Goal: Task Accomplishment & Management: Manage account settings

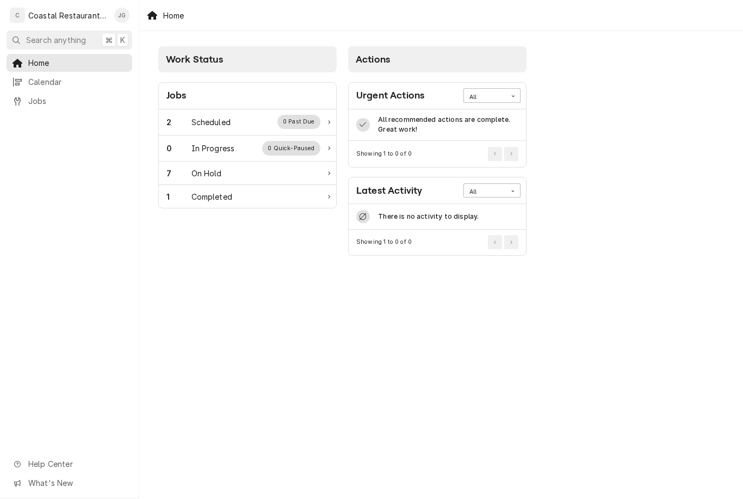
click at [231, 124] on div "2 Scheduled 0 Past Due" at bounding box center [243, 122] width 154 height 14
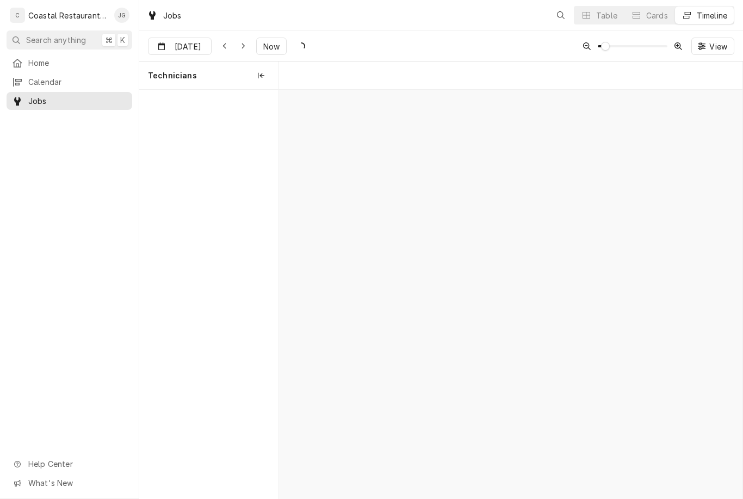
scroll to position [0, 9181]
click at [275, 52] on button "Now" at bounding box center [271, 46] width 30 height 17
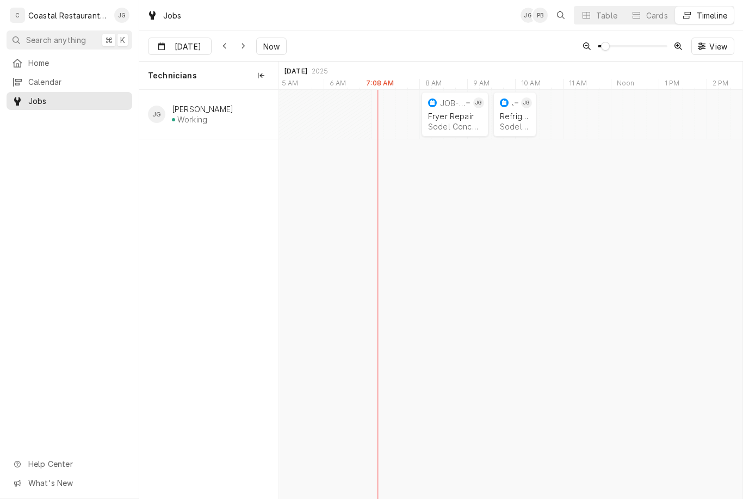
scroll to position [0, 0]
click at [459, 123] on div "Sodel Concepts | Rehoboth Beach, 19971" at bounding box center [454, 126] width 54 height 9
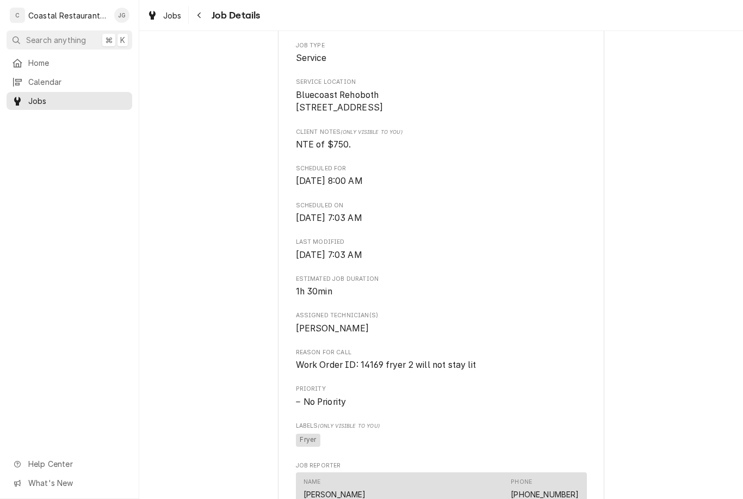
scroll to position [217, 0]
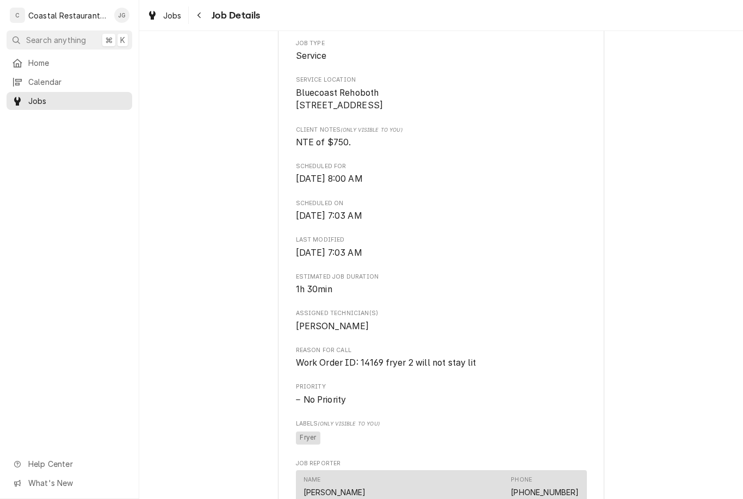
click at [61, 54] on link "Home" at bounding box center [70, 63] width 126 height 18
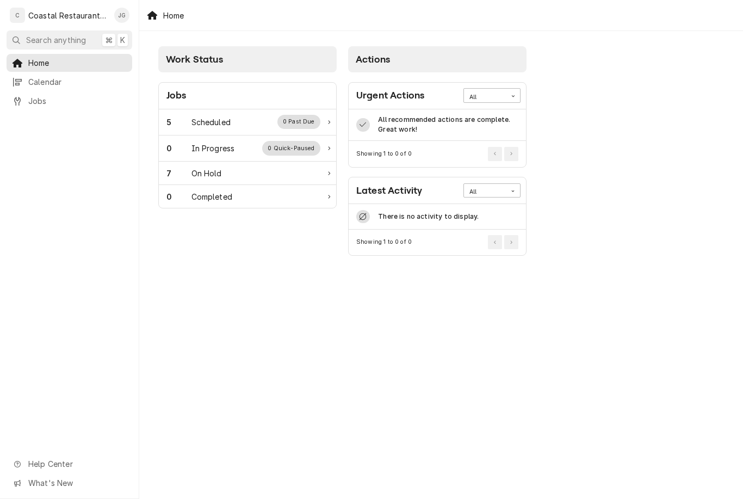
click at [233, 113] on div "5 Scheduled 0 Past Due" at bounding box center [247, 122] width 177 height 26
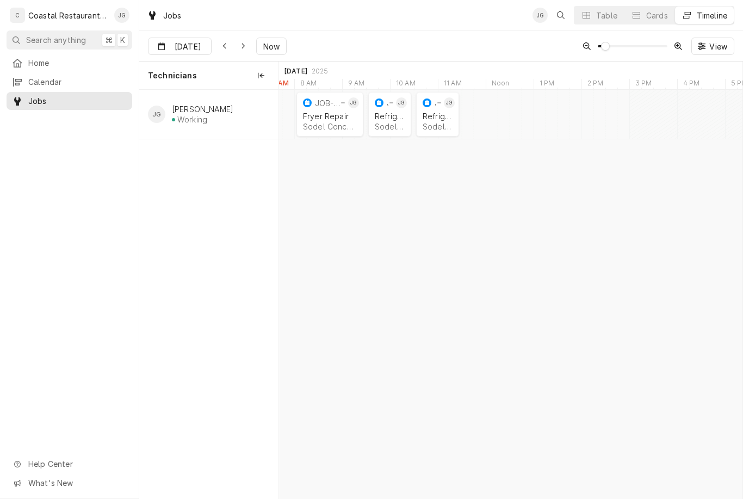
click at [382, 115] on div "Refrigeration" at bounding box center [390, 115] width 30 height 9
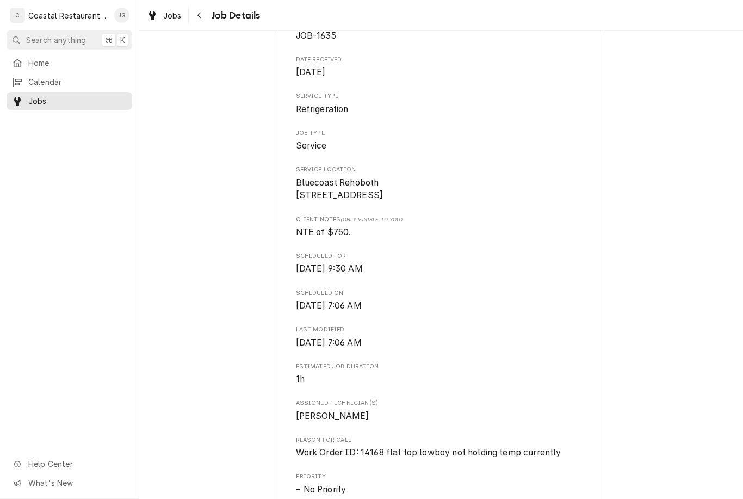
scroll to position [99, 0]
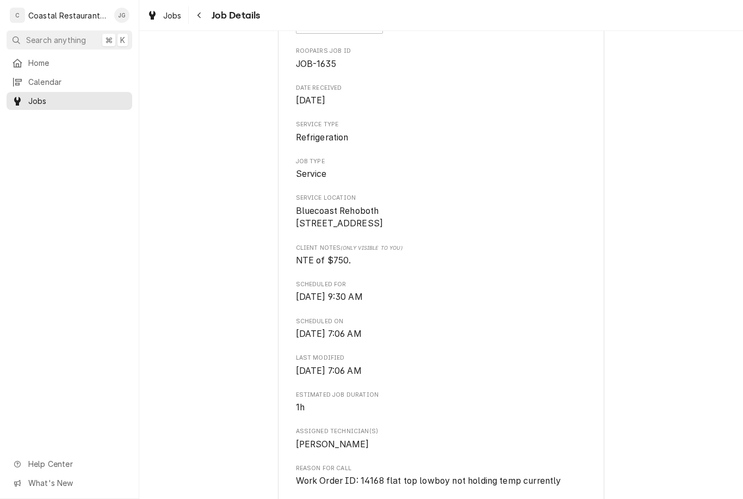
click at [52, 57] on span "Home" at bounding box center [77, 62] width 98 height 11
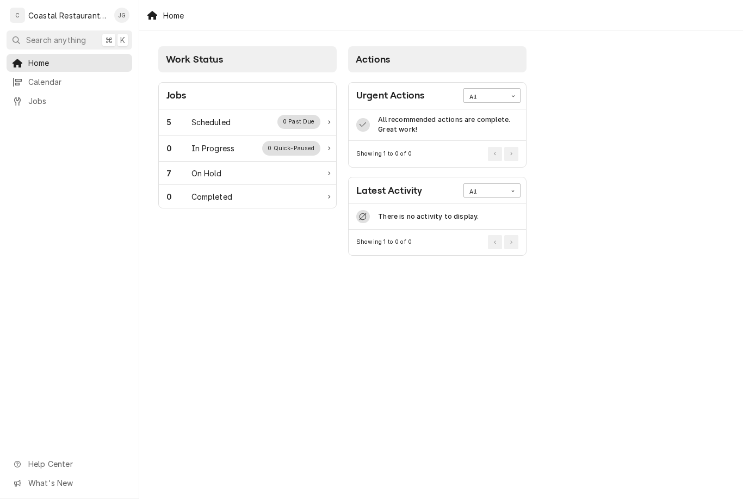
click at [226, 117] on div "Scheduled" at bounding box center [210, 121] width 39 height 11
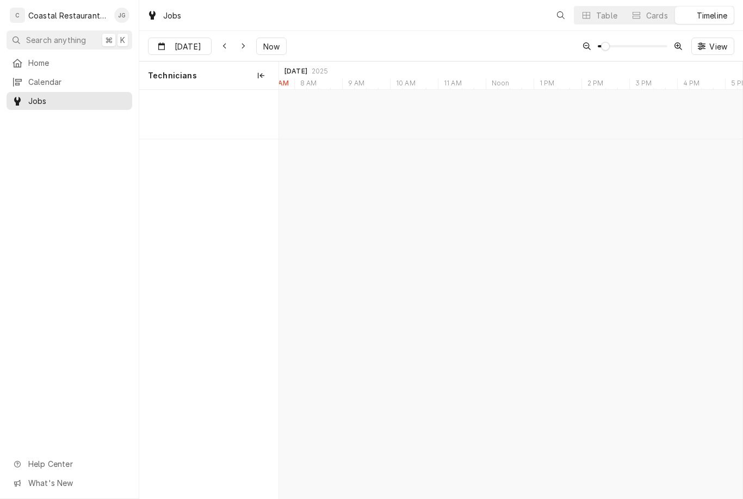
scroll to position [0, 9182]
click at [428, 122] on div "Sodel Concepts | [GEOGRAPHIC_DATA], 19975" at bounding box center [437, 126] width 30 height 9
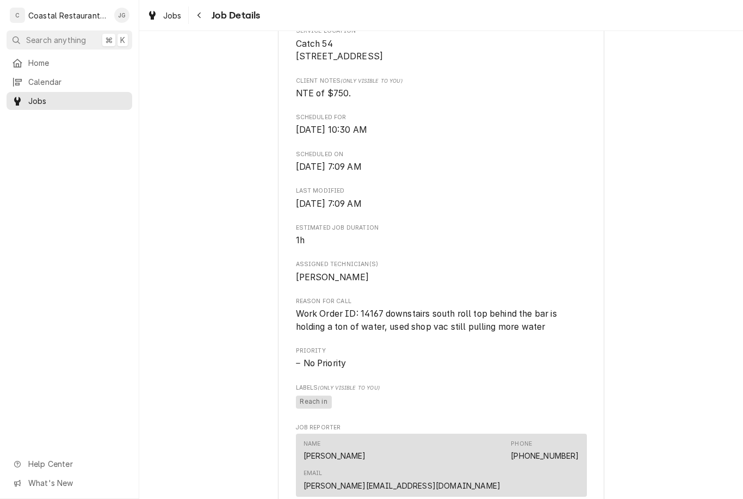
scroll to position [267, 0]
click at [53, 77] on span "Calendar" at bounding box center [77, 81] width 98 height 11
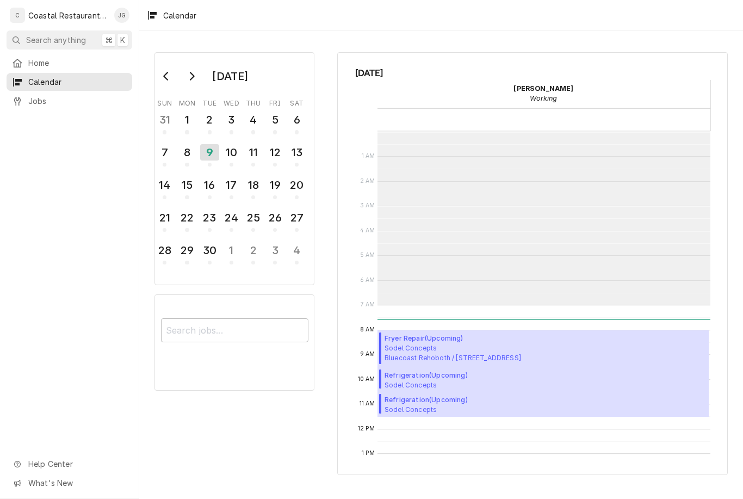
scroll to position [173, 0]
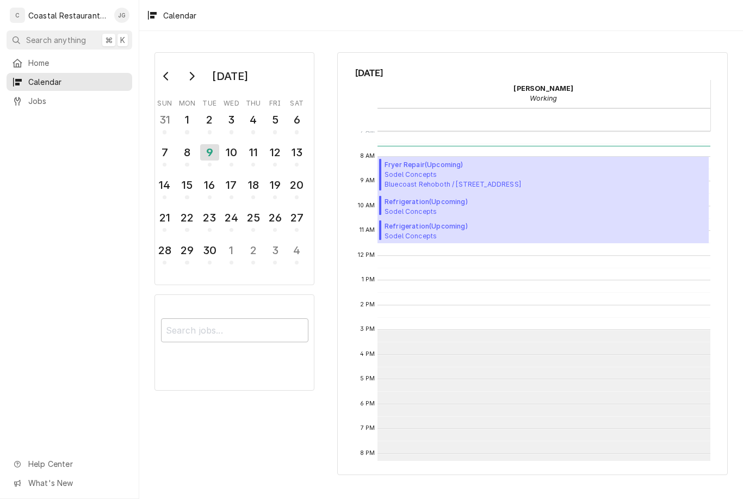
click at [58, 56] on div "Home" at bounding box center [69, 63] width 121 height 14
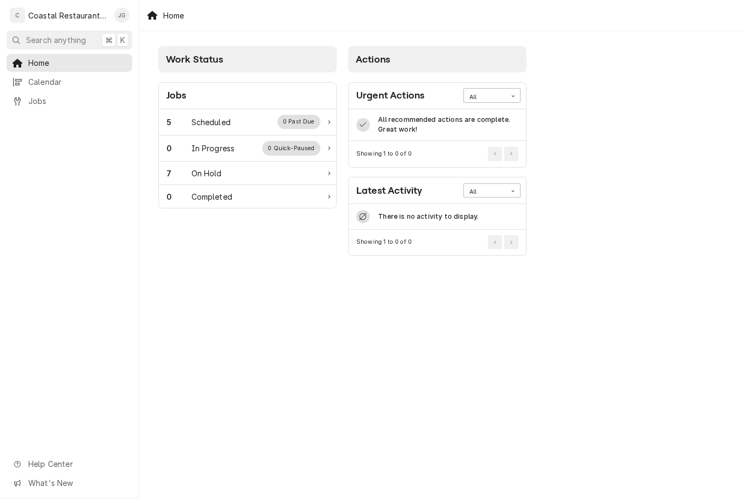
click at [217, 126] on div "Scheduled" at bounding box center [210, 121] width 39 height 11
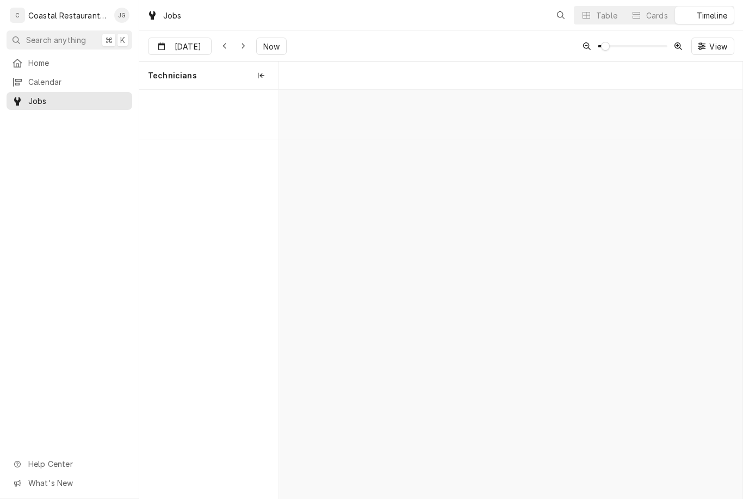
scroll to position [0, 9182]
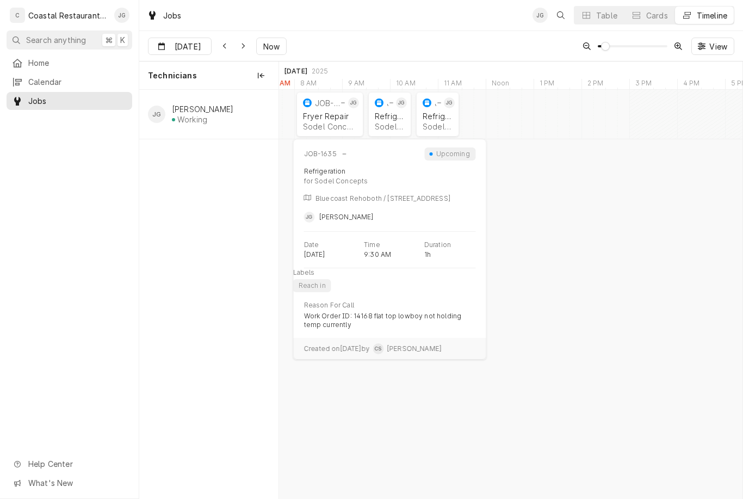
click at [369, 122] on div "JOB-1635 JG Refrigeration Sodel Concepts | [GEOGRAPHIC_DATA], 19971" at bounding box center [389, 114] width 43 height 45
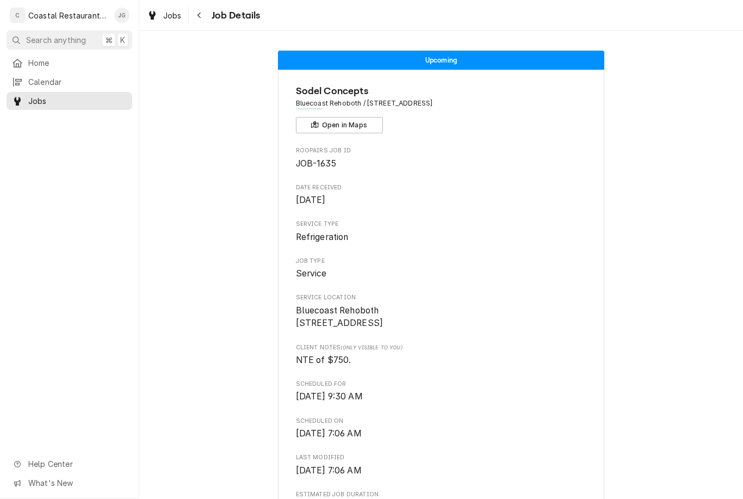
click at [92, 56] on div "Home" at bounding box center [69, 63] width 121 height 14
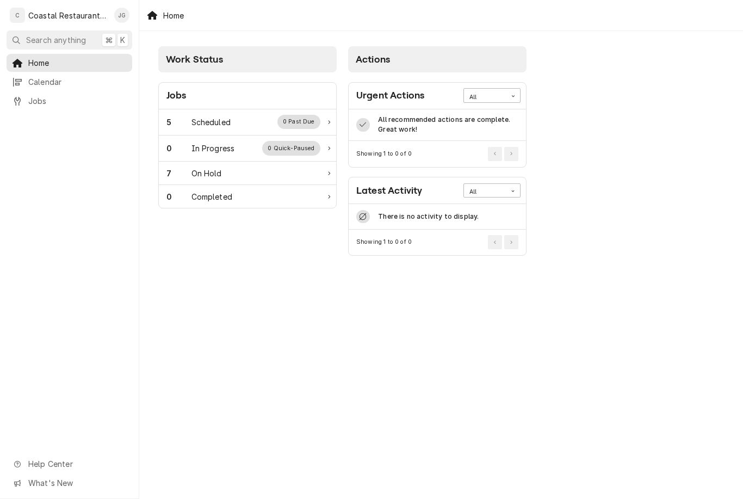
click at [233, 128] on div "5 Scheduled 0 Past Due" at bounding box center [243, 122] width 154 height 14
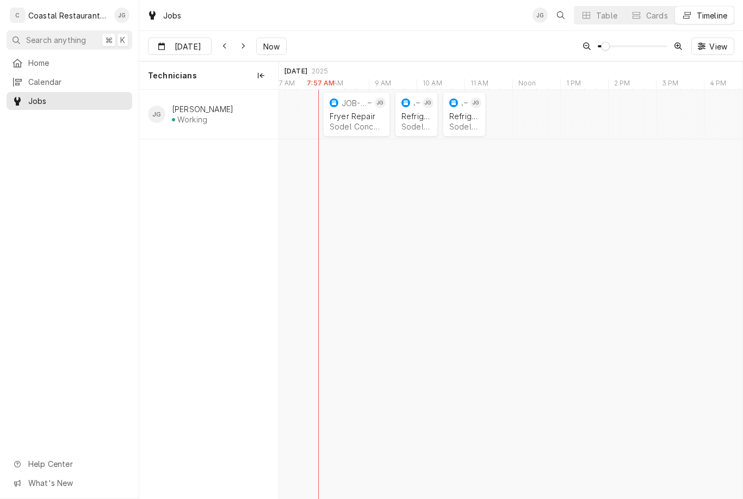
click at [356, 117] on div "Fryer Repair" at bounding box center [356, 115] width 54 height 9
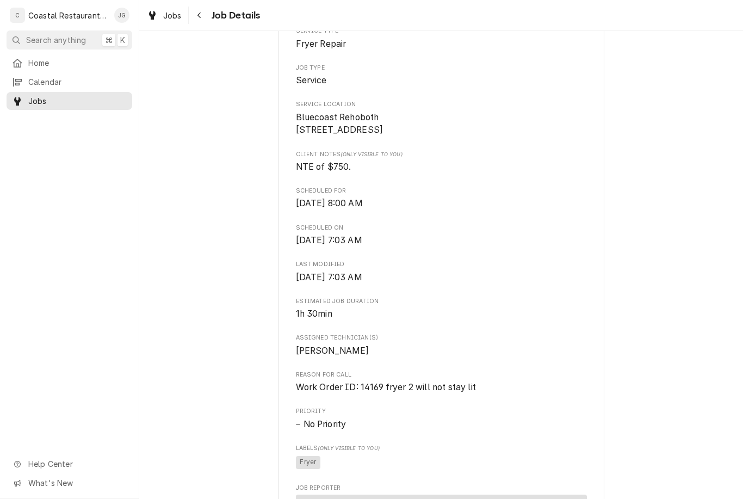
scroll to position [194, 0]
click at [69, 61] on span "Home" at bounding box center [77, 62] width 98 height 11
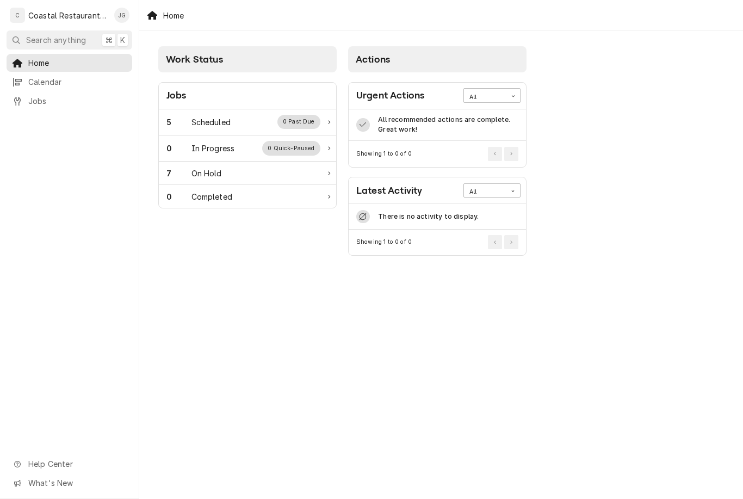
click at [234, 125] on div "5 Scheduled 0 Past Due" at bounding box center [243, 122] width 154 height 14
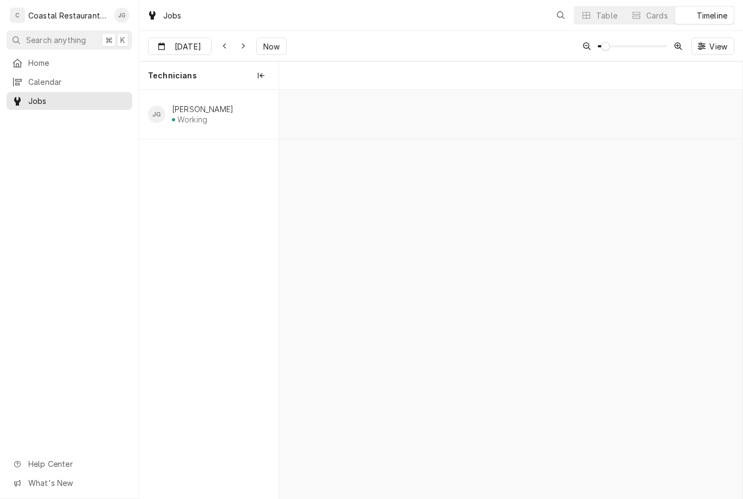
scroll to position [0, 9180]
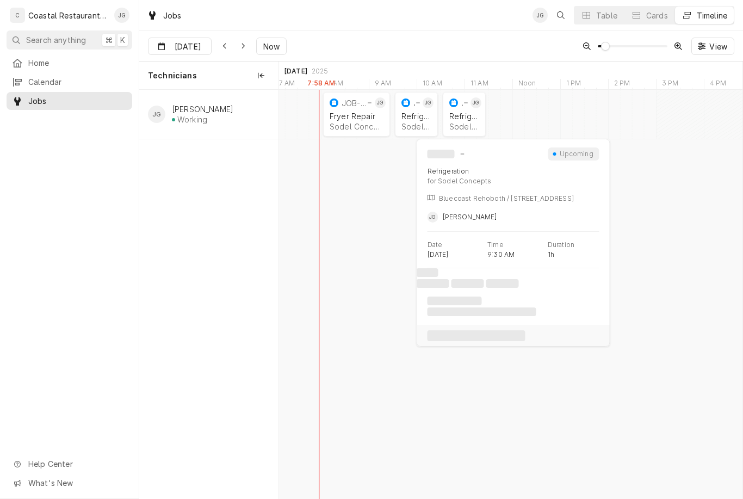
click at [412, 119] on div "Refrigeration" at bounding box center [416, 115] width 30 height 9
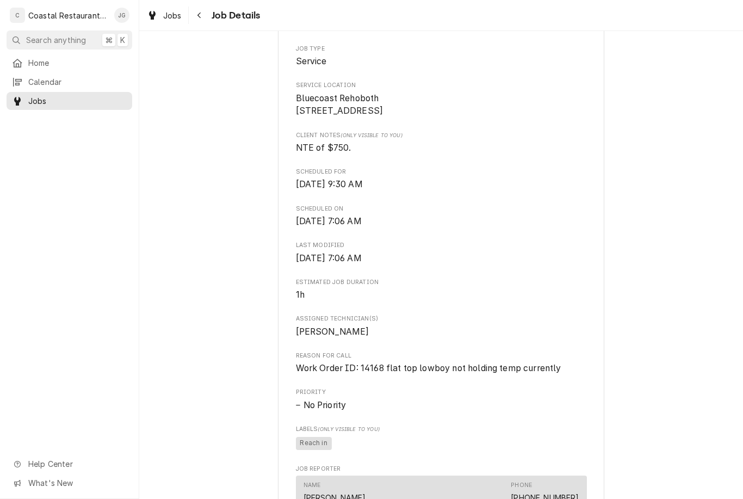
scroll to position [214, 0]
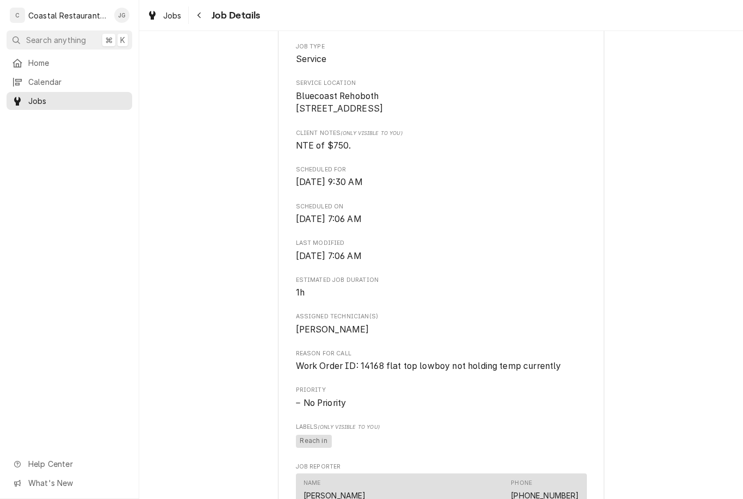
click at [82, 54] on link "Home" at bounding box center [70, 63] width 126 height 18
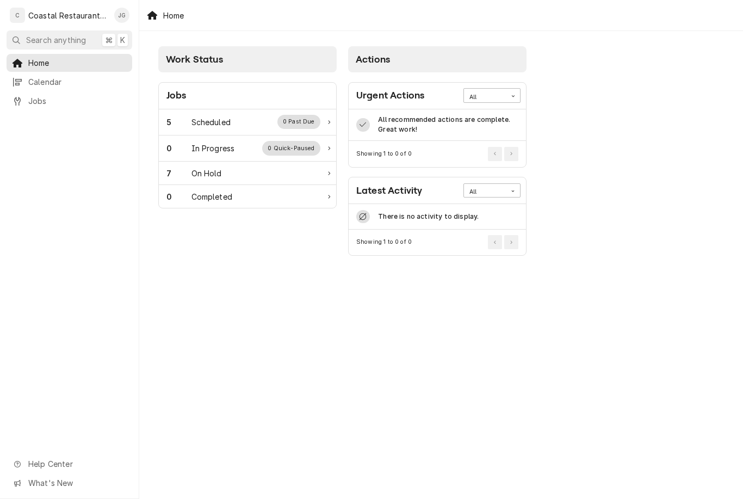
click at [244, 120] on div "5 Scheduled 0 Past Due" at bounding box center [243, 122] width 154 height 14
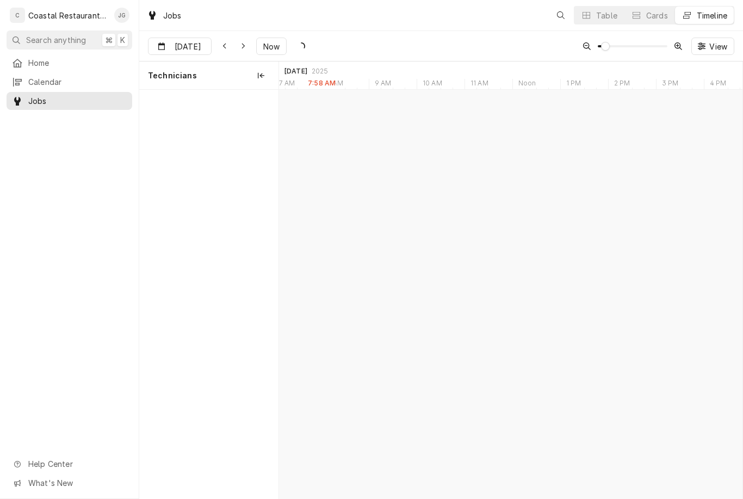
scroll to position [0, 9180]
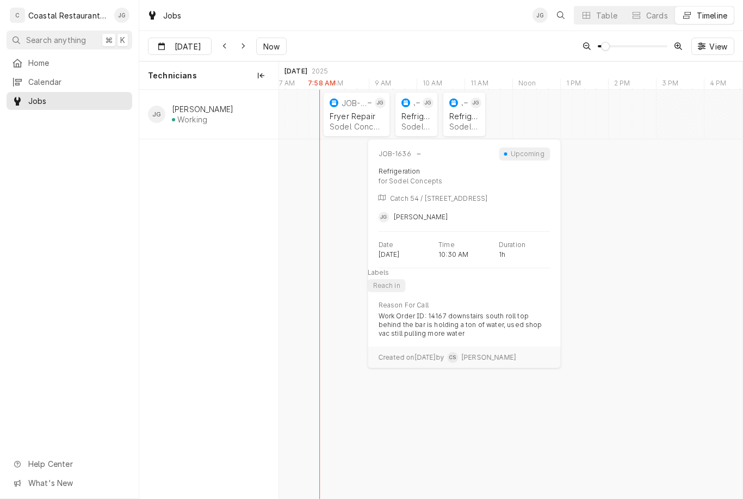
click at [464, 126] on div "Sodel Concepts | Selbyville, 19975" at bounding box center [464, 126] width 30 height 9
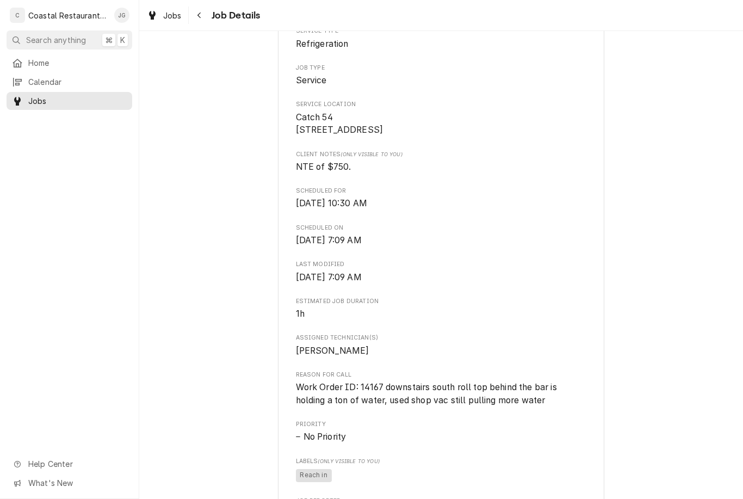
scroll to position [203, 0]
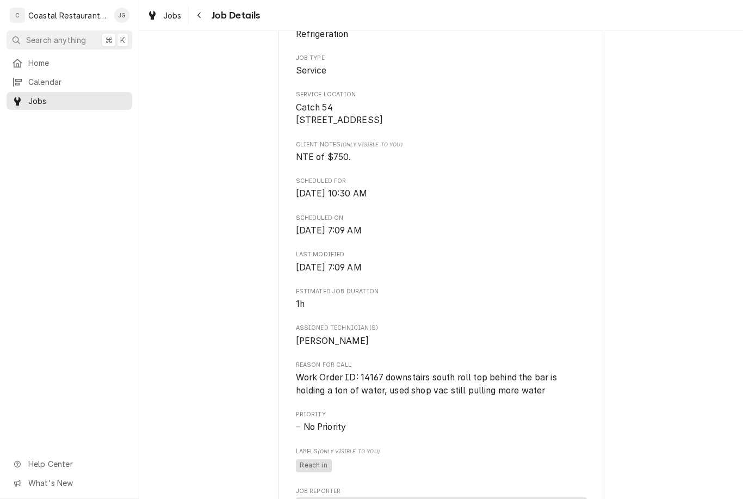
click at [93, 67] on link "Home" at bounding box center [70, 63] width 126 height 18
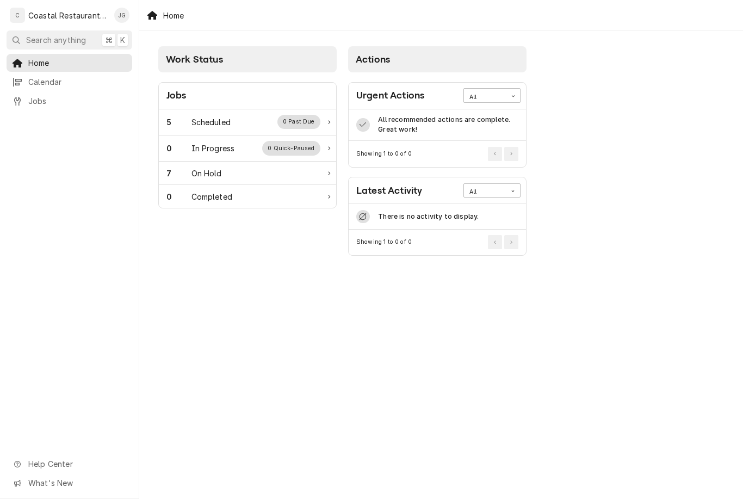
click at [245, 117] on div "5 Scheduled 0 Past Due" at bounding box center [243, 122] width 154 height 14
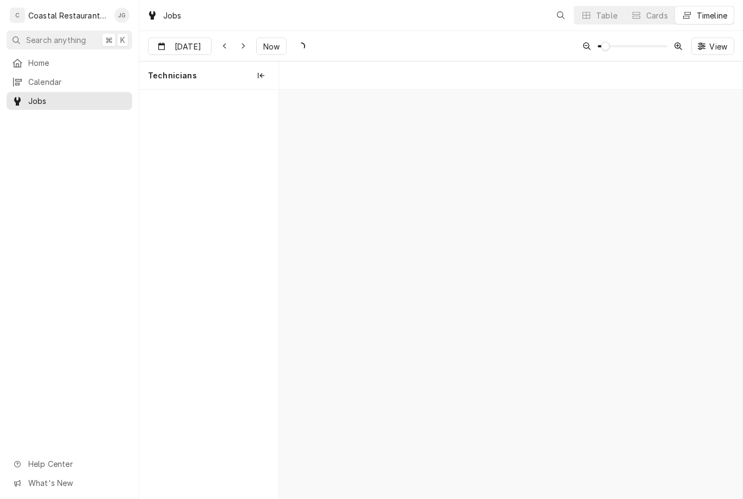
scroll to position [0, 9180]
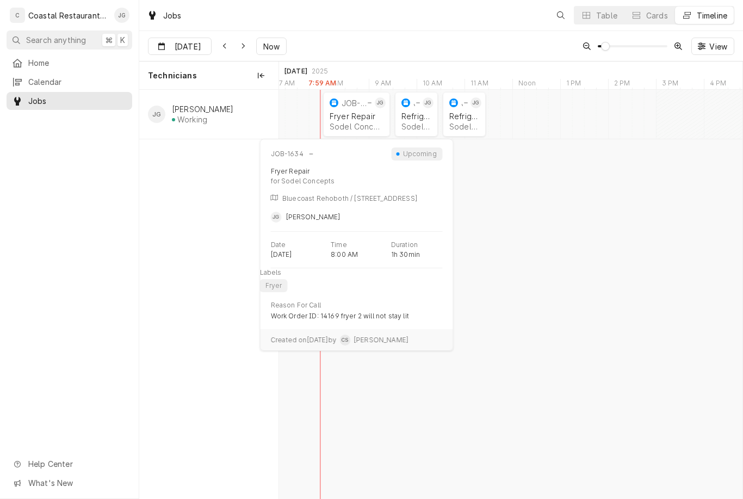
click at [368, 114] on div "Fryer Repair" at bounding box center [356, 115] width 54 height 9
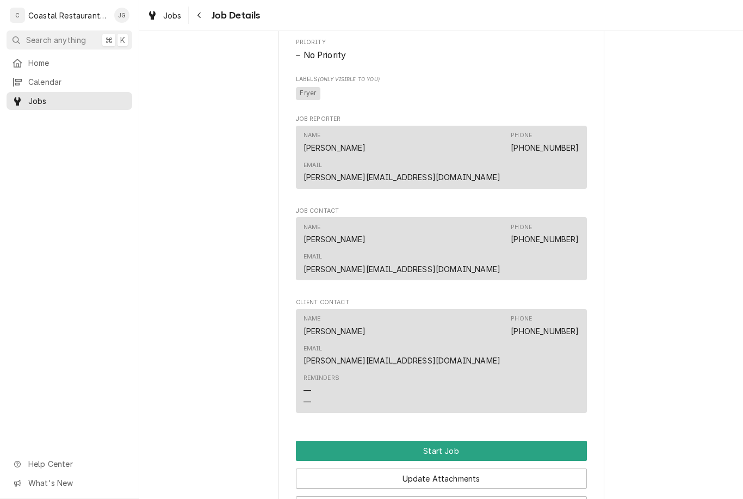
scroll to position [562, 0]
click at [447, 440] on button "Start Job" at bounding box center [441, 450] width 291 height 20
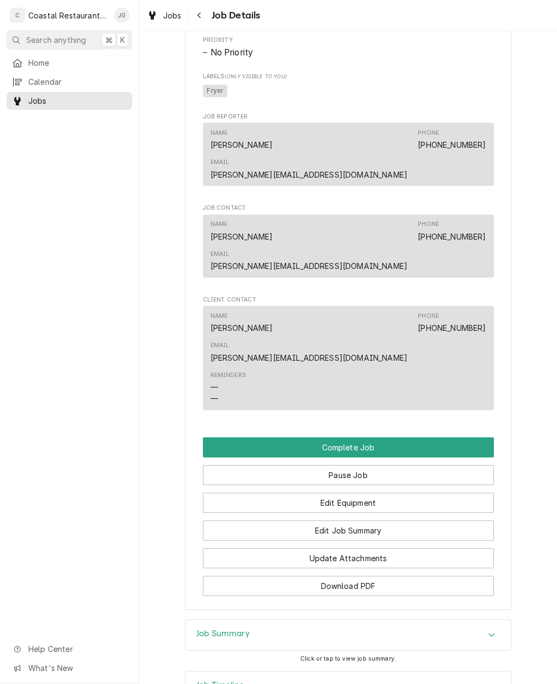
scroll to position [600, 0]
click at [362, 498] on button "Edit Job Summary" at bounding box center [348, 531] width 291 height 20
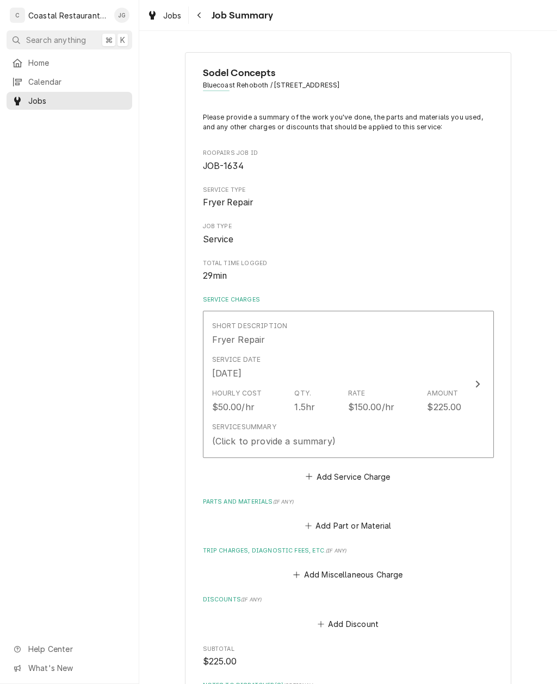
click at [295, 568] on button "Add Miscellaneous Charge" at bounding box center [347, 575] width 113 height 15
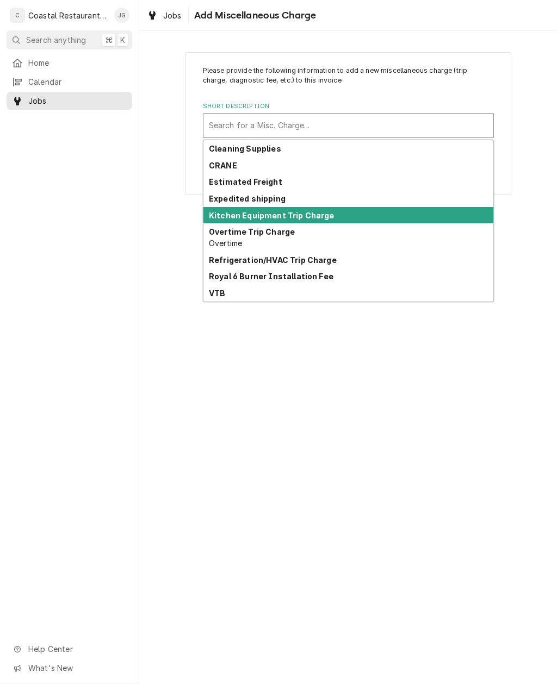
click at [325, 212] on strong "Kitchen Equipment Trip Charge" at bounding box center [272, 215] width 126 height 9
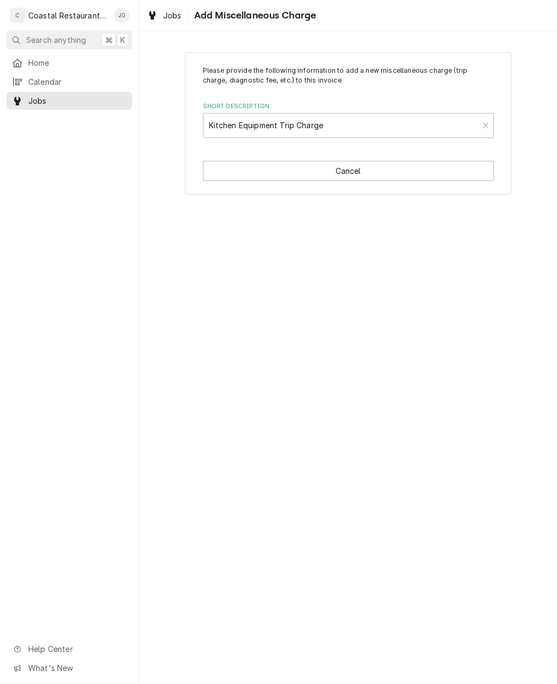
type textarea "x"
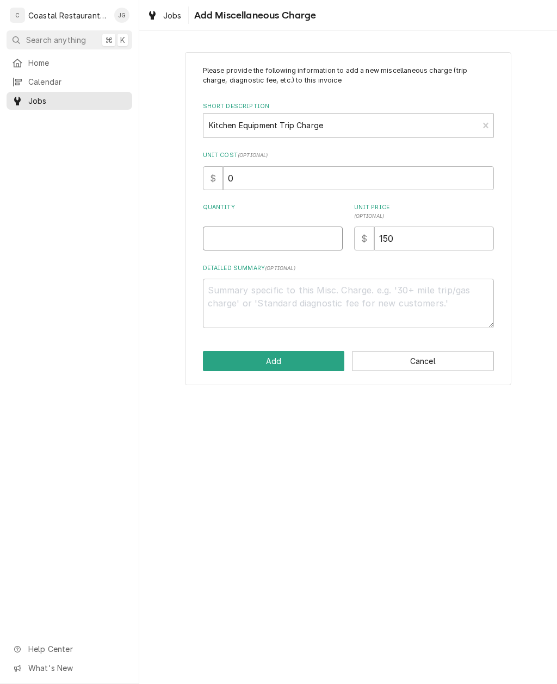
click at [290, 232] on input "Quantity" at bounding box center [273, 239] width 140 height 24
type input "1"
click at [285, 356] on button "Add" at bounding box center [274, 361] width 142 height 20
type textarea "x"
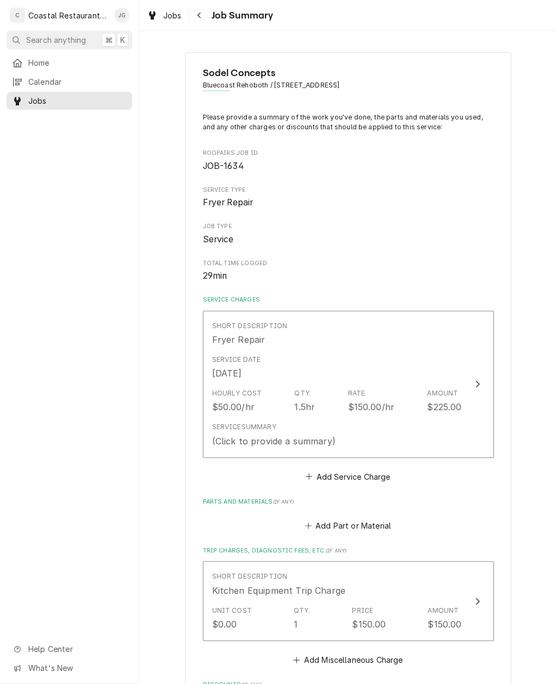
click at [315, 519] on button "Add Part or Material" at bounding box center [348, 526] width 90 height 15
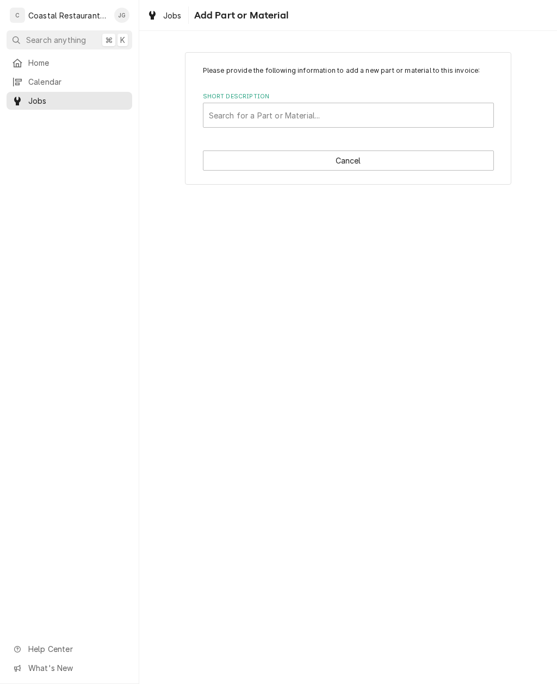
click at [372, 122] on div "Short Description" at bounding box center [348, 115] width 279 height 20
type input "T"
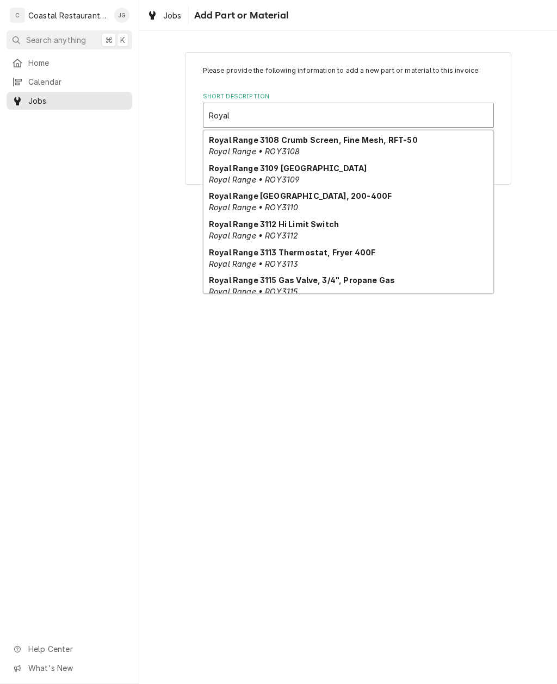
scroll to position [1209, 0]
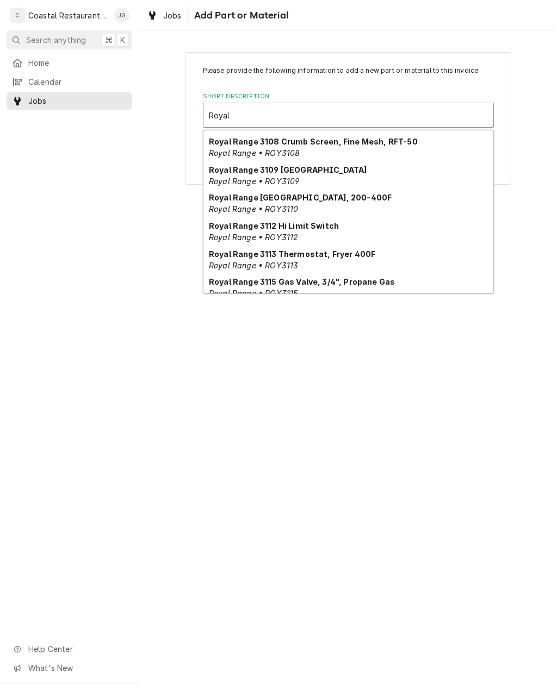
click at [290, 177] on em "Royal Range • ROY3109" at bounding box center [254, 181] width 90 height 9
type input "Royal"
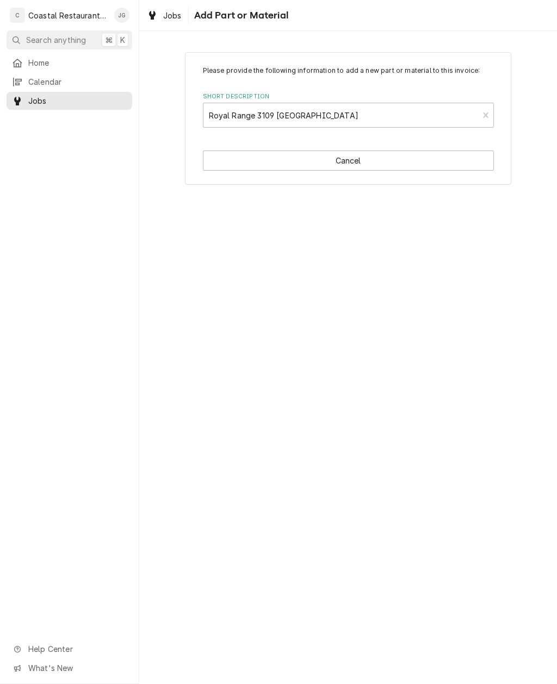
type textarea "x"
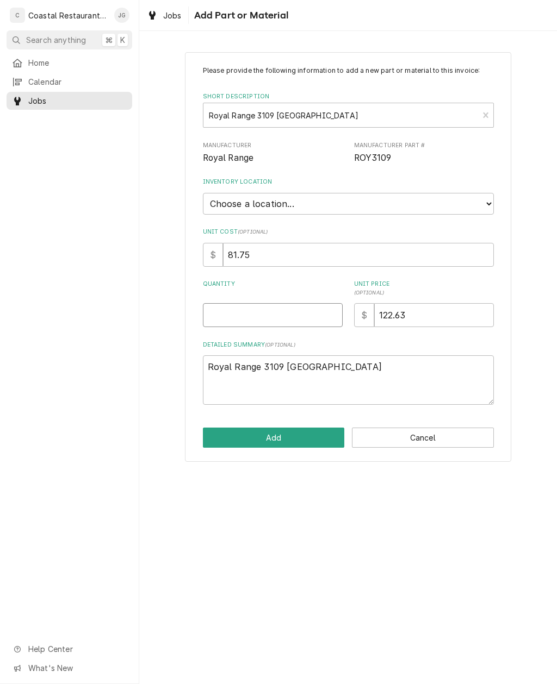
click at [275, 304] on input "Quantity" at bounding box center [273, 315] width 140 height 24
type input "1"
click at [295, 430] on button "Add" at bounding box center [274, 438] width 142 height 20
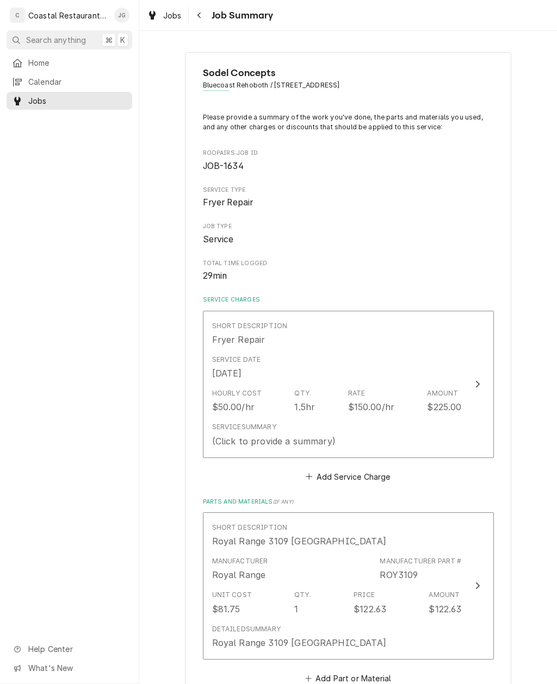
click at [452, 581] on div "Manufacturer Royal Range Manufacturer Part # ROY3109" at bounding box center [337, 569] width 250 height 34
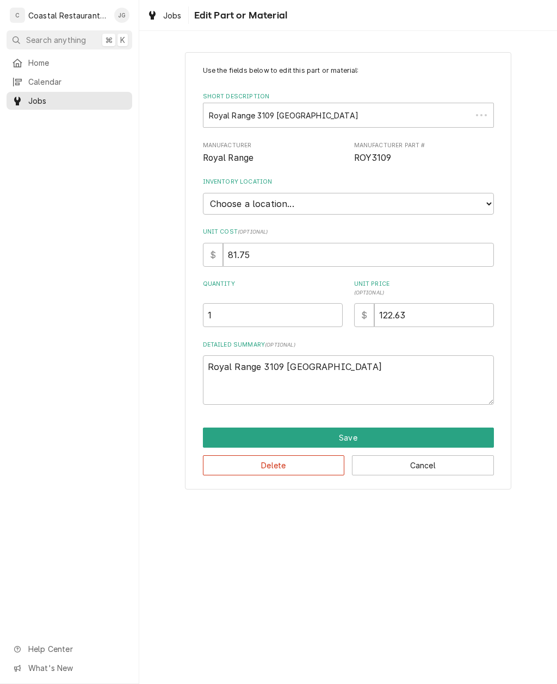
type textarea "x"
click at [436, 197] on select "Choose a location... Fenwick Warehouse James Gatton Truck Mike Lynch Truck Phil…" at bounding box center [348, 204] width 291 height 22
select select "325"
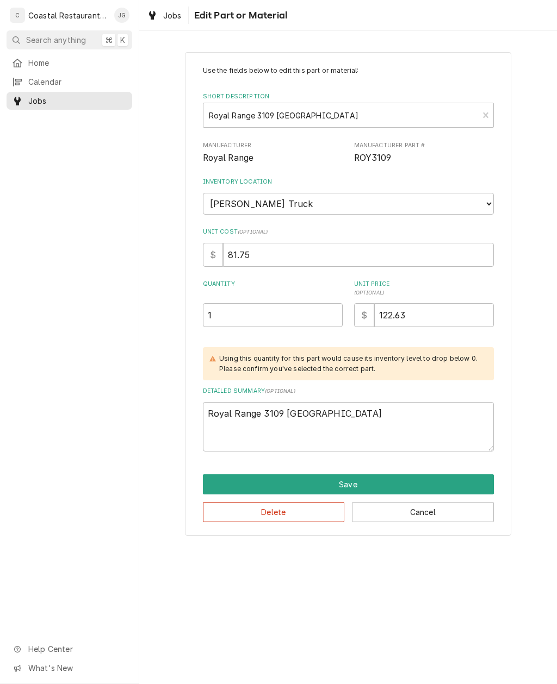
click at [333, 475] on button "Save" at bounding box center [348, 485] width 291 height 20
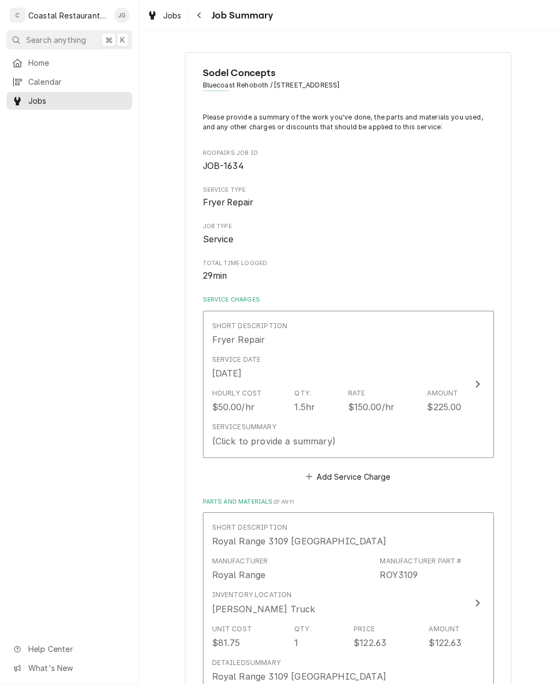
click at [407, 407] on div "Hourly Cost $50.00/hr Qty. 1.5hr Rate $150.00/hr Amount $225.00" at bounding box center [337, 401] width 250 height 34
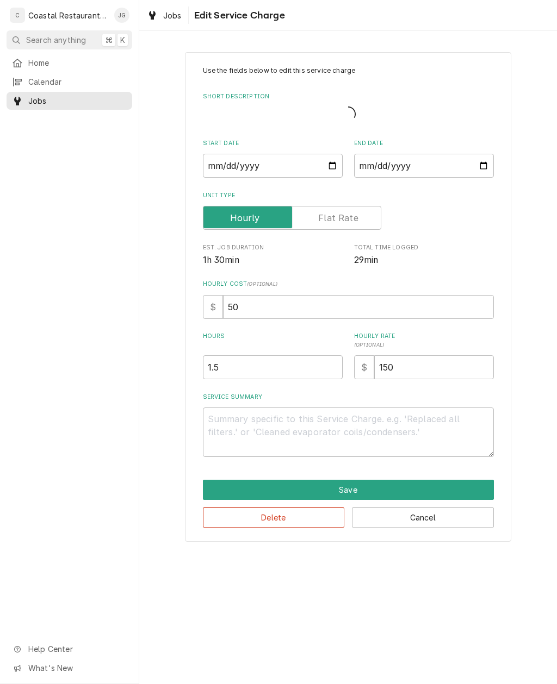
type textarea "x"
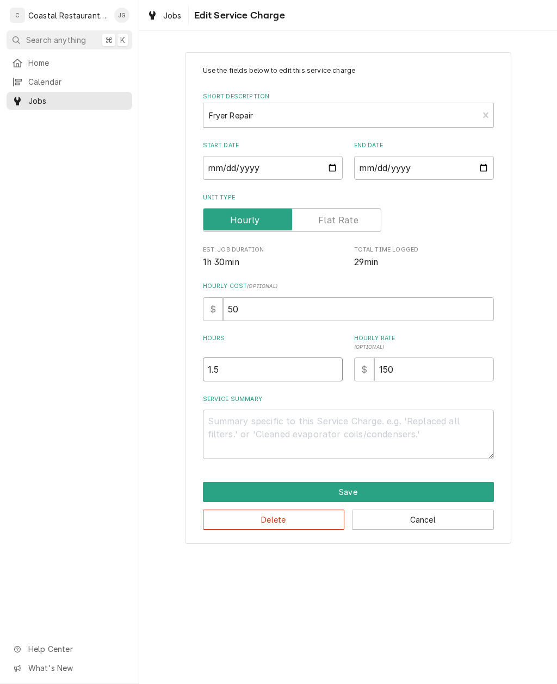
click at [279, 365] on input "1.5" at bounding box center [273, 370] width 140 height 24
type input "1"
type textarea "x"
type input "1"
click at [272, 426] on textarea "Service Summary" at bounding box center [348, 434] width 291 height 49
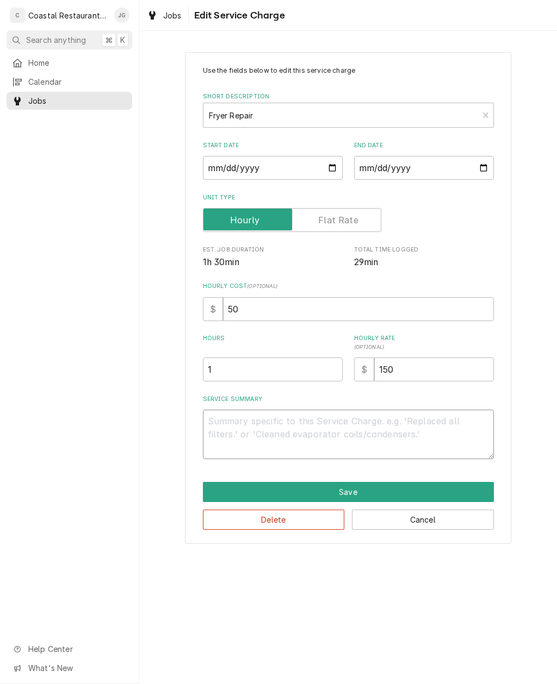
type textarea "x"
type textarea "Arr"
type textarea "x"
type textarea "Arriv"
type textarea "x"
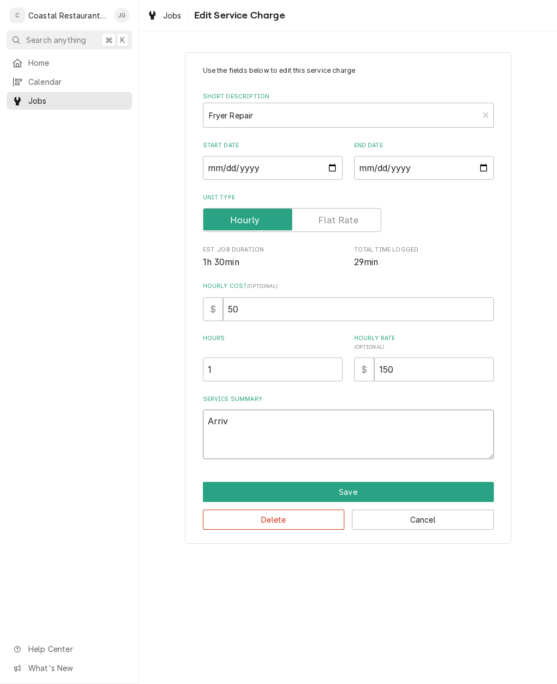
type textarea "Arrived"
type textarea "x"
type textarea "Arrived on"
type textarea "x"
type textarea "Arrived on site"
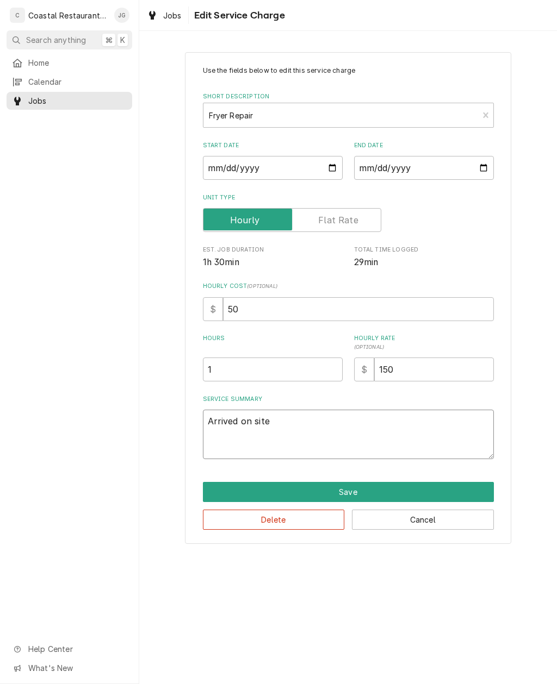
type textarea "x"
type textarea "Arrived on site checked in"
type textarea "x"
type textarea "Arrived on site checked in with"
type textarea "x"
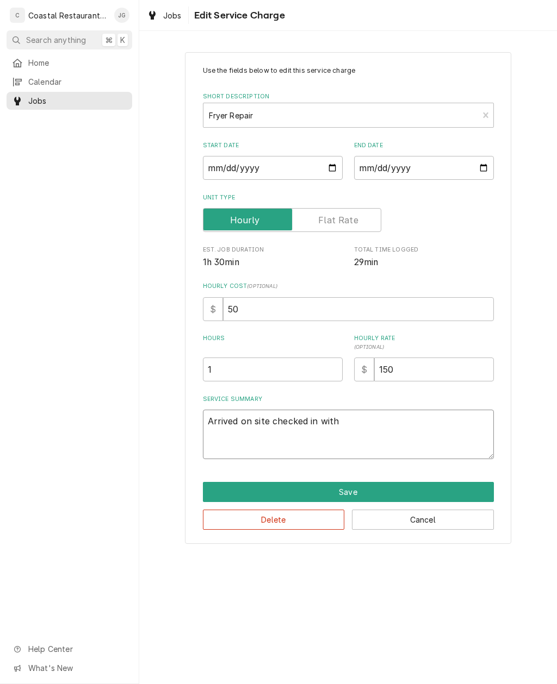
type textarea "Arrived on site checked in with Chef"
type textarea "x"
type textarea "Arrived on site checked in with Chef found"
type textarea "x"
type textarea "Arrived on site checked in with Chef found second fry"
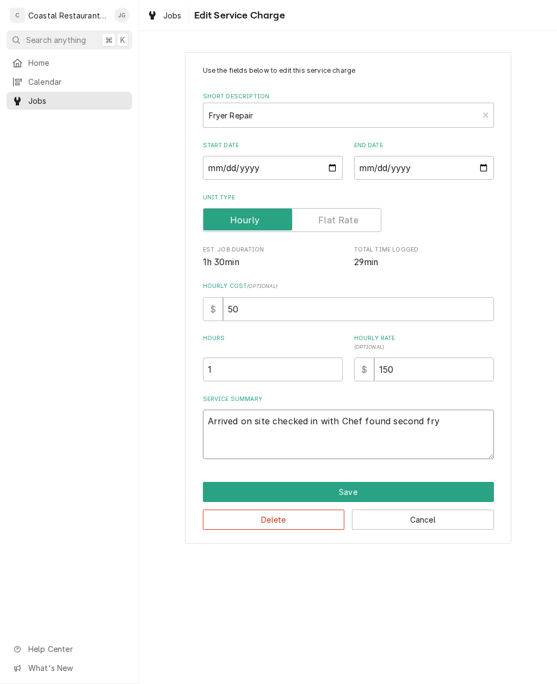
type textarea "x"
type textarea "Arrived on site checked in with Chef found second fryer"
type textarea "x"
type textarea "Arrived on site checked in with Chef found second fryer from left"
type textarea "x"
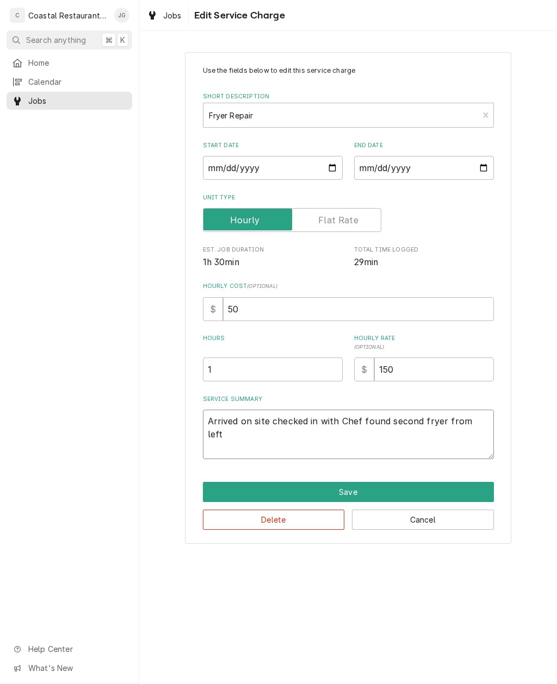
type textarea "Arrived on site checked in with Chef found second fryer from left pilot"
type textarea "x"
type textarea "Arrived on site checked in with Chef found second fryer from left pilot out"
type textarea "x"
type textarea "Arrived on site checked in with Chef found second fryer from left pilot out pil…"
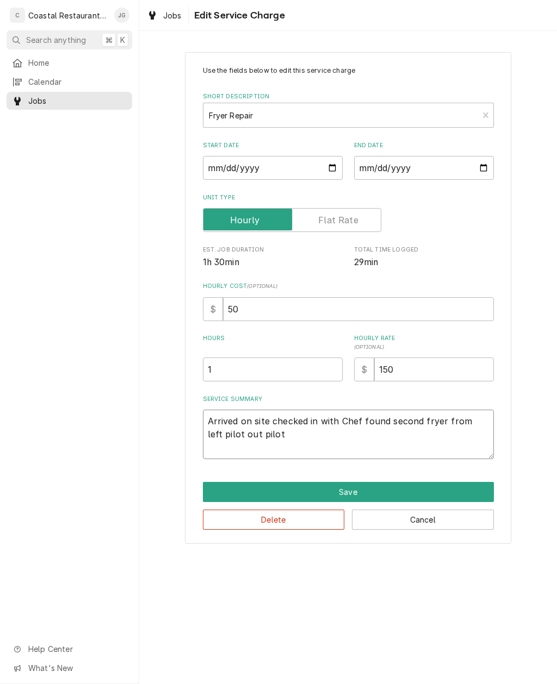
type textarea "x"
type textarea "Arrived on site checked in with Chef found second fryer from left pilot out lit…"
type textarea "x"
type textarea "Arrived on site checked in with Chef found second fryer from left pilot out lit…"
type textarea "x"
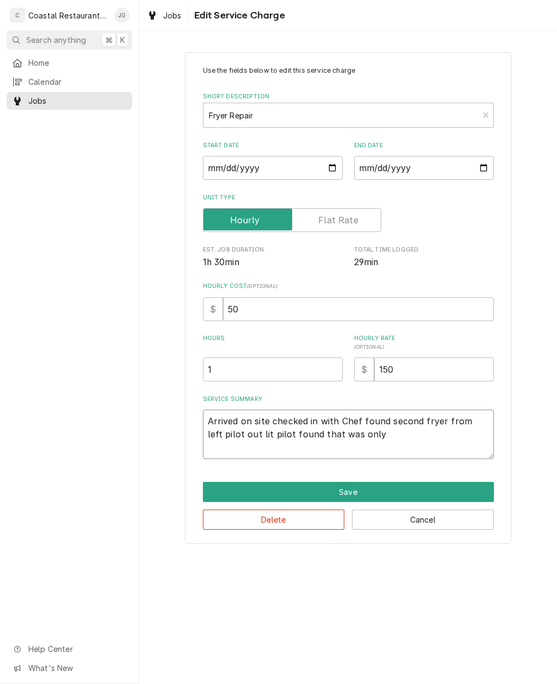
type textarea "Arrived on site checked in with Chef found second fryer from left pilot out pil…"
type textarea "x"
type textarea "Arrived on site checked in with Chef found second fryer from left pilot out pil…"
type textarea "x"
type textarea "Arrived on site checked in with Chef found second fryer from left pilot out pil…"
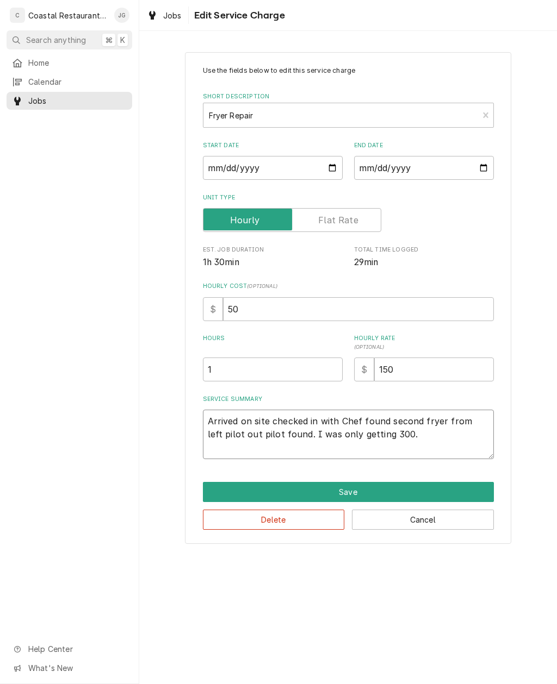
type textarea "x"
type textarea "Arrived on site checked in with Chef found second fryer from left pilot out pil…"
type textarea "x"
type textarea "Arrived on site checked in with Chef found second fryer from left pilot out pil…"
type textarea "x"
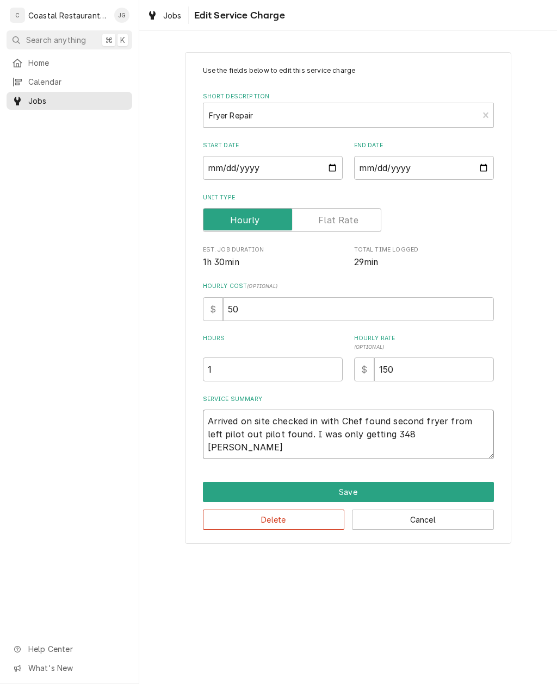
type textarea "Arrived on site checked in with Chef found second fryer from left pilot out pil…"
type textarea "x"
type textarea "Arrived on site checked in with Chef found second fryer from left pilot out lit…"
type textarea "x"
type textarea "Arrived on site checked in with Chef found second fryer from left pilot out lit…"
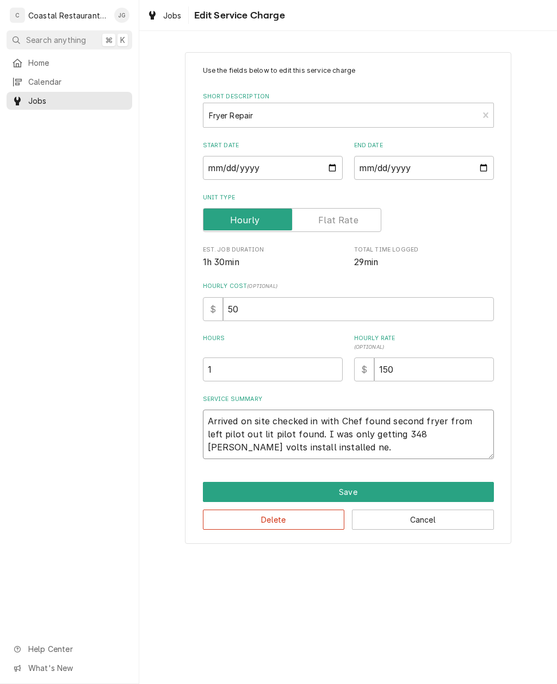
type textarea "x"
type textarea "Arrived on site checked in with Chef found second fryer from left pilot out lit…"
type textarea "x"
type textarea "Arrived on site checked in with Chef found second fryer from left pilot out lit…"
type textarea "x"
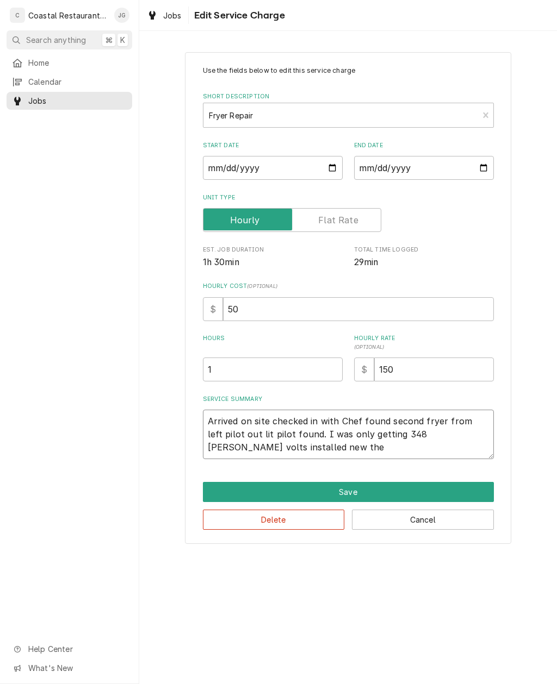
type textarea "Arrived on site checked in with Chef found second fryer from left pilot out lit…"
type textarea "x"
type textarea "Arrived on site checked in with Chef found second fryer from left pilot out lit…"
type textarea "x"
type textarea "Arrived on site checked in with Chef found second fryer from left pilot out lit…"
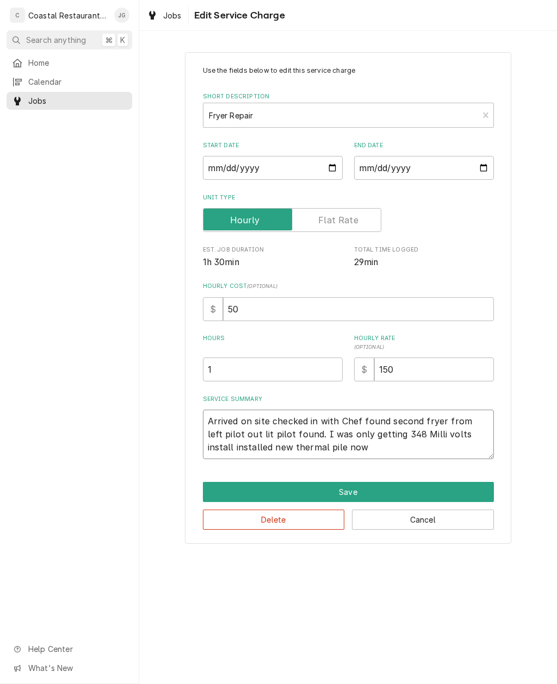
type textarea "x"
type textarea "Arrived on site checked in with Chef found second fryer from left pilot out lit…"
type textarea "x"
type textarea "Arrived on site checked in with Chef found second fryer from left pilot out lit…"
type textarea "x"
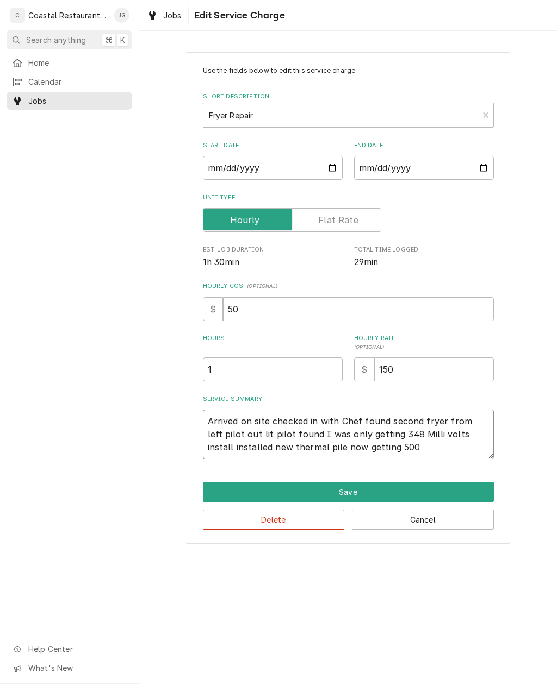
type textarea "Arrived on site checked in with Chef found second fryer from left pilot out lit…"
type textarea "x"
type textarea "Arrived on site checked in with Chef found second fryer from left pilot out lit…"
type textarea "x"
type textarea "Arrived on site checked in with Chef found second fryer from left pilot out lit…"
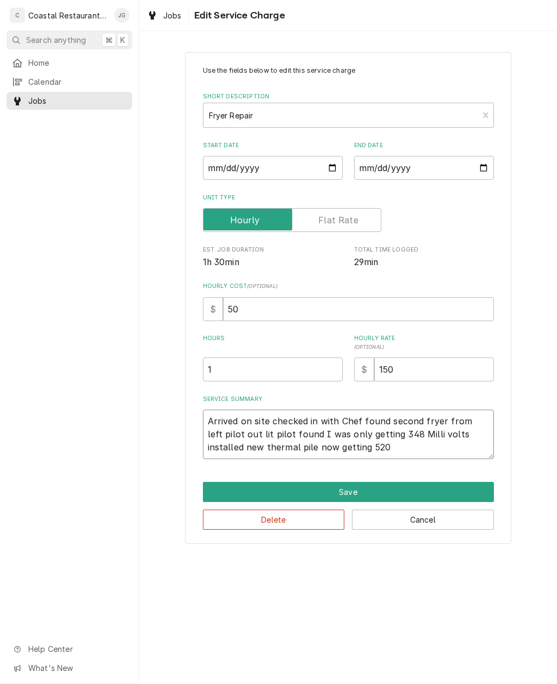
type textarea "x"
type textarea "Arrived on site checked in with Chef found second fryer from left pilot out lit…"
type textarea "x"
type textarea "Arrived on site checked in with Chef found second fryer from left pilot out lit…"
type textarea "x"
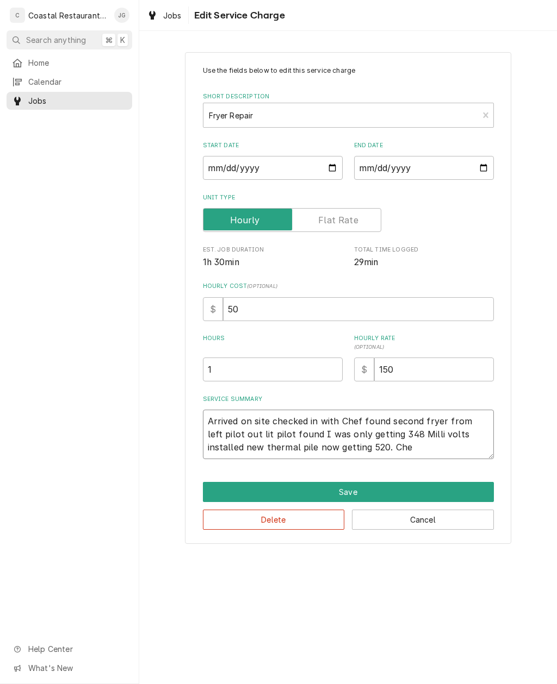
type textarea "Arrived on site checked in with Chef found second fryer from left pilot out lit…"
type textarea "x"
type textarea "Arrived on site checked in with Chef found second fryer from left pilot out lit…"
type textarea "x"
type textarea "Arrived on site checked in with Chef found second fryer from left pilot out lit…"
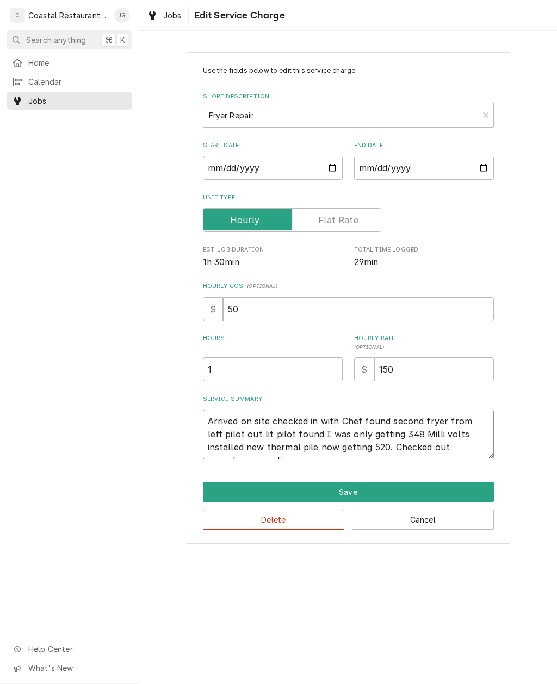
type textarea "x"
type textarea "Arrived on site checked in with Chef found second fryer from left pilot out lit…"
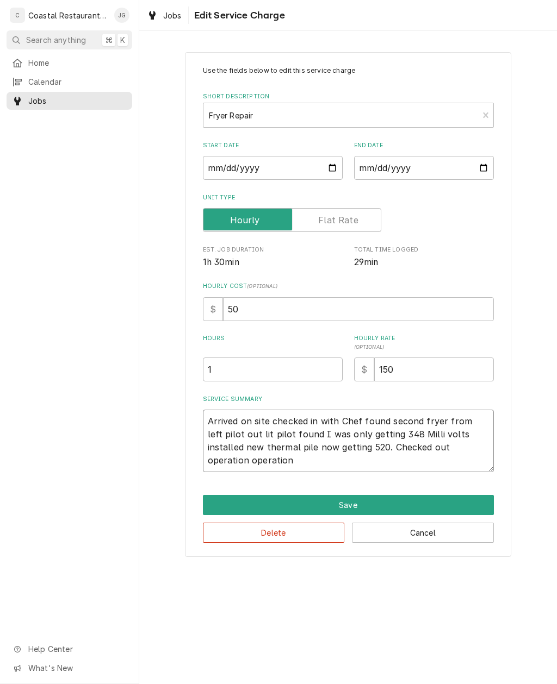
type textarea "x"
type textarea "Arrived on site checked in with Chef found second fryer from left pilot out lit…"
type textarea "x"
type textarea "Arrived on site checked in with Chef found second fryer from left pilot out lit…"
type textarea "x"
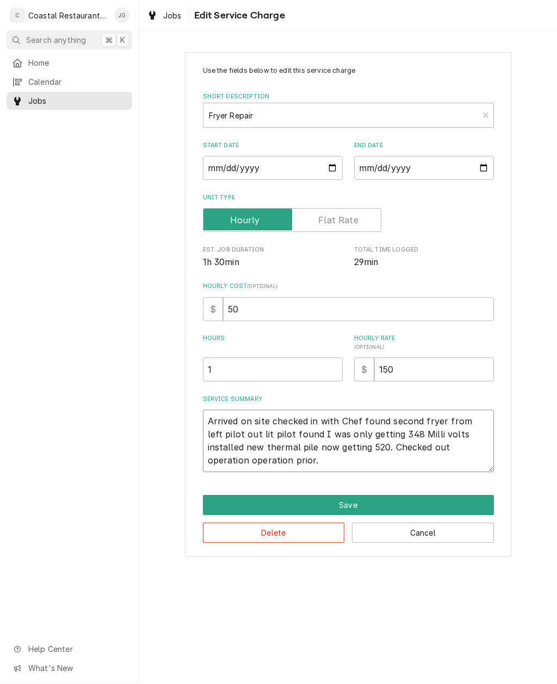
type textarea "Arrived on site checked in with Chef found second fryer from left pilot out lit…"
type textarea "x"
type textarea "Arrived on site checked in with Chef found second fryer from left pilot out lit…"
type textarea "x"
type textarea "Arrived on site checked in with Chef found second fryer from left pilot out lit…"
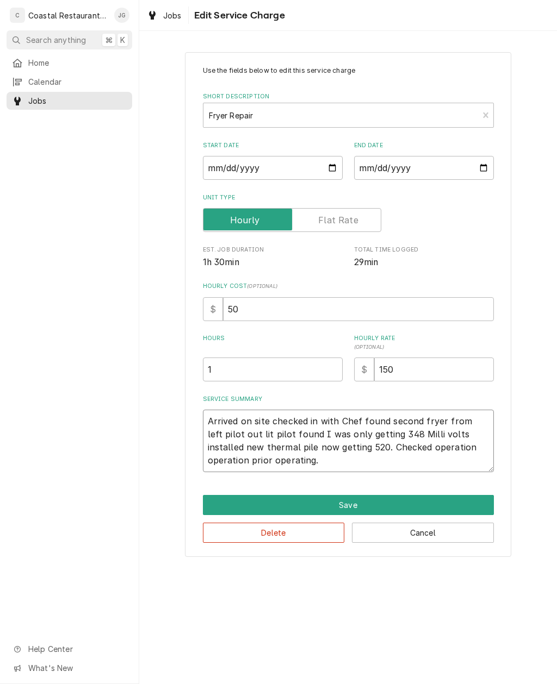
type textarea "x"
type textarea "Arrived on site checked in with Chef found second fryer from left pilot out lit…"
type textarea "x"
type textarea "Arrived on site checked in with Chef found second fryer from left pilot out lit…"
type textarea "x"
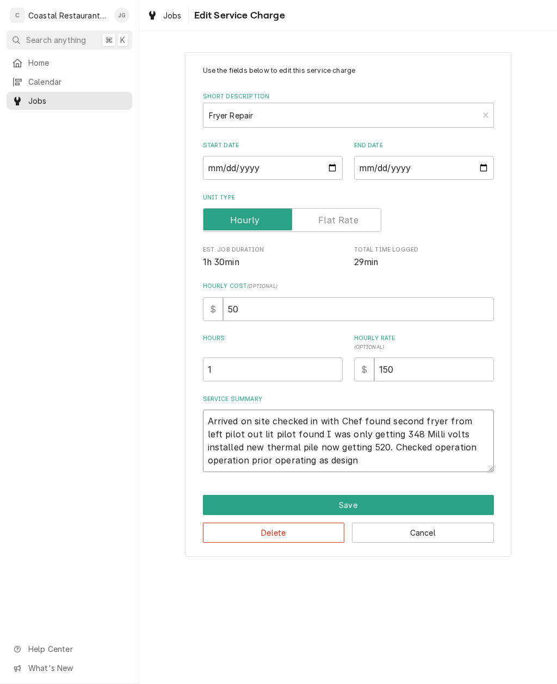
type textarea "Arrived on site checked in with Chef found second fryer from left pilot out lit…"
type textarea "x"
type textarea "Arrived on site checked in with Chef found second fryer from left pilot out lit…"
click at [524, 425] on div "Use the fields below to edit this service charge Short Description Fryer Repair…" at bounding box center [348, 304] width 418 height 524
click at [425, 503] on button "Save" at bounding box center [348, 505] width 291 height 20
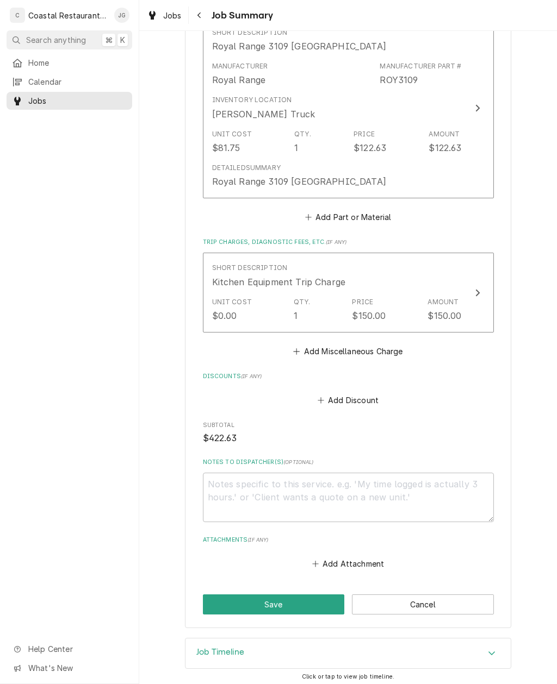
scroll to position [547, 0]
click at [291, 596] on button "Save" at bounding box center [274, 605] width 142 height 20
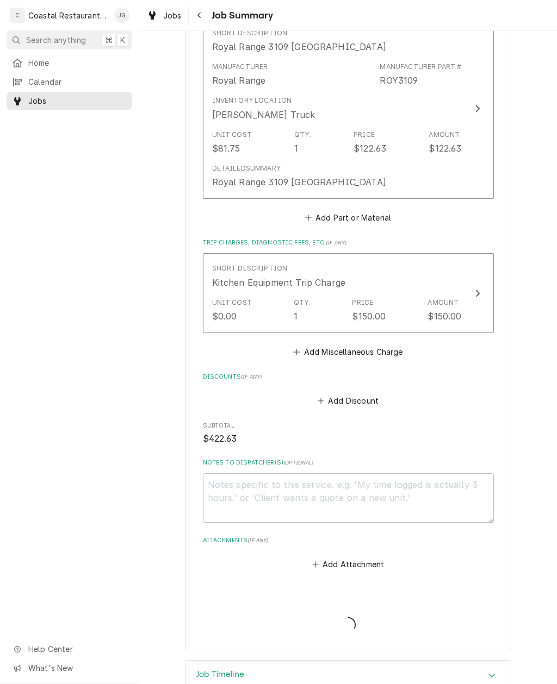
type textarea "x"
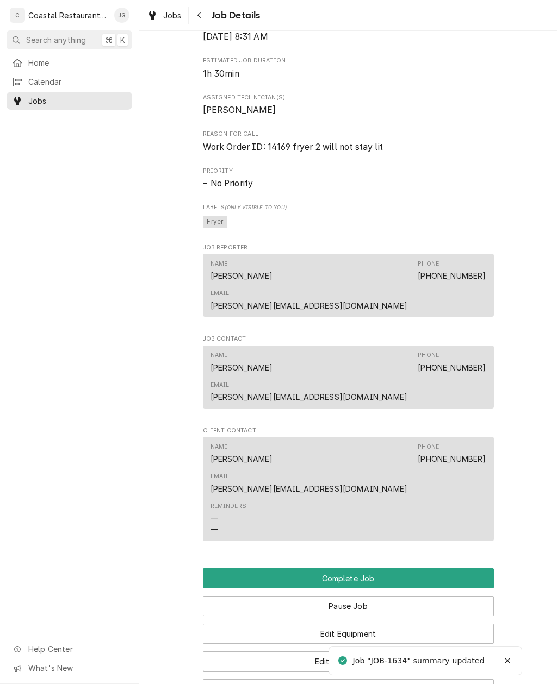
scroll to position [607, 0]
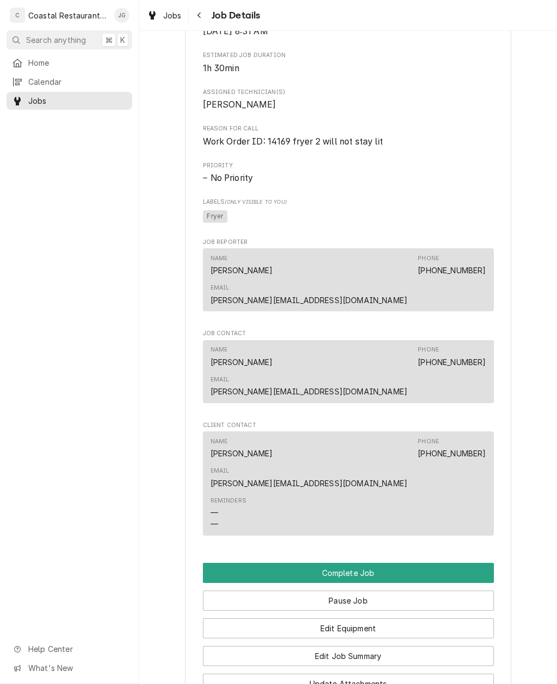
click at [375, 646] on button "Edit Job Summary" at bounding box center [348, 656] width 291 height 20
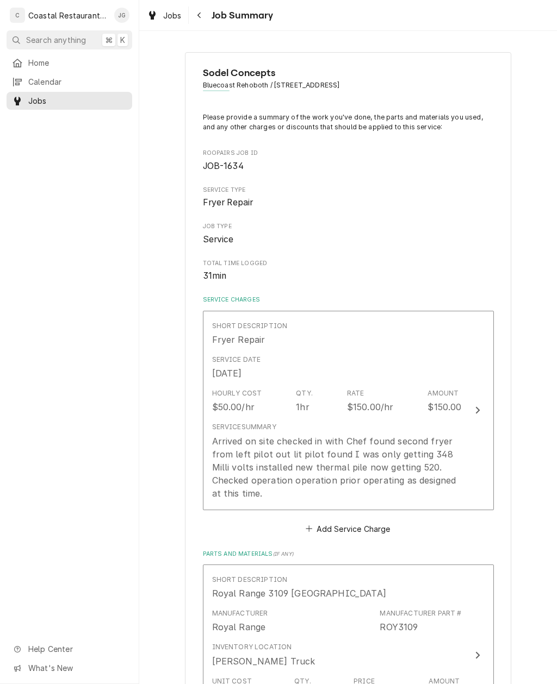
click at [426, 459] on div "Arrived on site checked in with Chef found second fryer from left pilot out lit…" at bounding box center [337, 467] width 250 height 65
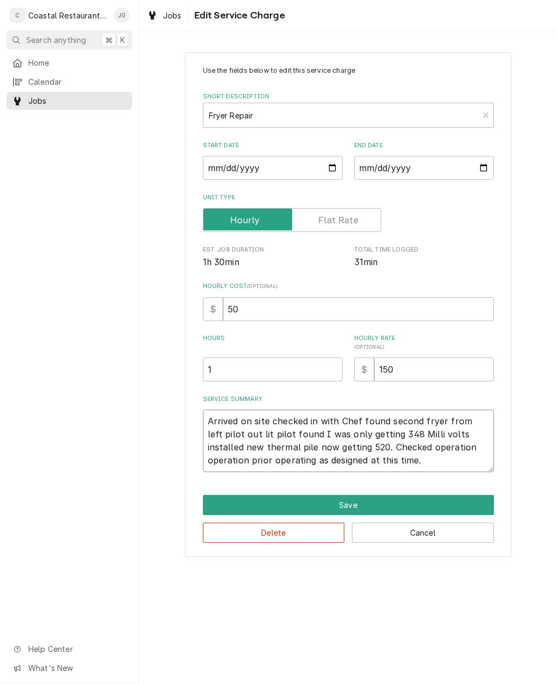
click at [244, 437] on textarea "Arrived on site checked in with Chef found second fryer from left pilot out lit…" at bounding box center [348, 441] width 291 height 63
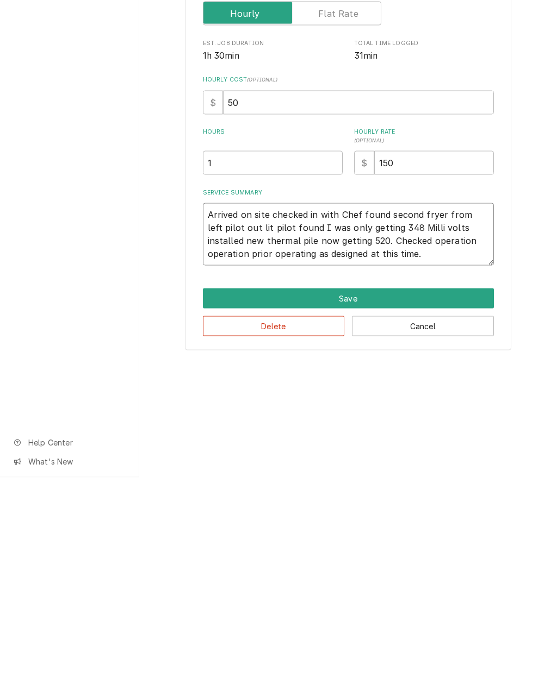
type textarea "x"
type textarea "Arrived on site checked in with Chef found second fryer from left pilot out.lit…"
type textarea "x"
type textarea "Arrived on site checked in with Chef found second fryer from left pilot out. li…"
type textarea "x"
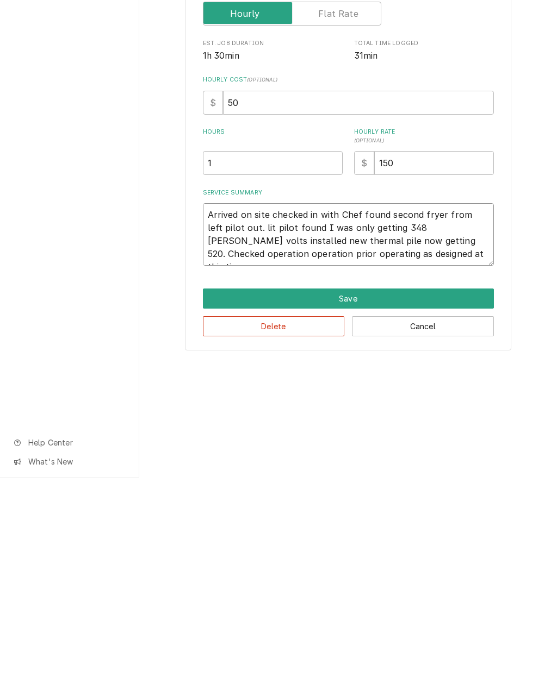
type textarea "Arrived on site checked in with Chef found second fryer from left pilot out. Cl…"
type textarea "x"
type textarea "Arrived on site checked in with Chef found second fryer from left pilot out. Ch…"
type textarea "x"
type textarea "Arrived on site checked in with Chef found second fryer from left pilot out. Ch…"
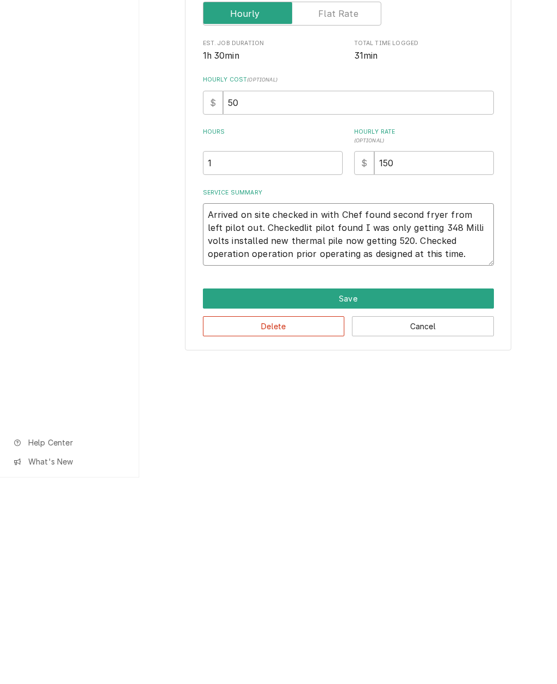
type textarea "x"
type textarea "Arrived on site checked in with Chef found second fryer from left pilot out. Ch…"
type textarea "x"
type textarea "Arrived on site checked in with Chef found second fryer from left pilot out. Ch…"
type textarea "x"
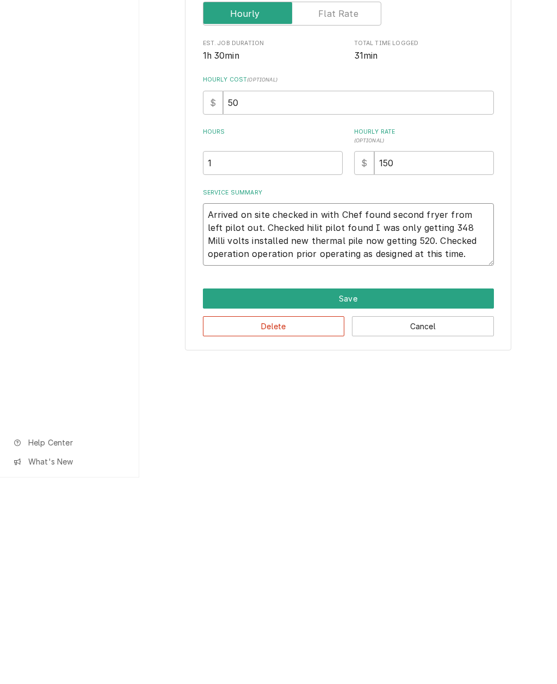
type textarea "Arrived on site checked in with Chef found second fryer from left pilot out. Ch…"
type textarea "x"
type textarea "Arrived on site checked in with Chef found second fryer from left pilot out. Ch…"
type textarea "x"
type textarea "Arrived on site checked in with Chef found second fryer from left pilot out. Ch…"
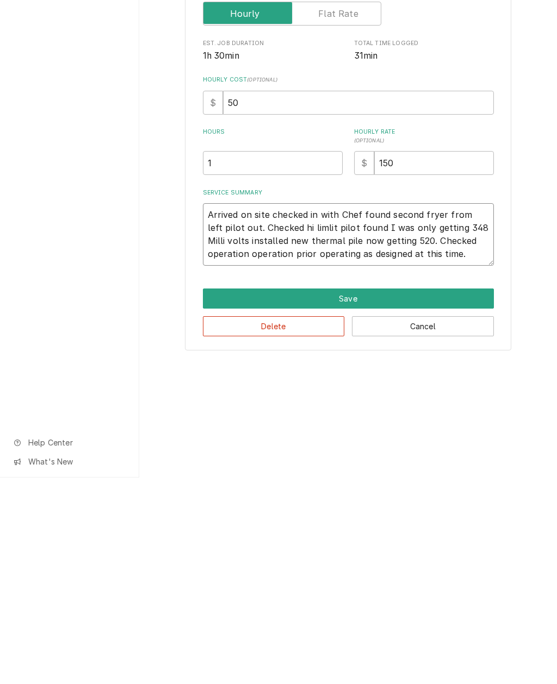
type textarea "x"
type textarea "Arrived on site checked in with Chef found second fryer from left pilot out. Ch…"
type textarea "x"
type textarea "Arrived on site checked in with Chef found second fryer from left pilot out. Ch…"
type textarea "x"
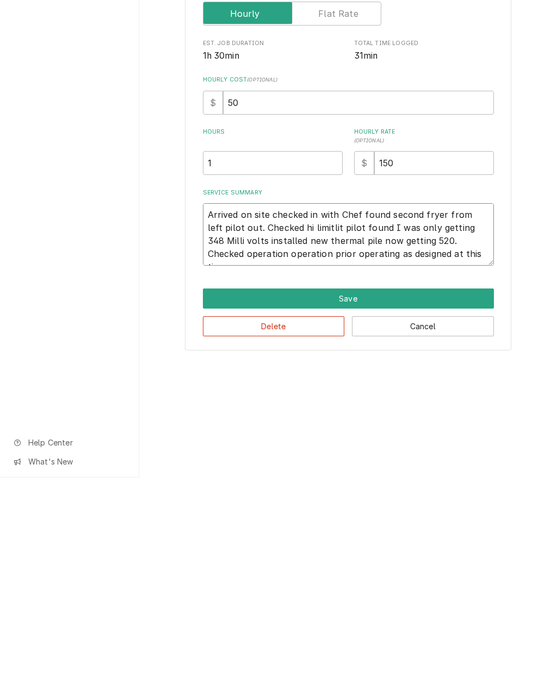
type textarea "Arrived on site checked in with Chef found second fryer from left pilot out. Ch…"
type textarea "x"
type textarea "Arrived on site checked in with Chef found second fryer from left pilot out. Ch…"
type textarea "x"
type textarea "Arrived on site checked in with Chef found second fryer from left pilot out. Ch…"
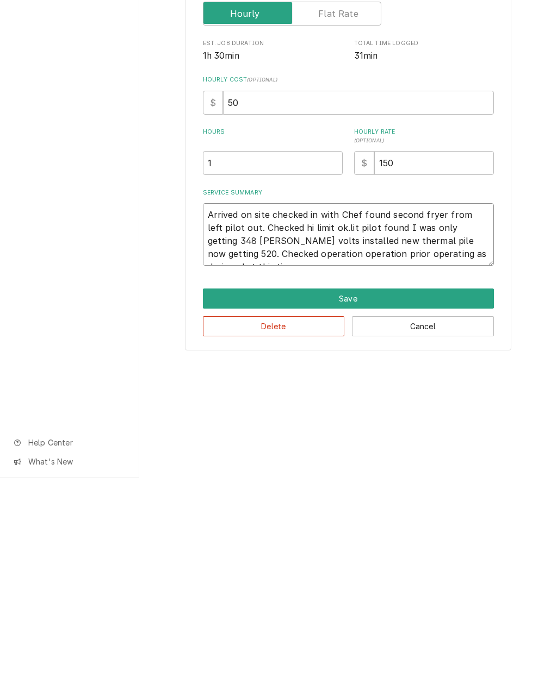
type textarea "x"
type textarea "Arrived on site checked in with Chef found second fryer from left pilot out. Ch…"
click at [351, 410] on textarea "Arrived on site checked in with Chef found second fryer from left pilot out. Ch…" at bounding box center [348, 441] width 291 height 63
click at [339, 410] on textarea "Arrived on site checked in with Chef found second fryer from left pilot out. Ch…" at bounding box center [348, 441] width 291 height 63
type textarea "x"
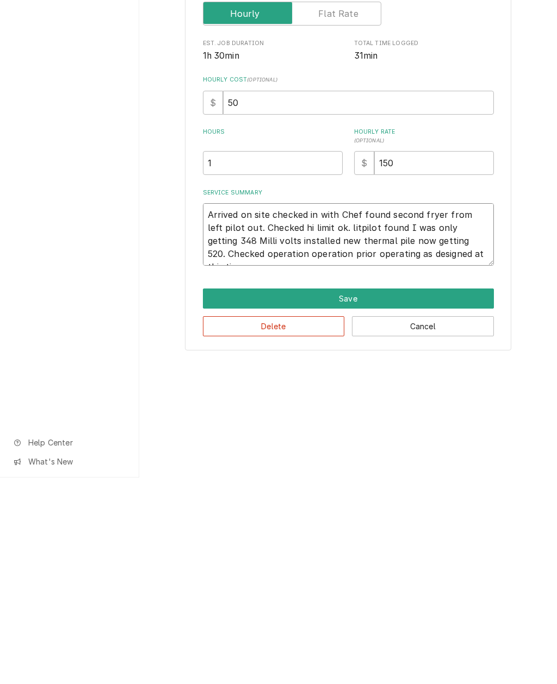
type textarea "Arrived on site checked in with Chef found second fryer from left pilot out. Ch…"
type textarea "x"
type textarea "Arrived on site checked in with Chef found second fryer from left pilot out. Ch…"
type textarea "x"
type textarea "Arrived on site checked in with Chef found second fryer from left pilot out. Ch…"
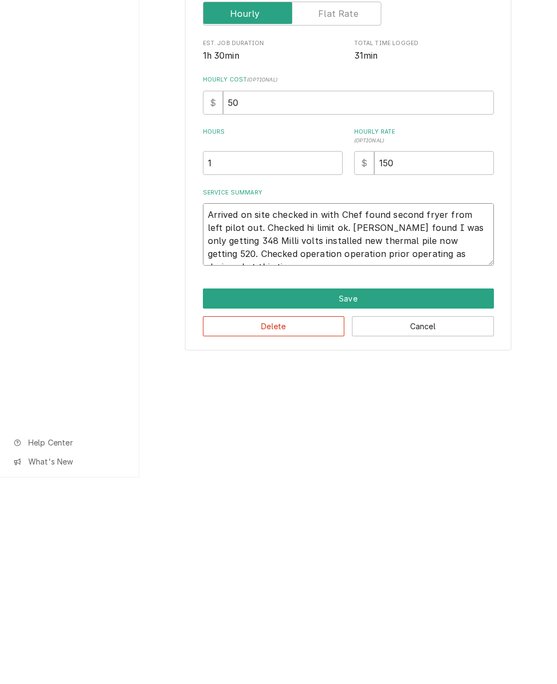
type textarea "x"
type textarea "Arrived on site checked in with Chef found second fryer from left pilot out. Ch…"
type textarea "x"
type textarea "Arrived on site checked in with Chef found second fryer from left pilot out. Ch…"
type textarea "x"
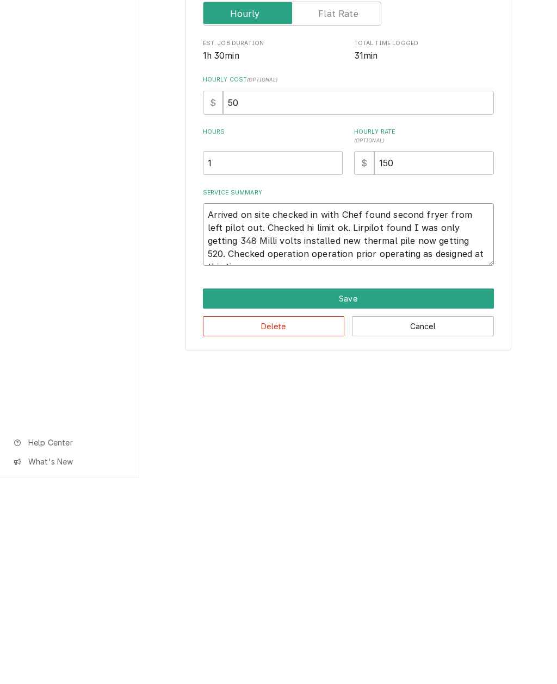
type textarea "Arrived on site checked in with Chef found second fryer from left pilot out. Ch…"
type textarea "x"
type textarea "Arrived on site checked in with Chef found second fryer from left pilot out. Ch…"
click at [358, 495] on button "Save" at bounding box center [348, 505] width 291 height 20
type textarea "x"
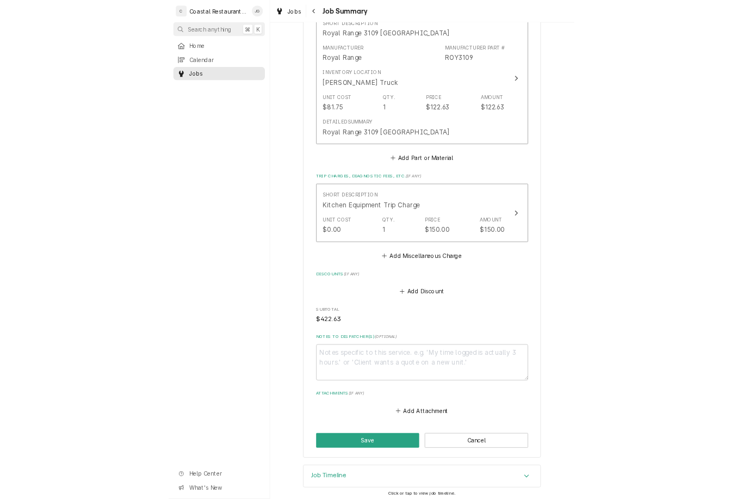
scroll to position [547, 0]
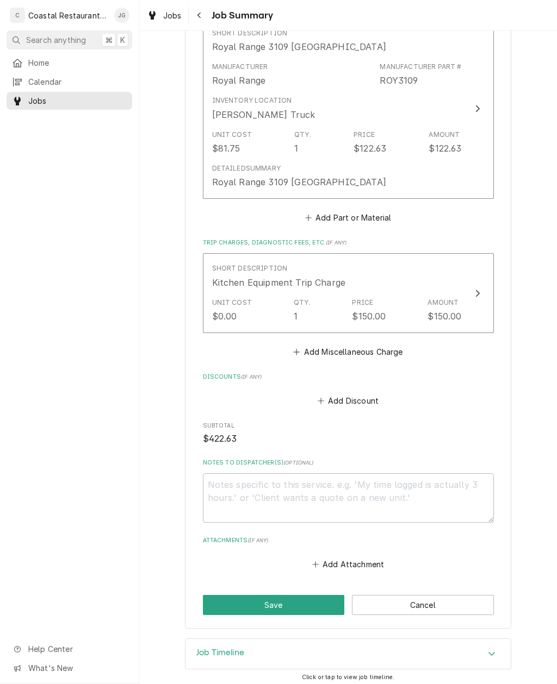
click at [312, 557] on button "Add Attachment" at bounding box center [348, 564] width 76 height 15
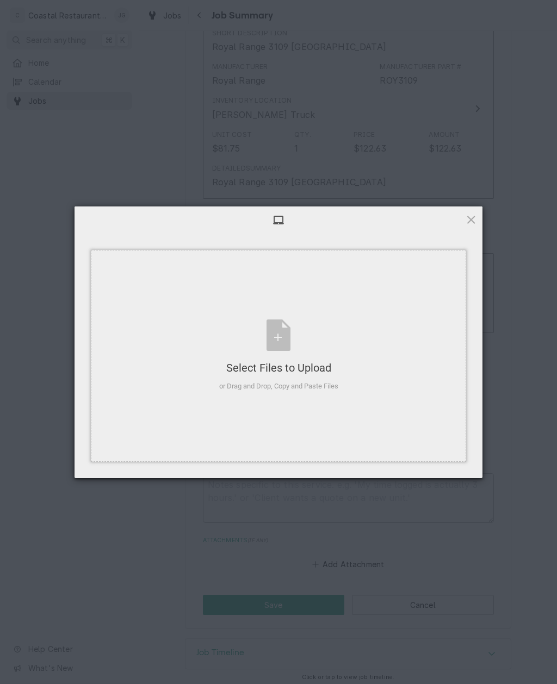
click at [353, 369] on div "Select Files to Upload or Drag and Drop, Copy and Paste Files" at bounding box center [278, 356] width 375 height 212
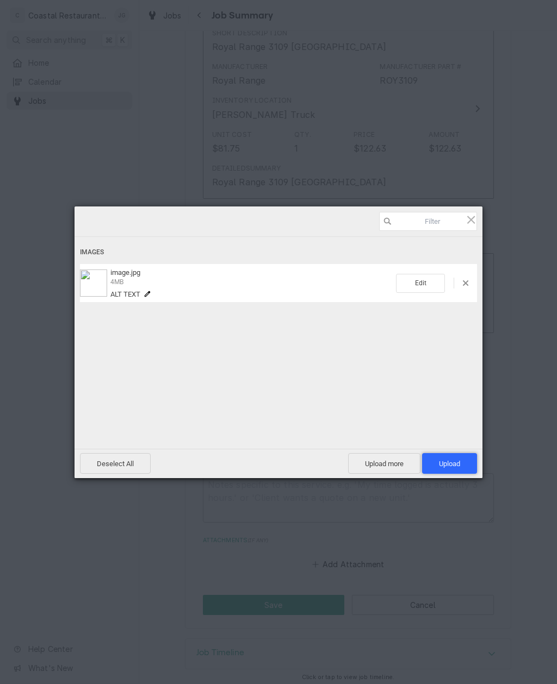
click at [454, 461] on span "Upload 1" at bounding box center [449, 464] width 21 height 8
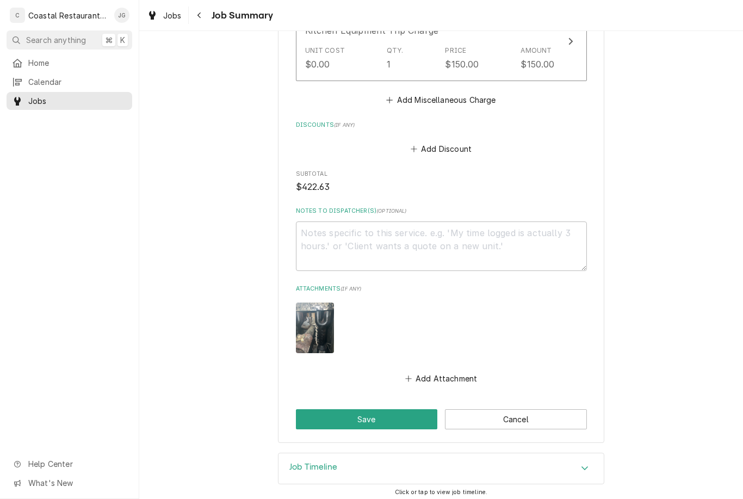
scroll to position [799, 0]
click at [384, 409] on button "Save" at bounding box center [367, 419] width 142 height 20
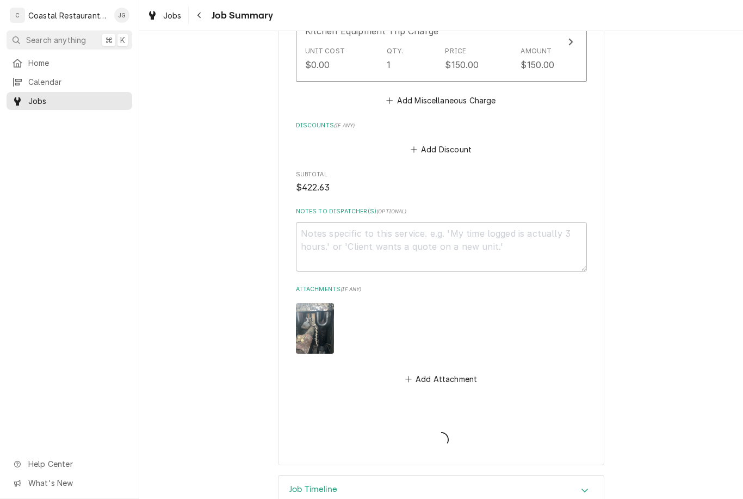
type textarea "x"
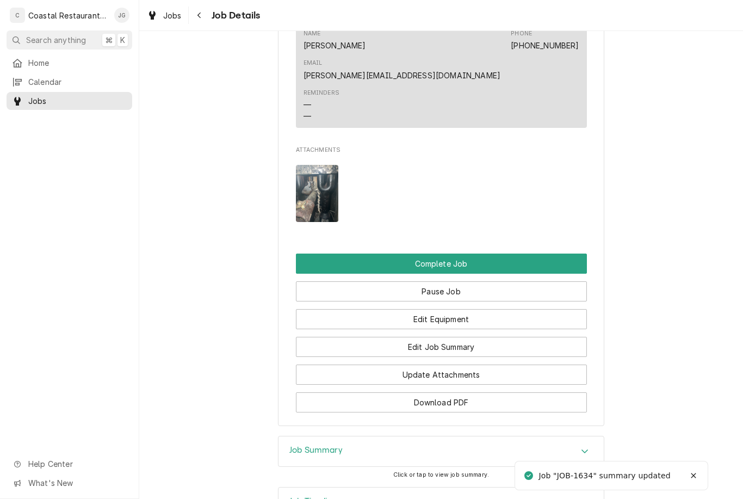
scroll to position [1014, 0]
click at [483, 254] on button "Complete Job" at bounding box center [441, 264] width 291 height 20
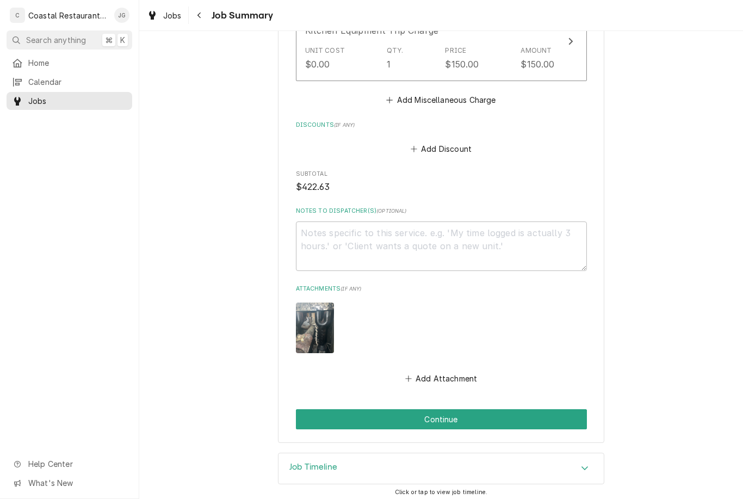
scroll to position [799, 0]
click at [508, 410] on button "Continue" at bounding box center [441, 419] width 291 height 20
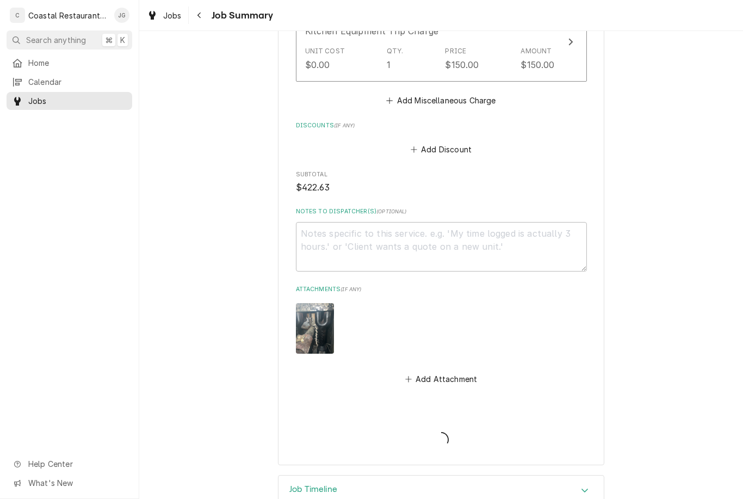
type textarea "x"
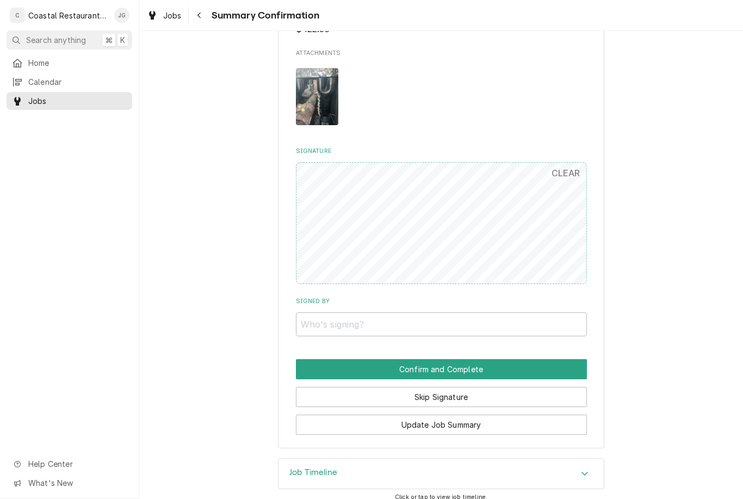
scroll to position [793, 0]
click at [382, 313] on input "Signed By" at bounding box center [441, 325] width 291 height 24
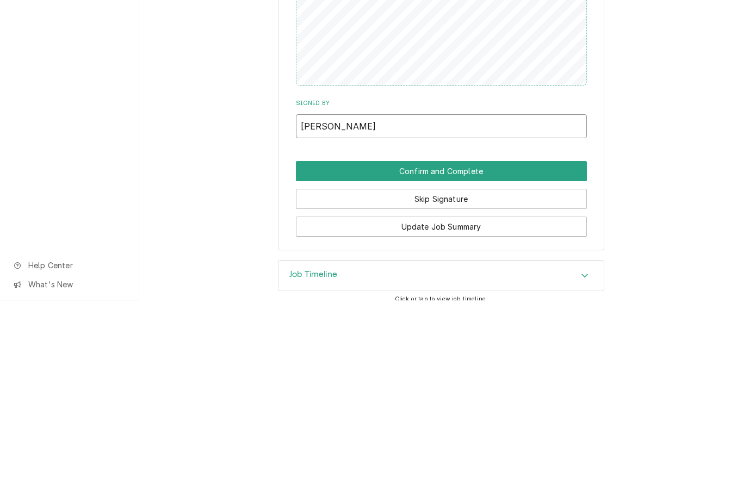
type input "Zack"
click at [515, 359] on button "Confirm and Complete" at bounding box center [441, 369] width 291 height 20
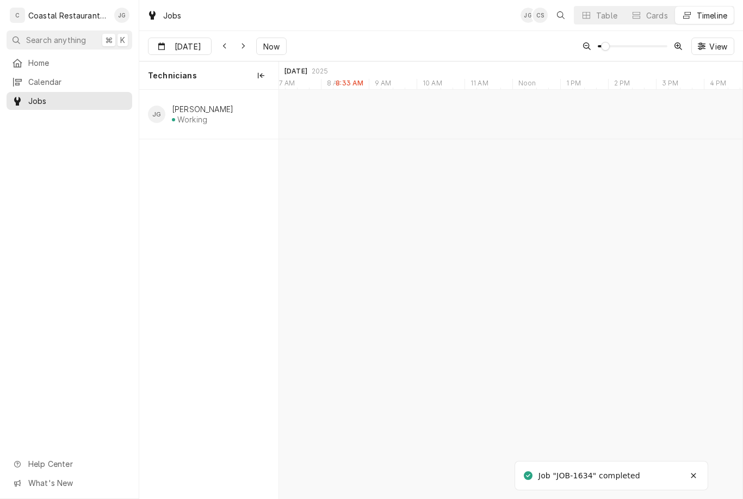
scroll to position [0, 9180]
click at [420, 99] on div "JOB-1635 JG" at bounding box center [416, 102] width 34 height 13
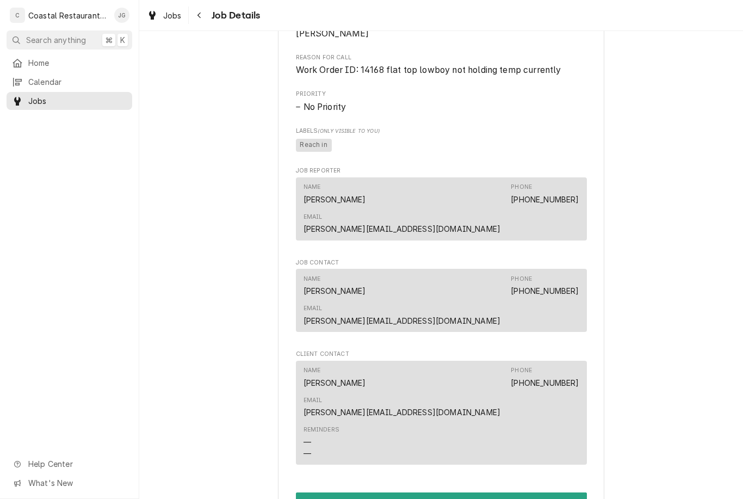
scroll to position [529, 0]
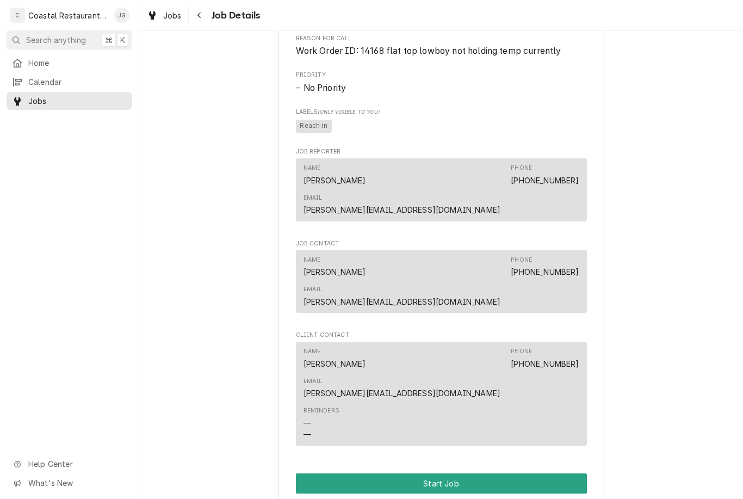
click at [486, 473] on button "Start Job" at bounding box center [441, 483] width 291 height 20
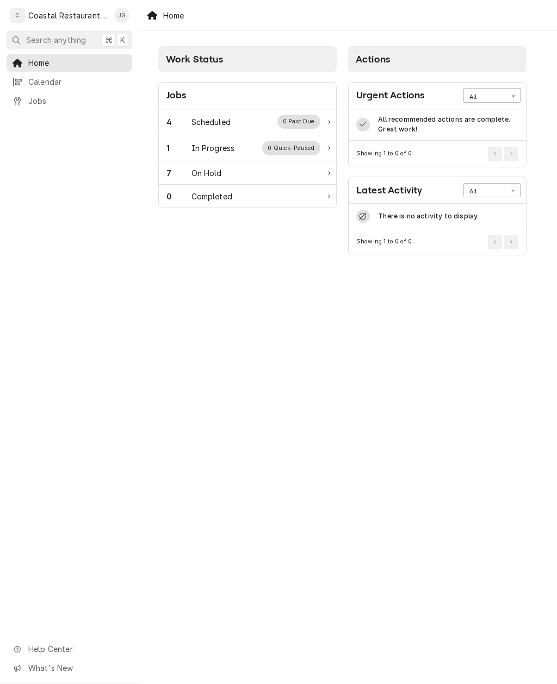
click at [229, 119] on div "Scheduled" at bounding box center [210, 121] width 39 height 11
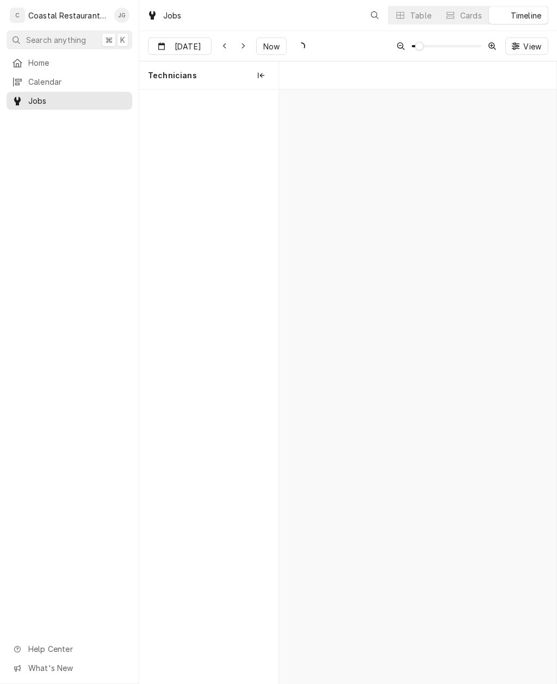
scroll to position [0, 5496]
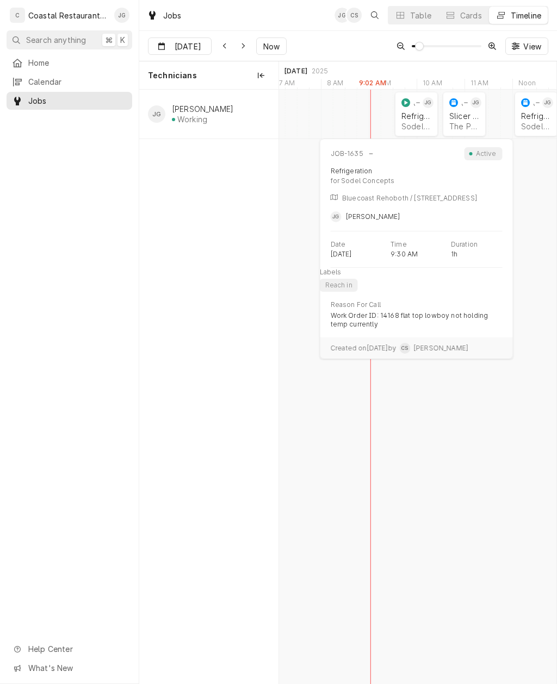
click at [416, 122] on div "Sodel Concepts | Rehoboth Beach, 19971" at bounding box center [416, 126] width 30 height 9
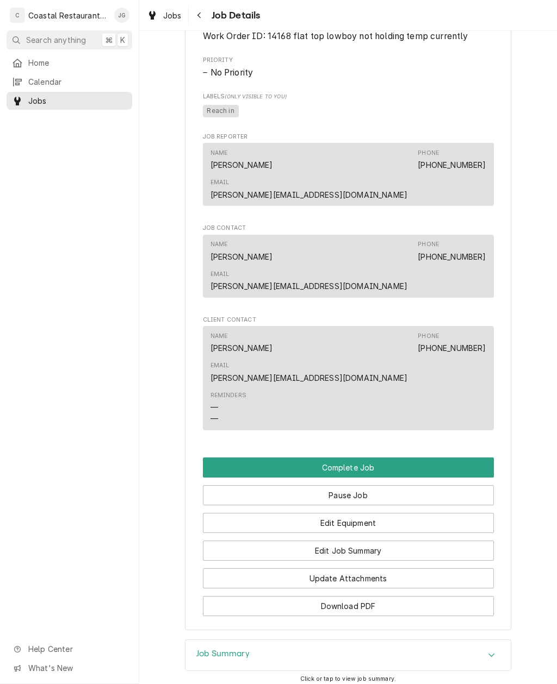
scroll to position [582, 0]
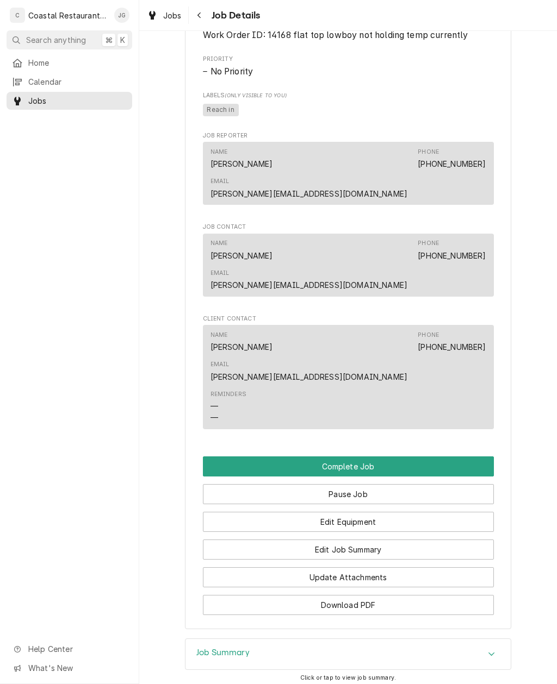
click at [389, 540] on button "Edit Job Summary" at bounding box center [348, 550] width 291 height 20
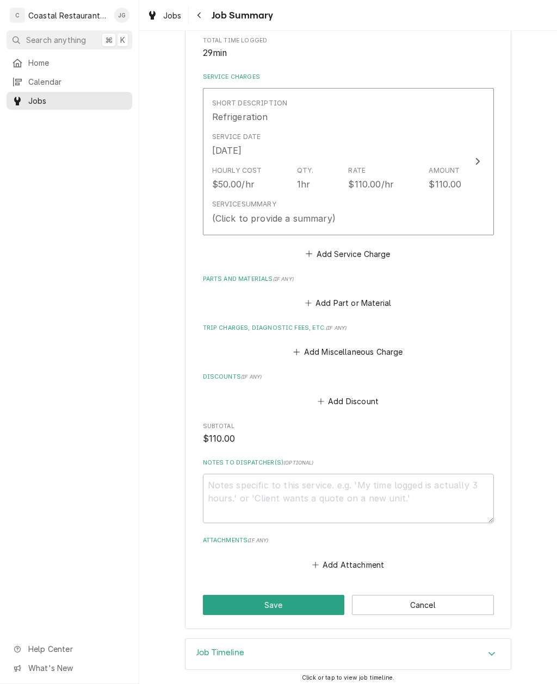
scroll to position [222, 0]
click at [358, 558] on button "Add Attachment" at bounding box center [348, 565] width 76 height 15
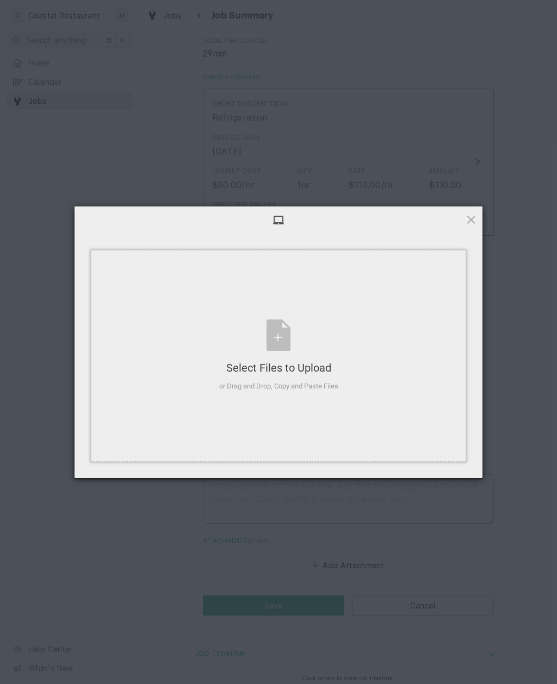
click at [360, 377] on div "Select Files to Upload or Drag and Drop, Copy and Paste Files" at bounding box center [278, 356] width 375 height 212
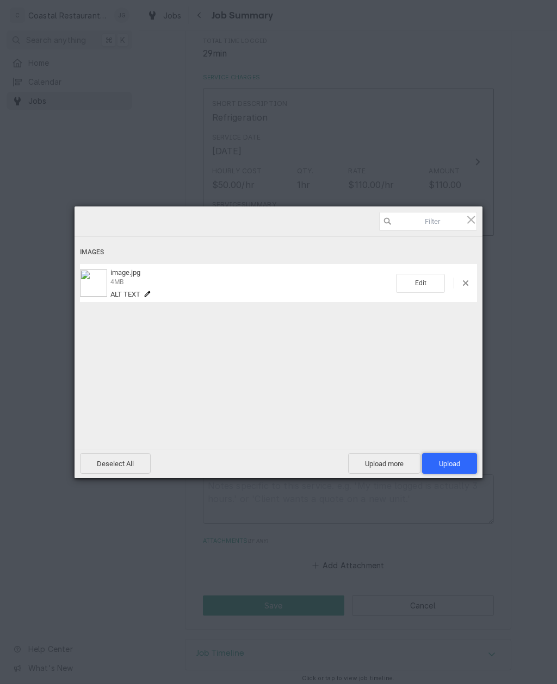
click at [455, 462] on span "Upload 1" at bounding box center [449, 464] width 21 height 8
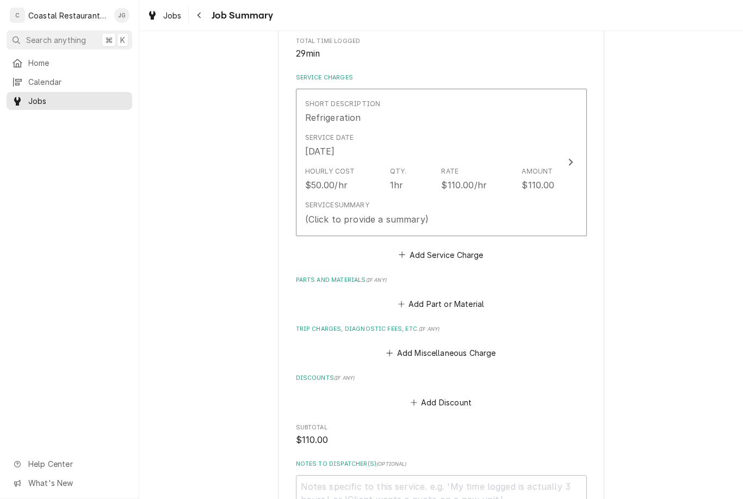
type textarea "x"
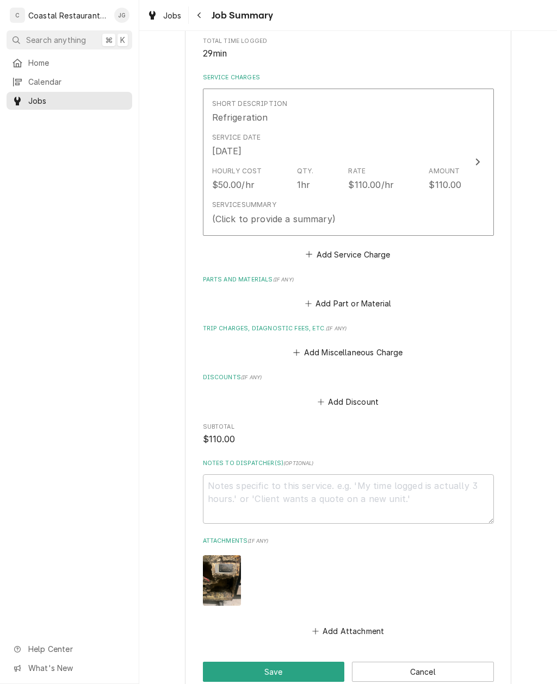
click at [351, 624] on button "Add Attachment" at bounding box center [348, 631] width 76 height 15
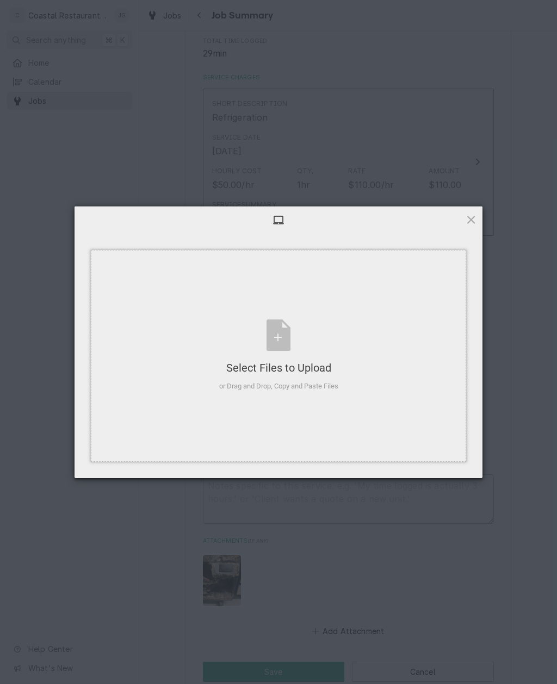
click at [359, 367] on div "Select Files to Upload or Drag and Drop, Copy and Paste Files" at bounding box center [278, 356] width 375 height 212
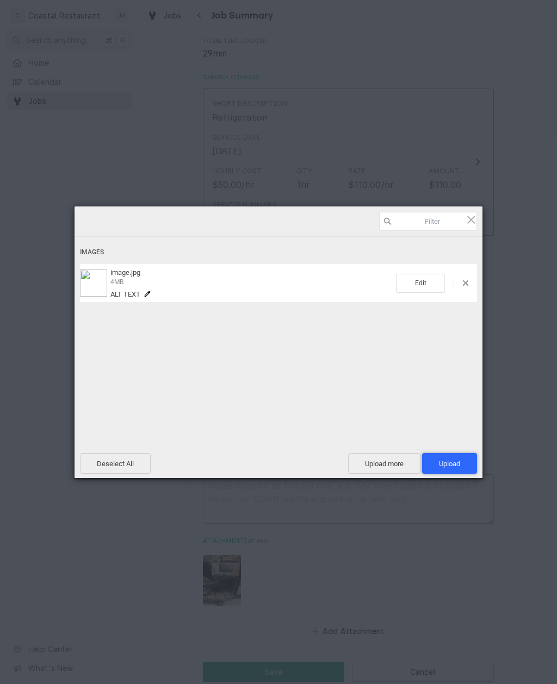
click at [447, 464] on span "Upload 1" at bounding box center [449, 464] width 21 height 8
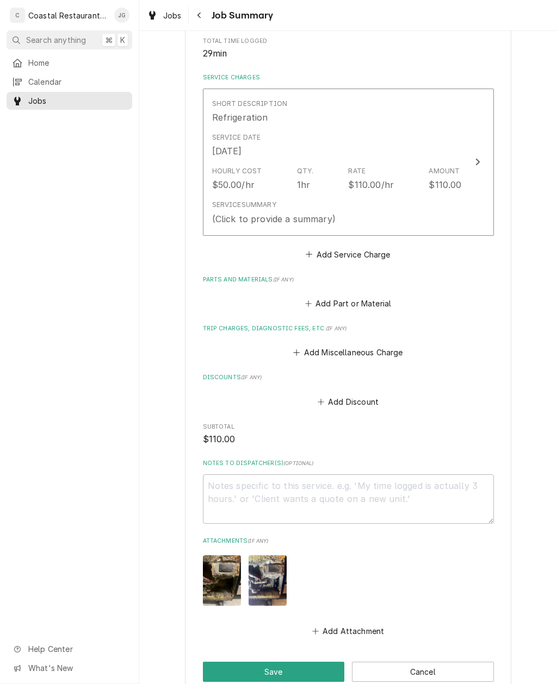
click at [313, 347] on button "Add Miscellaneous Charge" at bounding box center [347, 352] width 113 height 15
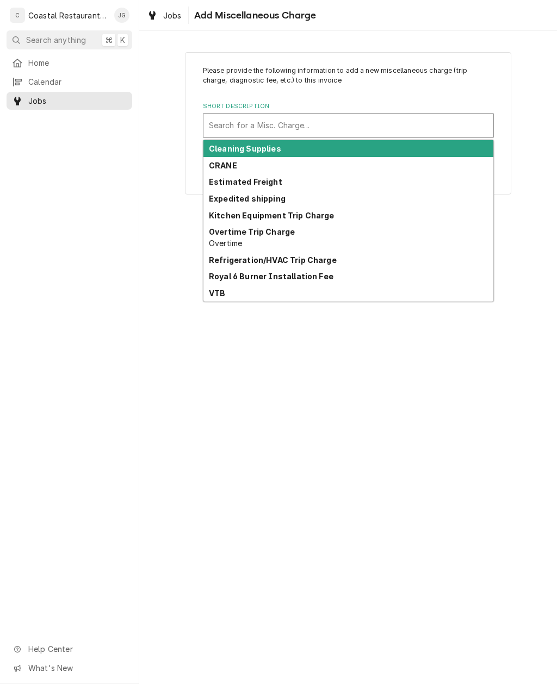
click at [270, 256] on strong "Refrigeration/HVAC Trip Charge" at bounding box center [273, 260] width 128 height 9
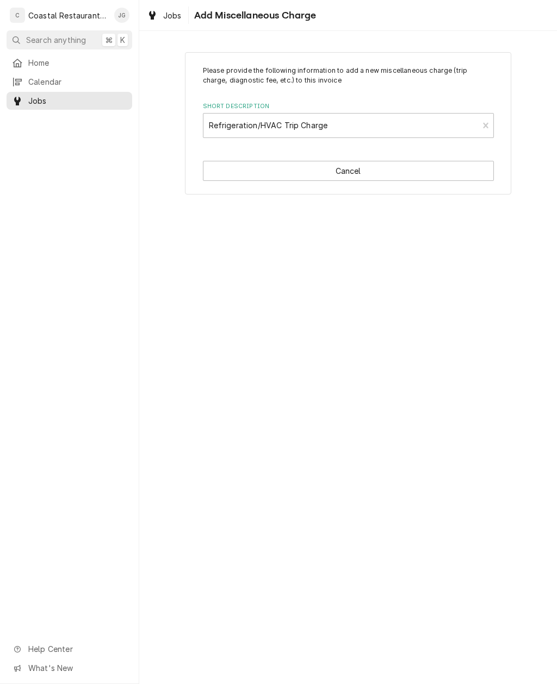
type textarea "x"
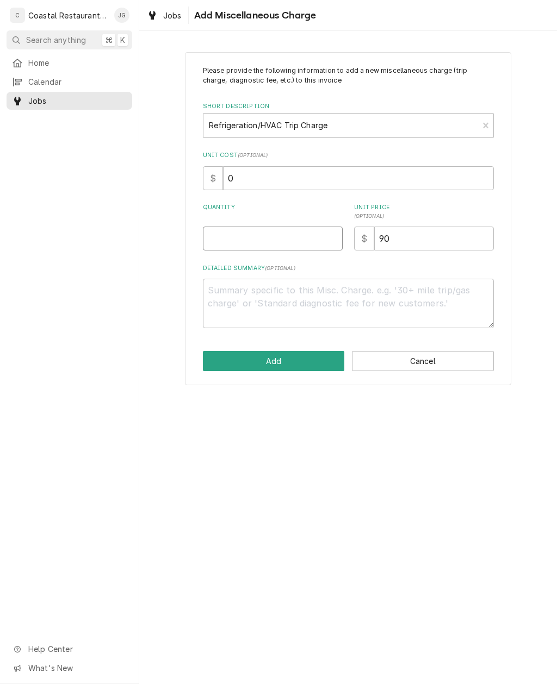
click at [248, 234] on input "Quantity" at bounding box center [273, 239] width 140 height 24
type input "1"
click at [294, 365] on button "Add" at bounding box center [274, 361] width 142 height 20
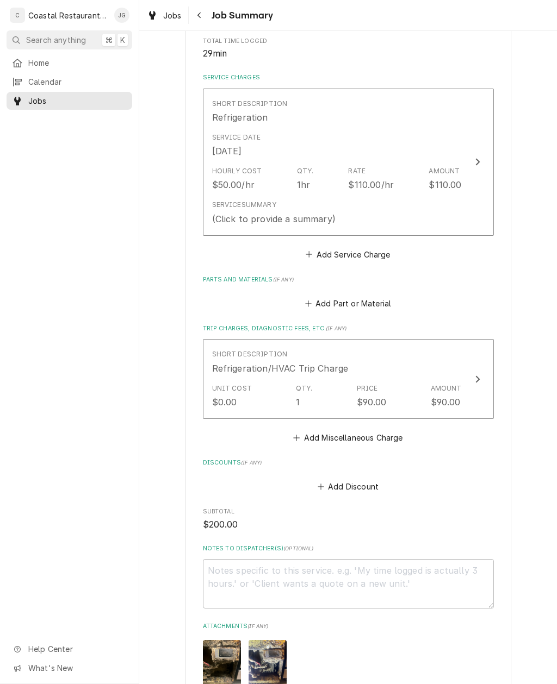
click at [362, 181] on div "$110.00/hr" at bounding box center [371, 184] width 46 height 13
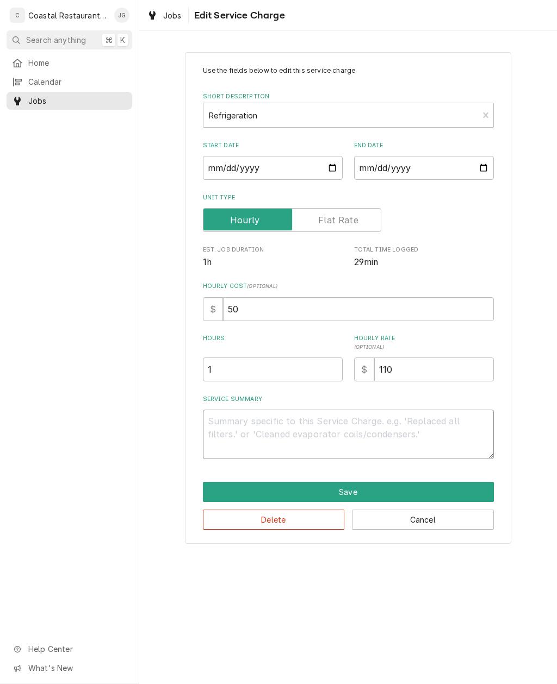
click at [307, 429] on textarea "Service Summary" at bounding box center [348, 434] width 291 height 49
type textarea "x"
type textarea "On"
type textarea "x"
type textarea "Ons"
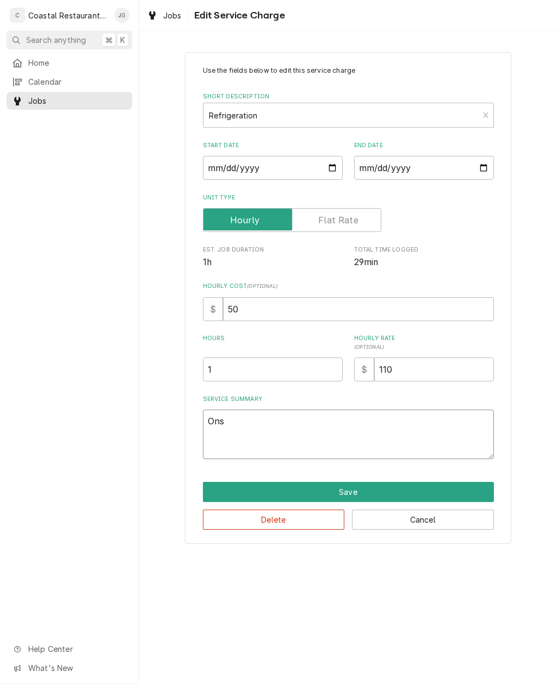
type textarea "x"
type textarea "Onsi"
type textarea "x"
type textarea "Onsit"
type textarea "x"
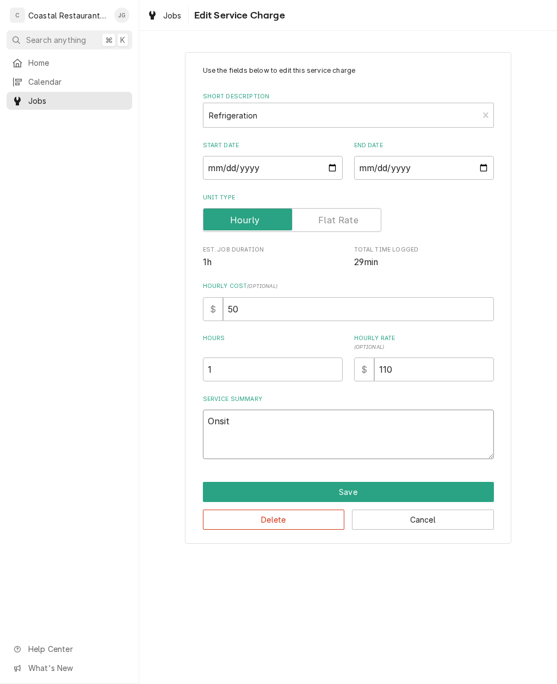
type textarea "Onsite"
type textarea "x"
type textarea "Onsite"
type textarea "x"
type textarea "Onsite fo"
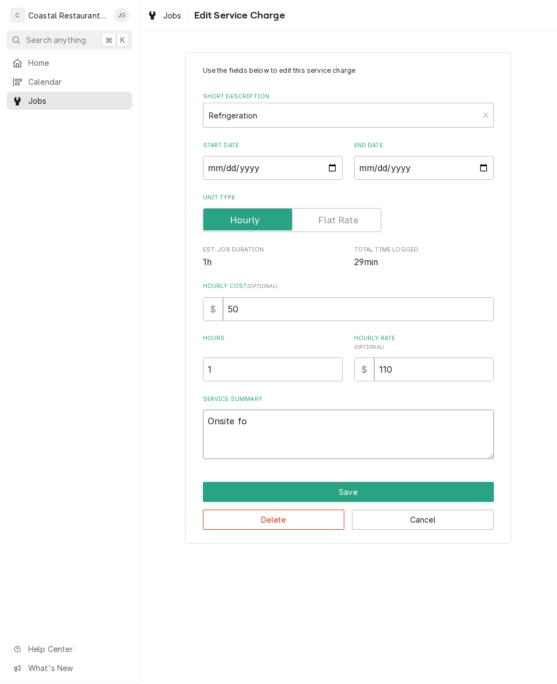
type textarea "x"
type textarea "Onsite fou"
type textarea "x"
type textarea "Onsite found"
type textarea "x"
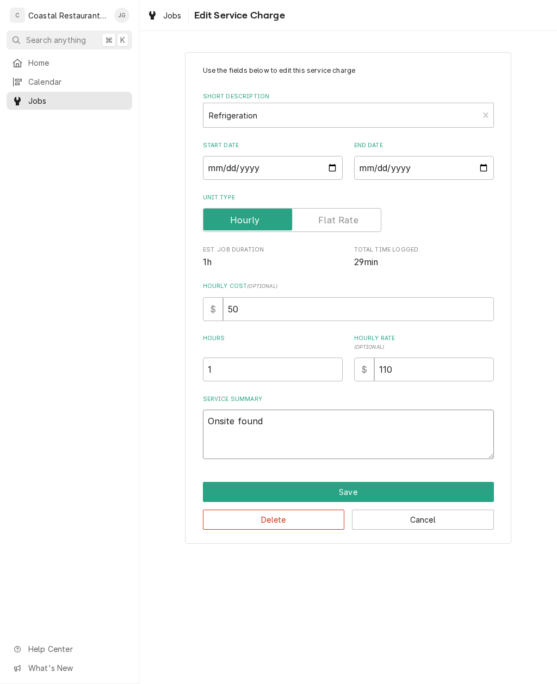
type textarea "Onsite found"
type textarea "x"
type textarea "Onsite found t"
type textarea "x"
type textarea "Onsite found te"
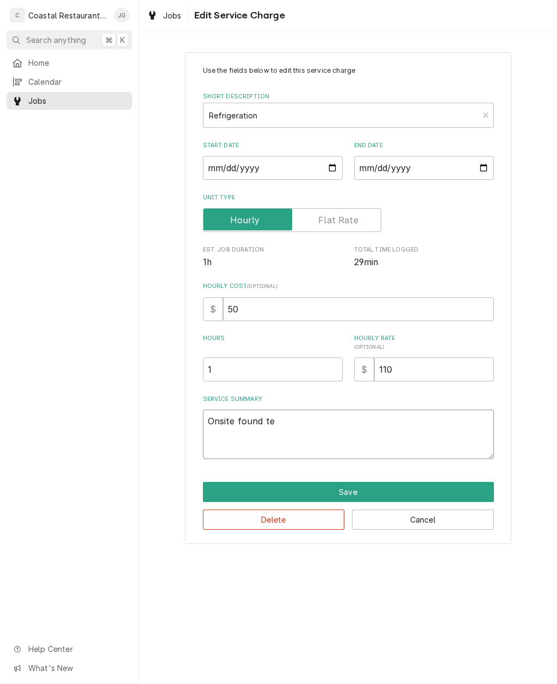
type textarea "x"
type textarea "Onsite found t"
type textarea "x"
type textarea "Onsite found"
type textarea "x"
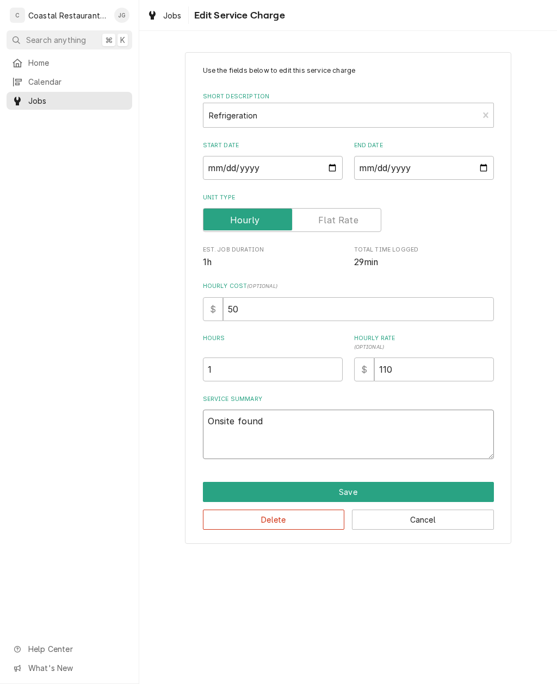
type textarea "Onsite found u"
type textarea "x"
type textarea "Onsite found un"
type textarea "x"
type textarea "Onsite found uni"
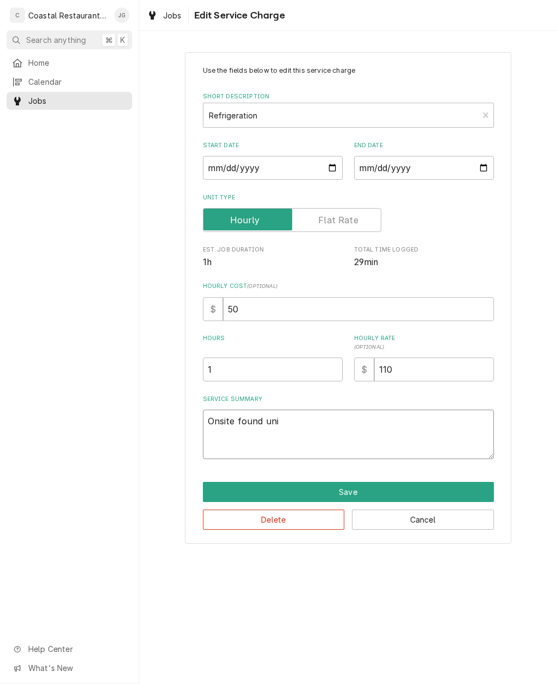
type textarea "x"
type textarea "Onsite found unit"
type textarea "x"
type textarea "Onsite found unit"
type textarea "x"
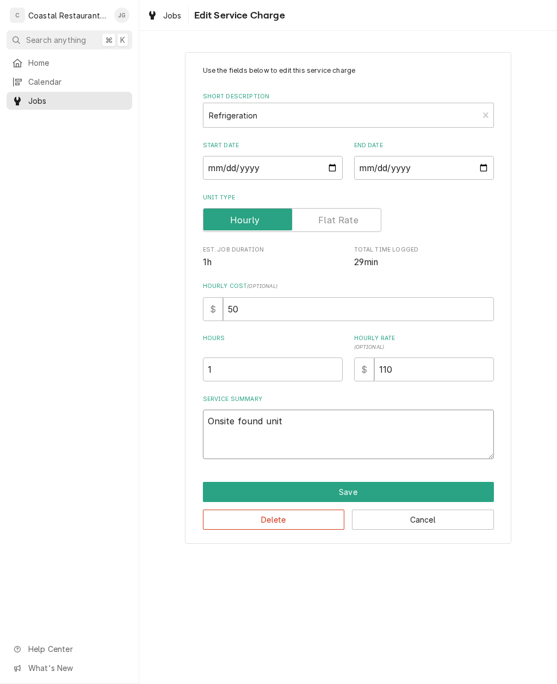
type textarea "Onsite found uni"
type textarea "x"
type textarea "Onsite found un"
type textarea "x"
type textarea "Onsite found u"
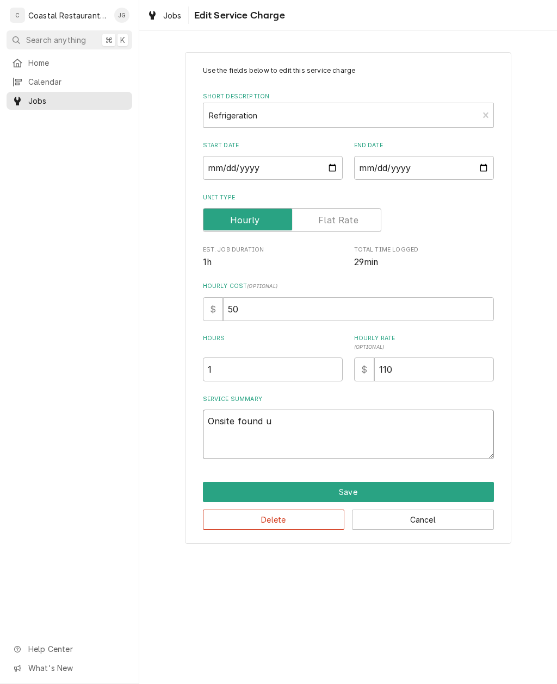
type textarea "x"
type textarea "Onsite found"
type textarea "x"
type textarea "Onsite found c"
type textarea "x"
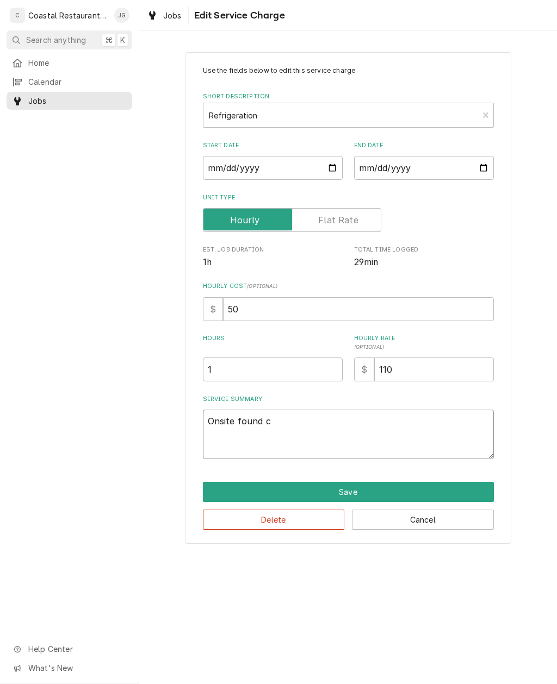
type textarea "Onsite found con"
type textarea "x"
type textarea "Onsite found condenser fan"
type textarea "x"
type textarea "Onsite found condenser fan running"
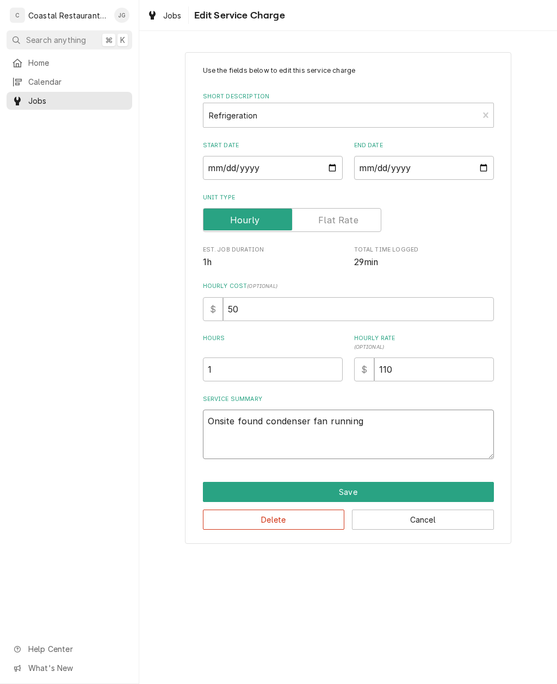
type textarea "x"
type textarea "Onsite found condenser fan running, but"
type textarea "x"
type textarea "Onsite found condenser fan running, but no comp"
type textarea "x"
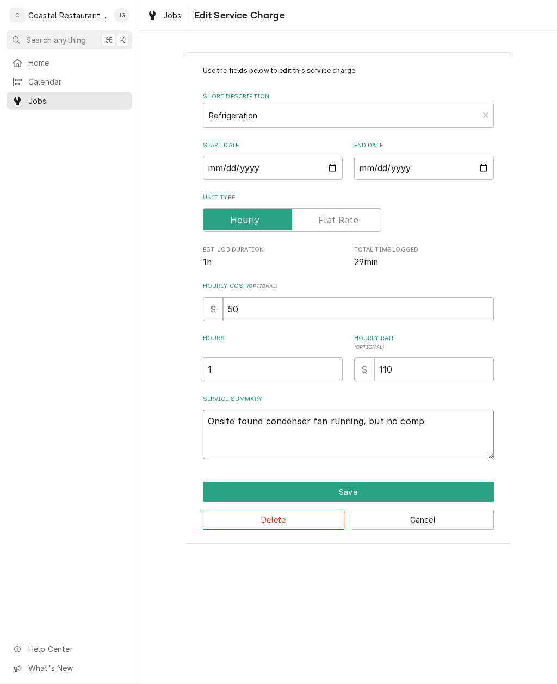
type textarea "Onsite found condenser fan running, but no compress"
type textarea "x"
type textarea "Onsite found condenser fan running, but no compressor"
type textarea "x"
type textarea "Onsite found condenser fan running, but no compressor checked"
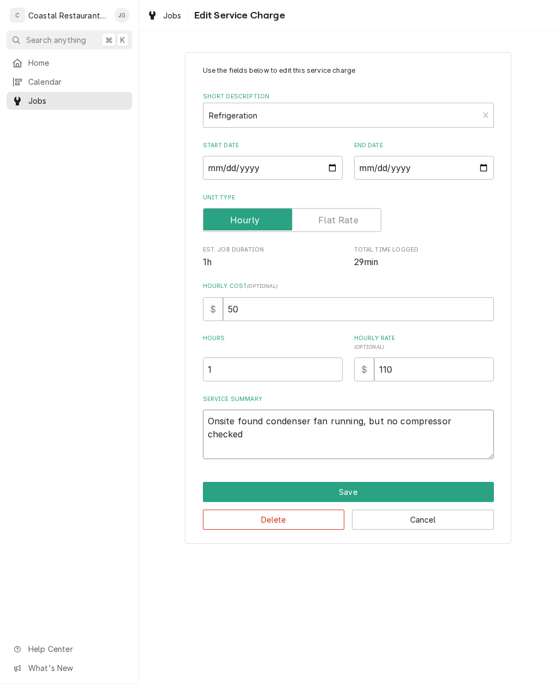
type textarea "x"
type textarea "Onsite found condenser fan running, but no compressor checked wind"
type textarea "x"
type textarea "Onsite found condenser fan running, but no compressor checked windings on"
type textarea "x"
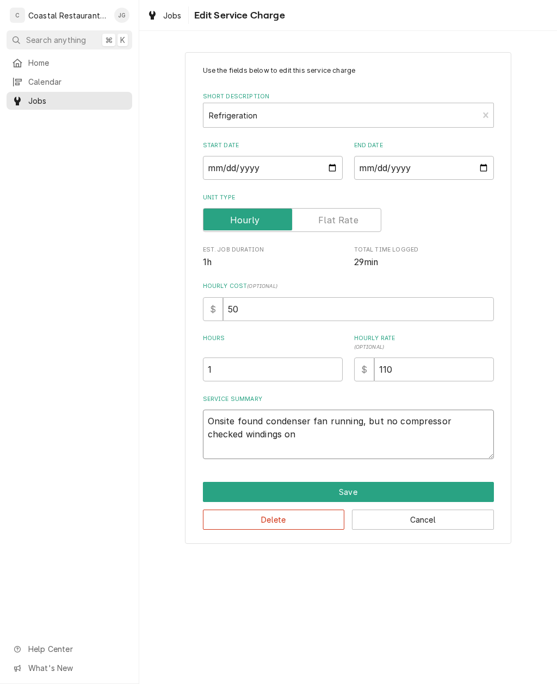
type textarea "Onsite found condenser fan running, but no compressor checked windings on comp"
type textarea "x"
type textarea "Onsite found condenser fan running, but no compressor checked windings on compr…"
type textarea "x"
type textarea "Onsite found condenser fan running, but no compressor checked windings on compr…"
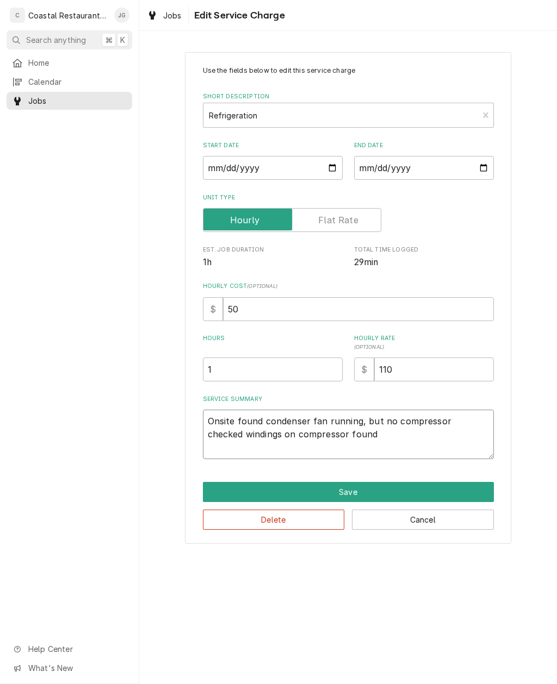
type textarea "x"
type textarea "Onsite found condenser fan running, but no compressor checked windings on compr…"
type textarea "x"
type textarea "Onsite found condenser fan running, but no compressor checked windings on compr…"
type textarea "x"
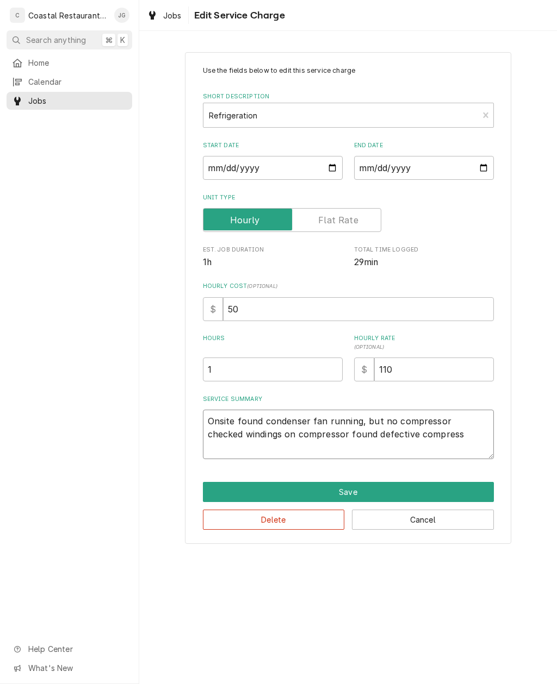
type textarea "Onsite found condenser fan running, but no compressor checked windings on compr…"
type textarea "x"
type textarea "Onsite found condenser fan running, but no compressor checked windings on compr…"
type textarea "x"
type textarea "Onsite found condenser fan running, but no compressor checked windings on compr…"
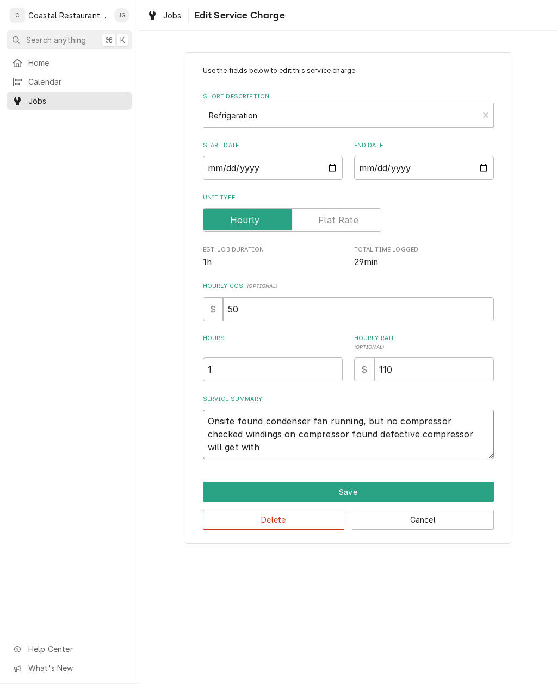
type textarea "x"
type textarea "Onsite found condenser fan running, but no compressor checked windings on compr…"
type textarea "x"
type textarea "Onsite found condenser fan running, but no compressor checked windings on compr…"
type textarea "x"
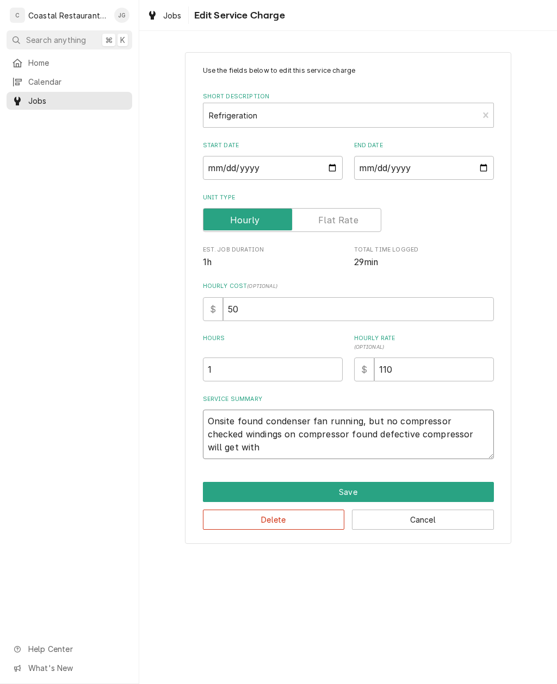
type textarea "Onsite found condenser fan running, but no compressor checked windings on compr…"
type textarea "x"
type textarea "Onsite found condenser fan running, but no compressor checked windings on compr…"
type textarea "x"
type textarea "Onsite found condenser fan running, but no compressor checked windings on compr…"
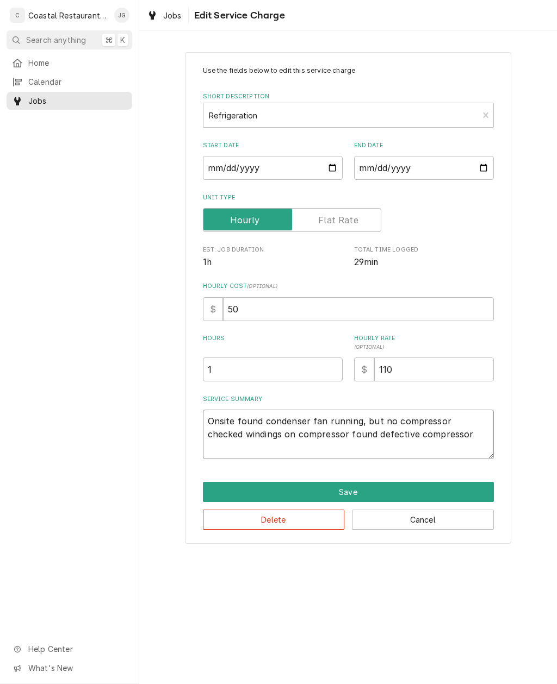
type textarea "x"
type textarea "Onsite found condenser fan running, but no compressor checked windings on compr…"
type textarea "x"
type textarea "Onsite found condenser fan running, but no compressor checked windings on compr…"
type textarea "x"
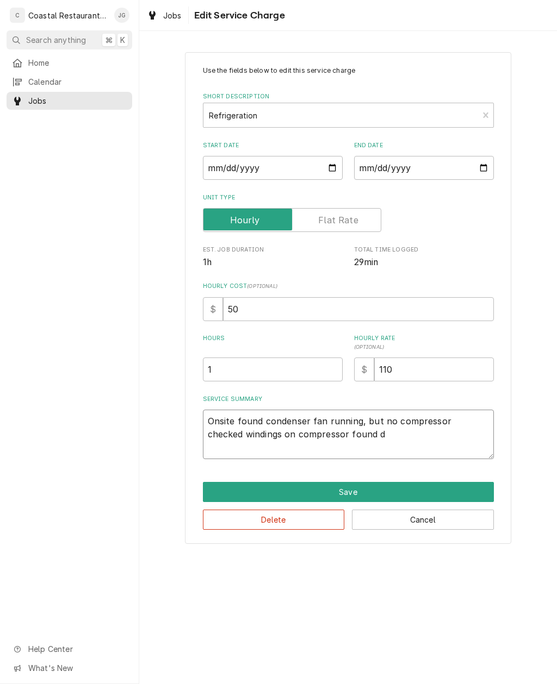
type textarea "Onsite found condenser fan running, but no compressor checked windings on compr…"
type textarea "x"
type textarea "Onsite found condenser fan running, but no compressor checked windings on compr…"
type textarea "x"
type textarea "Onsite found condenser fan running, but no compressor checked windings on compr…"
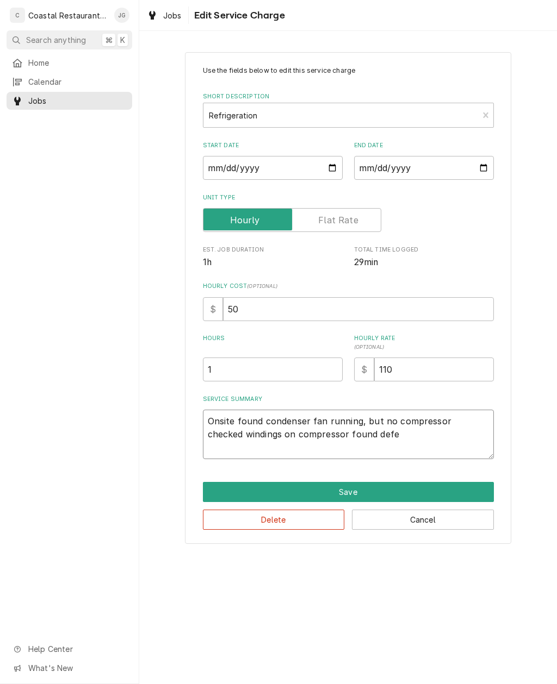
type textarea "x"
type textarea "Onsite found condenser fan running, but no compressor checked windings on compr…"
type textarea "x"
type textarea "Onsite found condenser fan running, but no compressor checked windings on compr…"
type textarea "x"
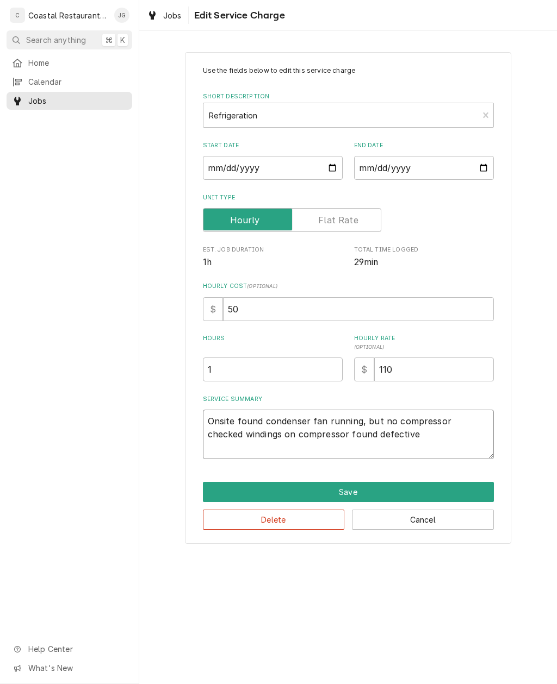
type textarea "Onsite found condenser fan running, but no compressor checked windings on compr…"
type textarea "x"
type textarea "Onsite found condenser fan running, but no compressor checked windings on compr…"
type textarea "x"
type textarea "Onsite found condenser fan running, but no compressor checked windings on compr…"
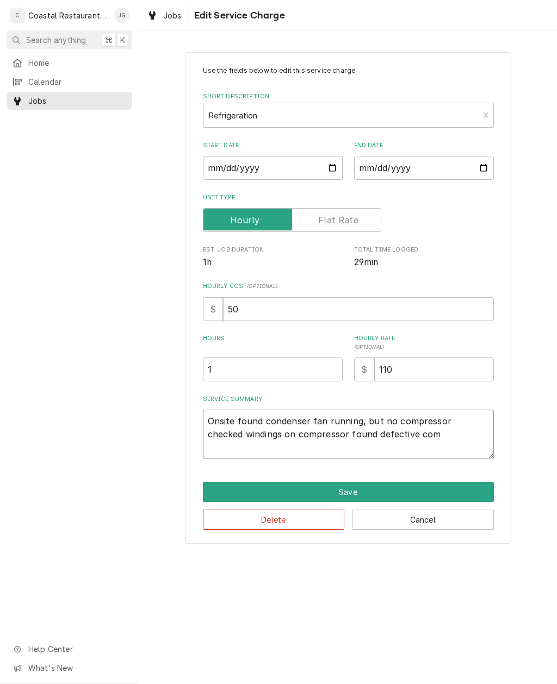
type textarea "x"
type textarea "Onsite found condenser fan running, but no compressor checked windings on compr…"
type textarea "x"
type textarea "Onsite found condenser fan running, but no compressor checked windings on compr…"
type textarea "x"
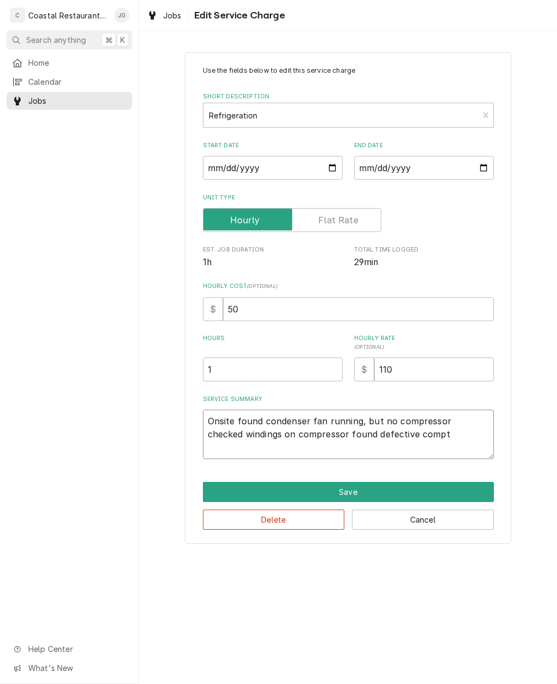
type textarea "Onsite found condenser fan running, but no compressor checked windings on compr…"
type textarea "x"
type textarea "Onsite found condenser fan running, but no compressor checked windings on compr…"
type textarea "x"
type textarea "Onsite found condenser fan running, but no compressor checked windings on compr…"
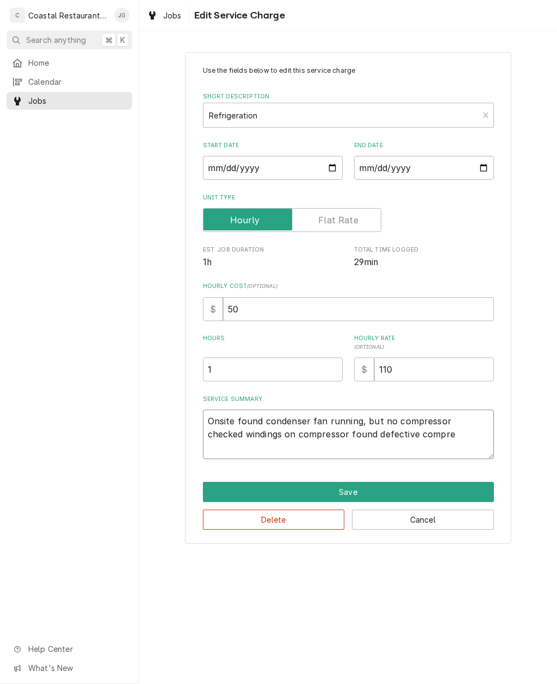
type textarea "x"
type textarea "Onsite found condenser fan running, but no compressor checked windings on compr…"
type textarea "x"
type textarea "Onsite found condenser fan running, but no compressor checked windings on compr…"
type textarea "x"
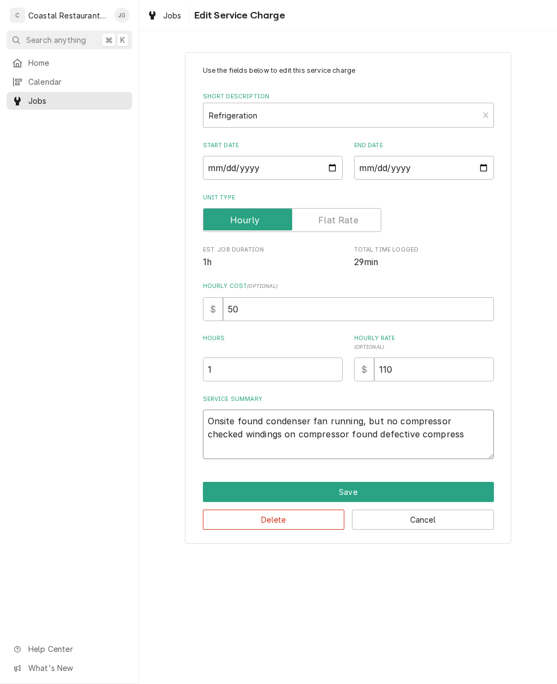
type textarea "Onsite found condenser fan running, but no compressor checked windings on compr…"
type textarea "x"
type textarea "Onsite found condenser fan running, but no compressor checked windings on compr…"
type textarea "x"
type textarea "Onsite found condenser fan running, but no compressor checked windings on compr…"
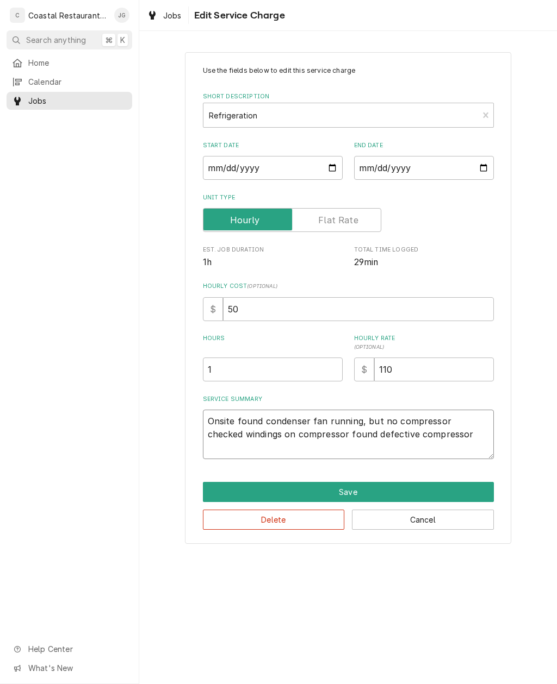
type textarea "x"
type textarea "Onsite found condenser fan running, but no compressor checked windings on compr…"
type textarea "x"
type textarea "Onsite found condenser fan running, but no compressor checked windings on compr…"
type textarea "x"
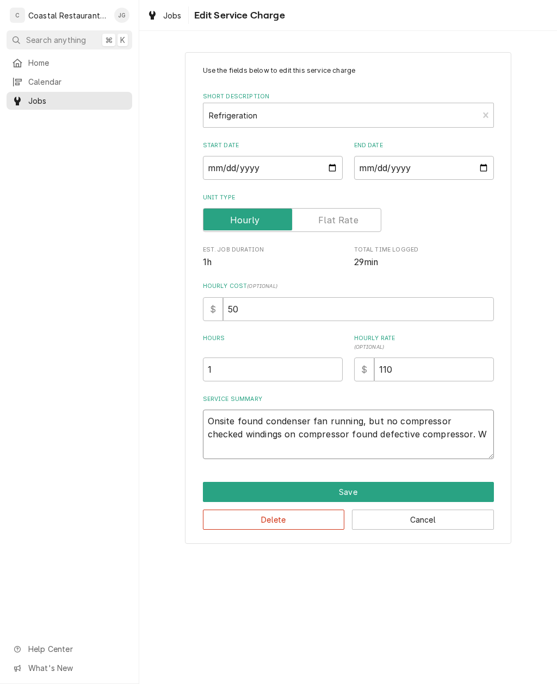
type textarea "Onsite found condenser fan running, but no compressor checked windings on compr…"
type textarea "x"
type textarea "Onsite found condenser fan running, but no compressor checked windings on compr…"
type textarea "x"
type textarea "Onsite found condenser fan running, but no compressor checked windings on compr…"
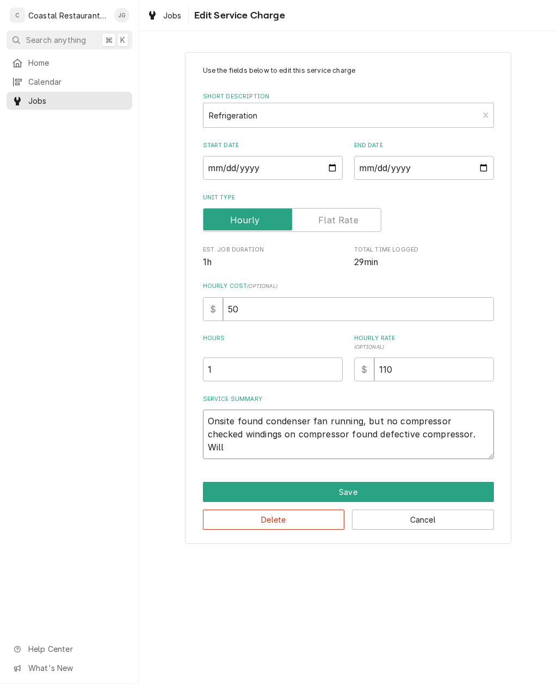
type textarea "x"
type textarea "Onsite found condenser fan running, but no compressor checked windings on compr…"
type textarea "x"
type textarea "Onsite found condenser fan running, but no compressor checked windings on compr…"
type textarea "x"
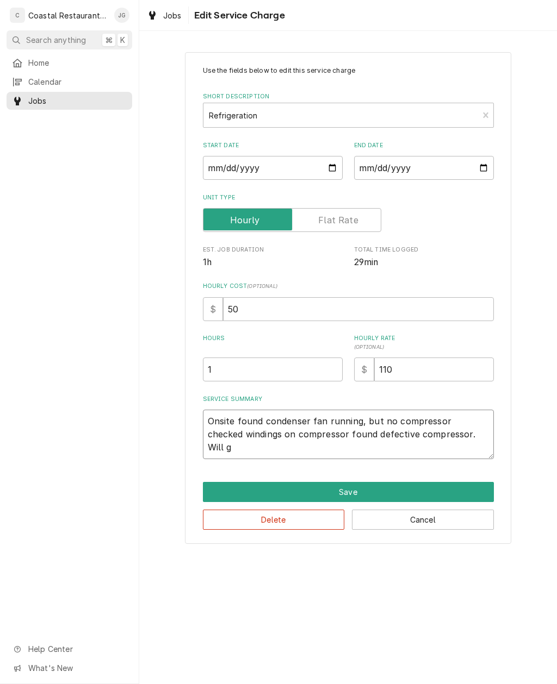
type textarea "Onsite found condenser fan running, but no compressor checked windings on compr…"
type textarea "x"
type textarea "Onsite found condenser fan running, but no compressor checked windings on compr…"
type textarea "x"
type textarea "Onsite found condenser fan running, but no compressor checked windings on compr…"
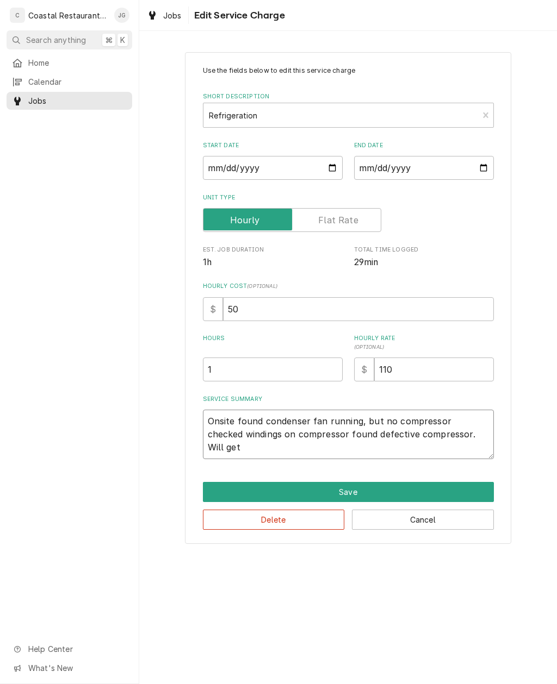
type textarea "x"
type textarea "Onsite found condenser fan running, but no compressor checked windings on compr…"
type textarea "x"
type textarea "Onsite found condenser fan running, but no compressor checked windings on compr…"
type textarea "x"
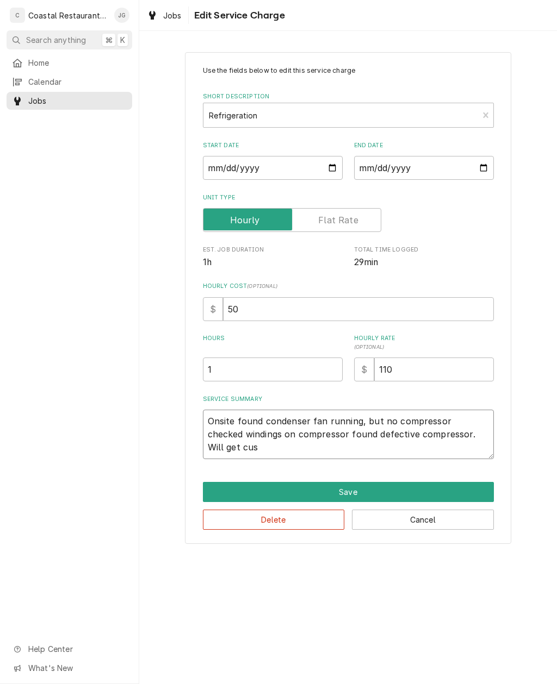
type textarea "Onsite found condenser fan running, but no compressor checked windings on compr…"
type textarea "x"
type textarea "Onsite found condenser fan running, but no compressor checked windings on compr…"
type textarea "x"
type textarea "Onsite found condenser fan running, but no compressor checked windings on compr…"
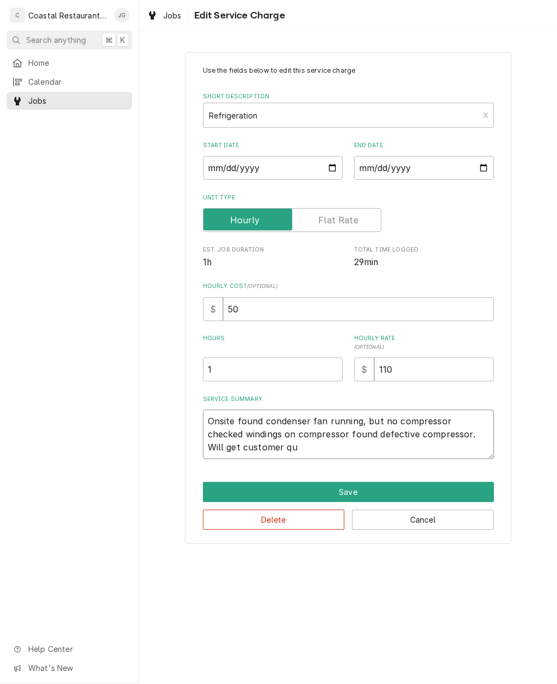
type textarea "x"
type textarea "Onsite found condenser fan running, but no compressor checked windings on compr…"
type textarea "x"
type textarea "Onsite found condenser fan running, but no compressor checked windings on compr…"
type textarea "x"
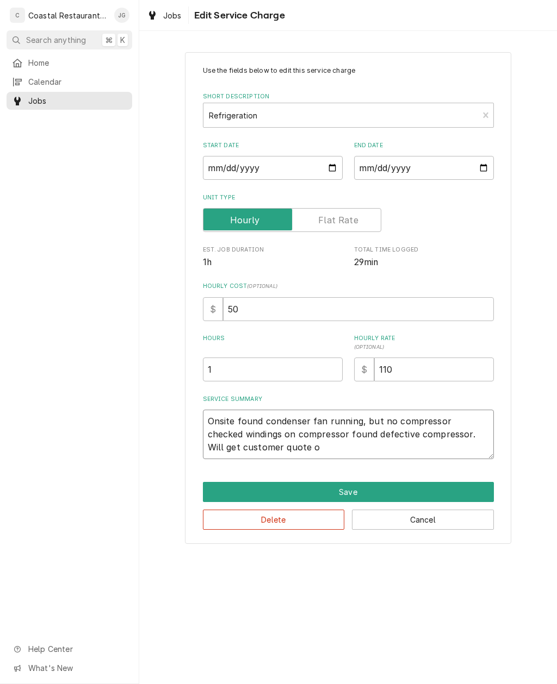
type textarea "Onsite found condenser fan running, but no compressor checked windings on compr…"
type textarea "x"
type textarea "Onsite found condenser fan running, but no compressor checked windings on compr…"
type textarea "x"
type textarea "Onsite found condenser fan running, but no compressor checked windings on compr…"
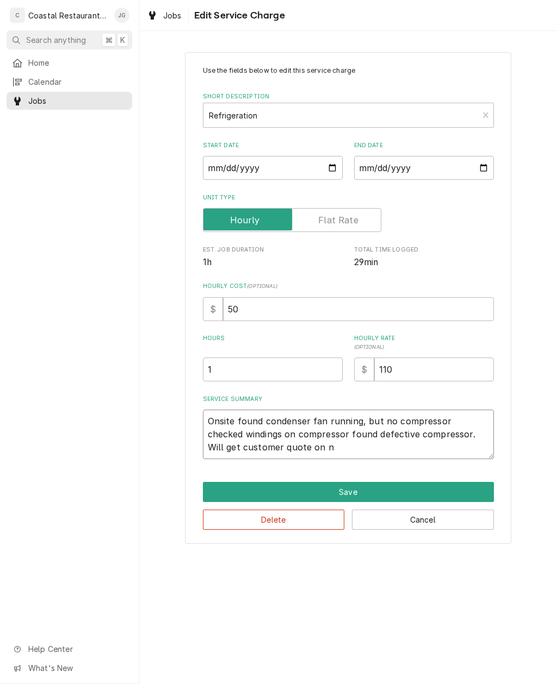
type textarea "x"
type textarea "Onsite found condenser fan running, but no compressor checked windings on compr…"
type textarea "x"
type textarea "Onsite found condenser fan running, but no compressor checked windings on compr…"
type textarea "x"
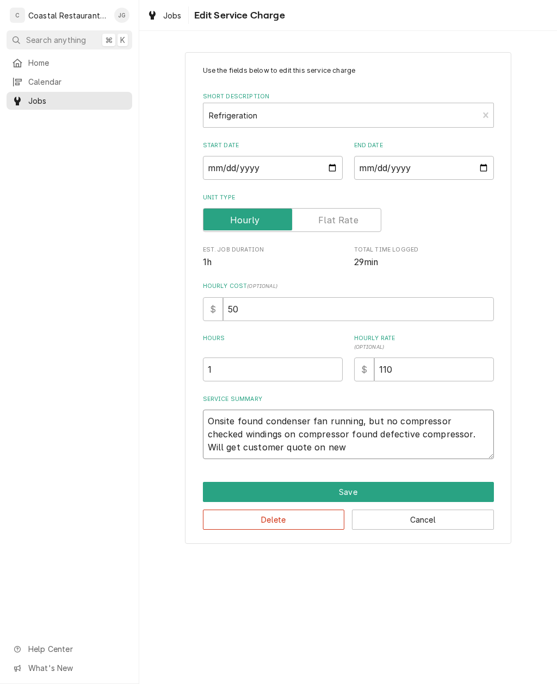
type textarea "Onsite found condenser fan running, but no compressor checked windings on compr…"
type textarea "x"
type textarea "Onsite found condenser fan running, but no compressor checked windings on compr…"
type textarea "x"
type textarea "Onsite found condenser fan running, but no compressor checked windings on compr…"
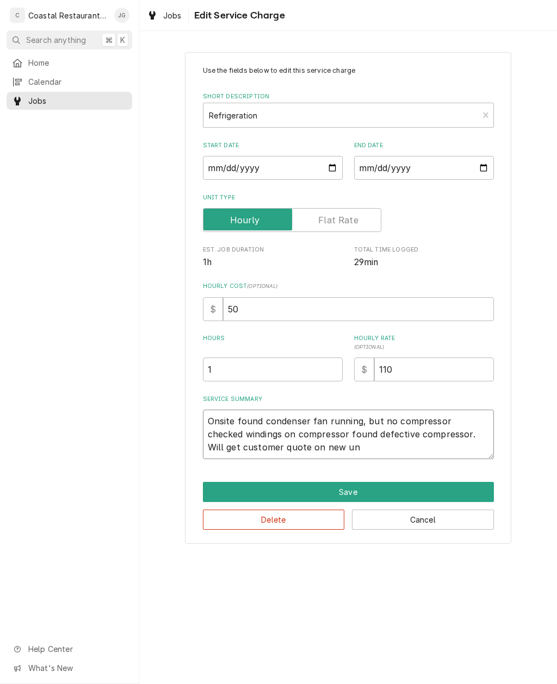
type textarea "x"
type textarea "Onsite found condenser fan running, but no compressor checked windings on compr…"
type textarea "x"
type textarea "Onsite found condenser fan running, but no compressor checked windings on compr…"
type textarea "x"
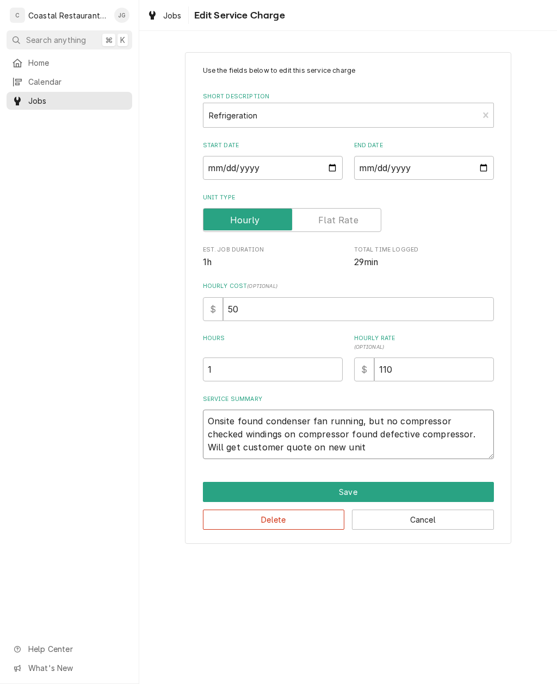
type textarea "Onsite found condenser fan running, but no compressor checked windings on compr…"
type textarea "x"
type textarea "Onsite found condenser fan running, but no compressor checked windings on compr…"
type textarea "x"
type textarea "Onsite found condenser fan running, but no compressor checked windings on compr…"
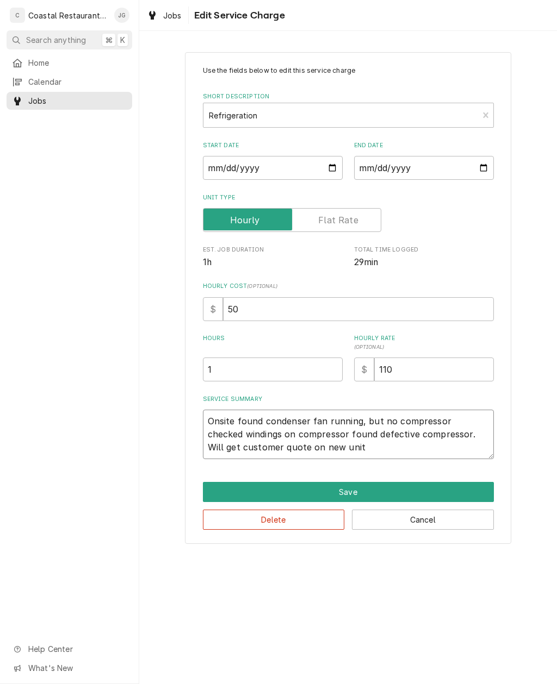
type textarea "x"
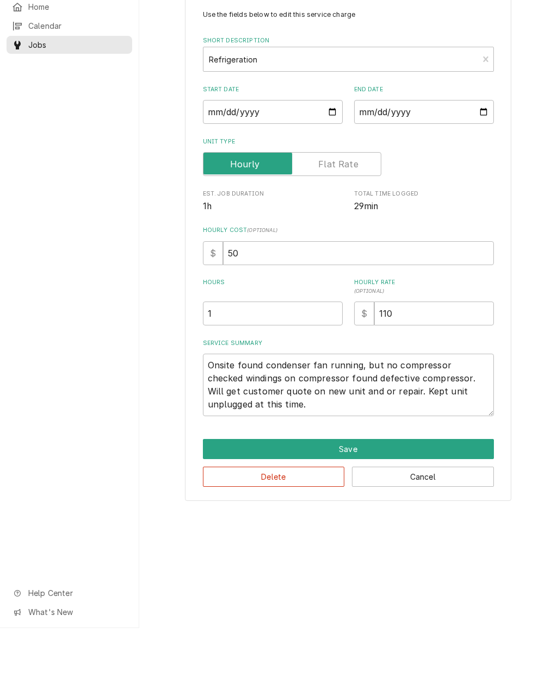
click at [377, 495] on button "Save" at bounding box center [348, 505] width 291 height 20
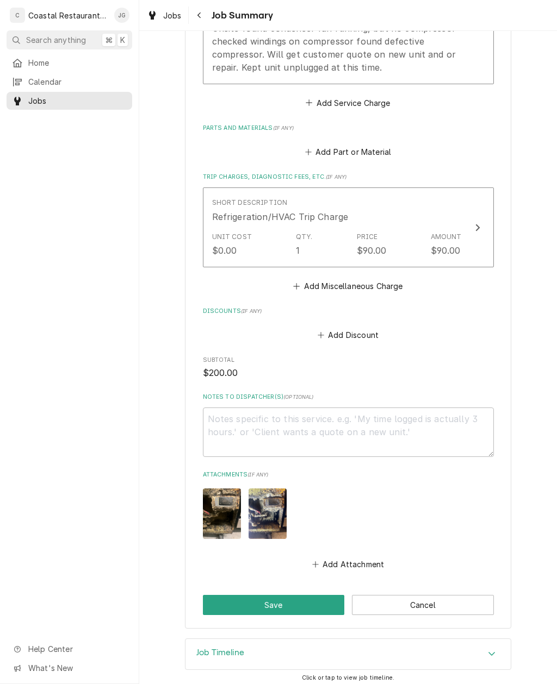
scroll to position [413, 0]
click at [300, 602] on button "Save" at bounding box center [274, 606] width 142 height 20
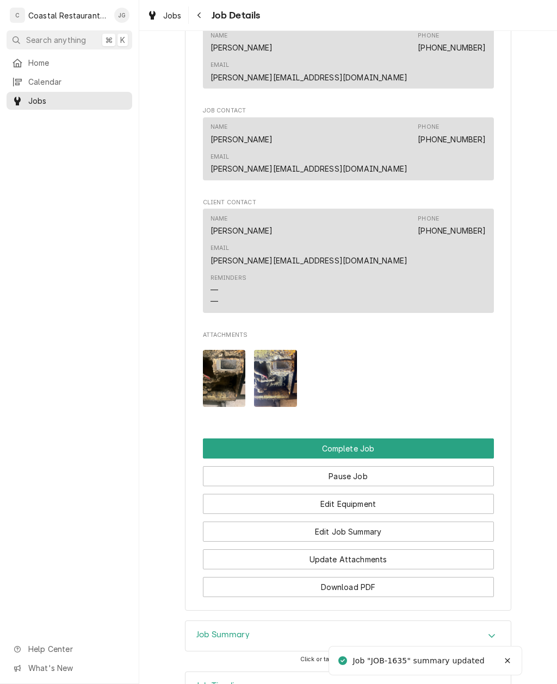
scroll to position [817, 0]
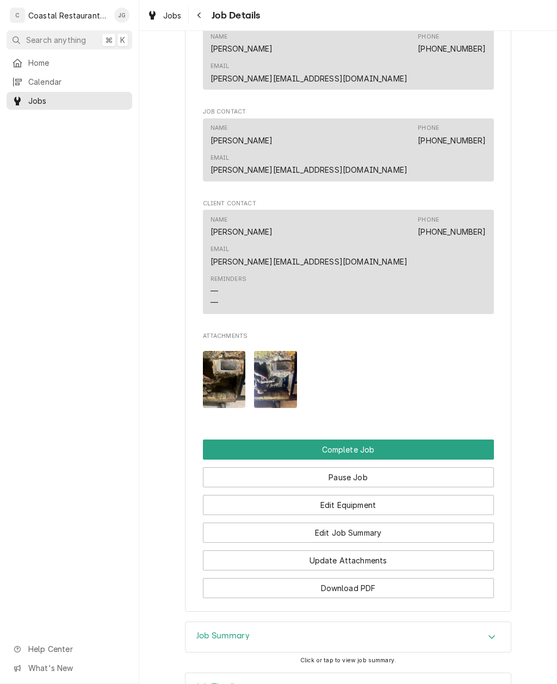
click at [385, 440] on button "Complete Job" at bounding box center [348, 450] width 291 height 20
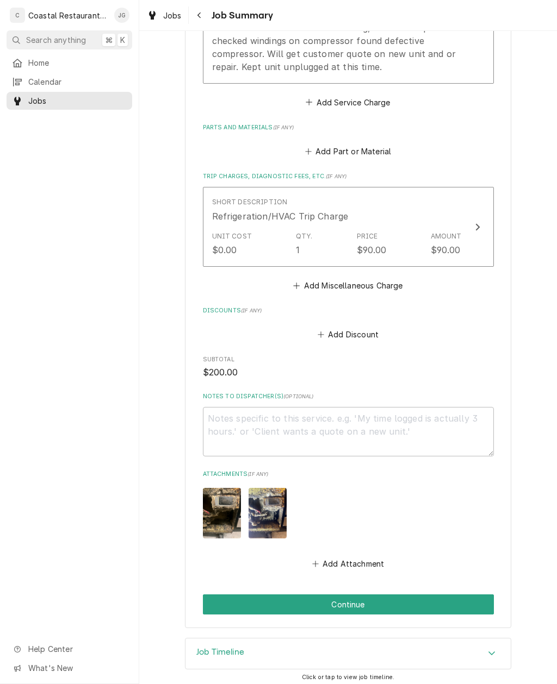
scroll to position [413, 0]
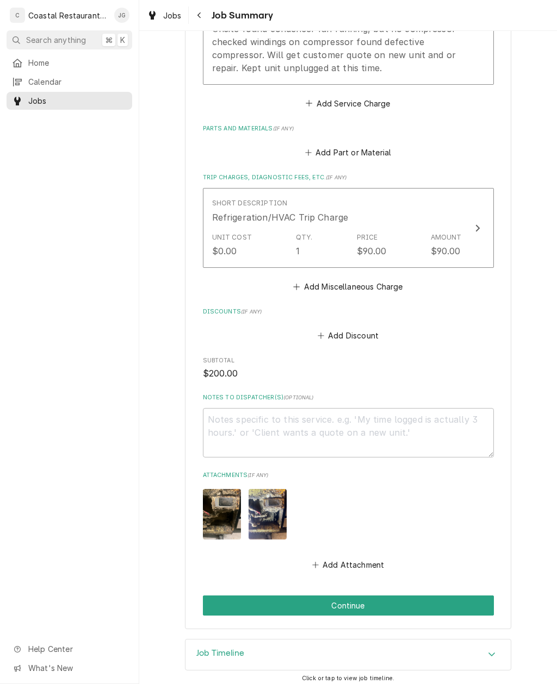
click at [409, 603] on button "Continue" at bounding box center [348, 606] width 291 height 20
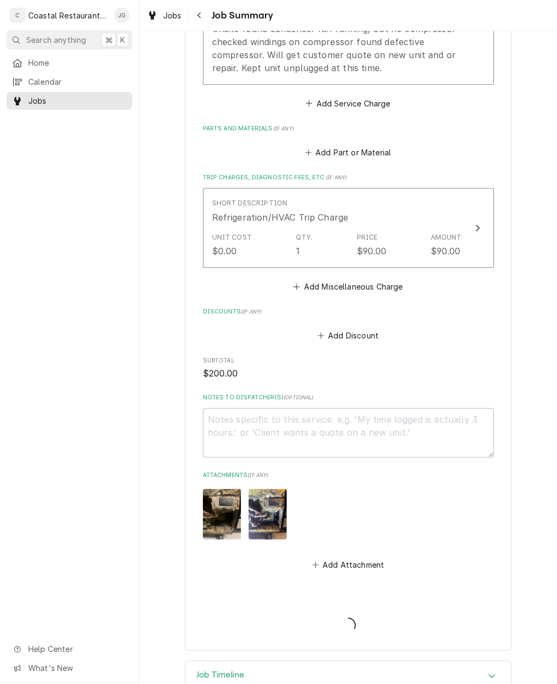
type textarea "x"
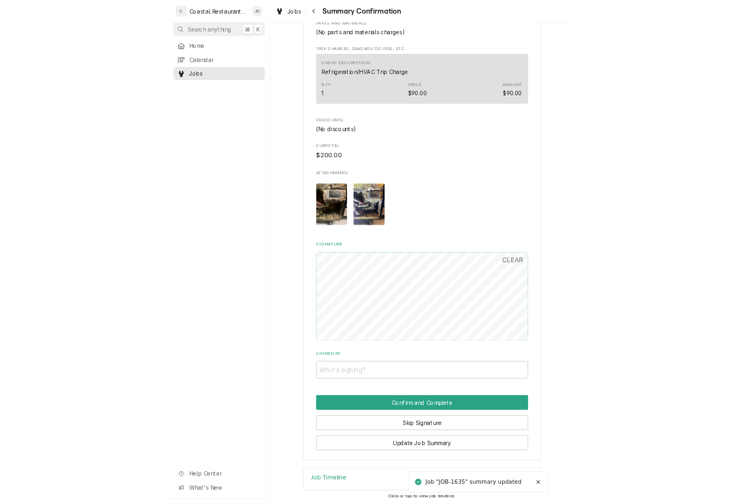
scroll to position [447, 0]
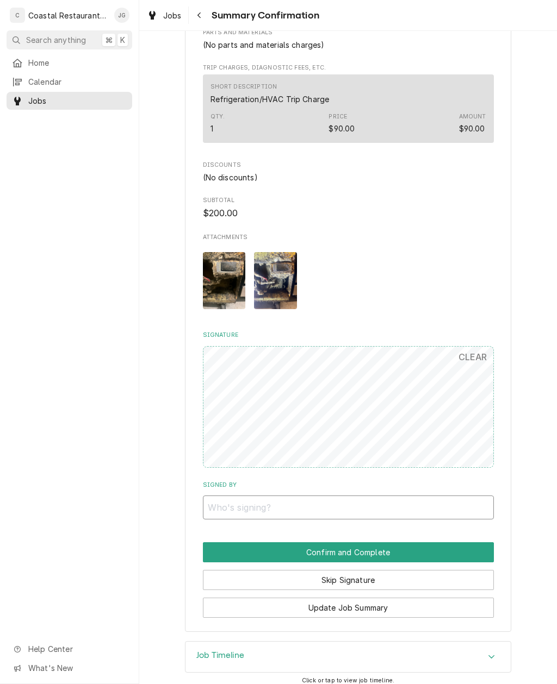
click at [344, 501] on input "Signed By" at bounding box center [348, 508] width 291 height 24
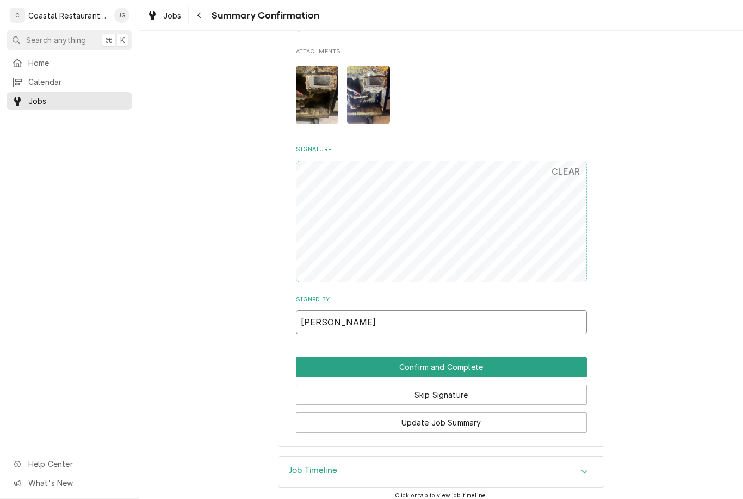
scroll to position [633, 0]
type input "[PERSON_NAME]"
click at [531, 357] on button "Confirm and Complete" at bounding box center [441, 367] width 291 height 20
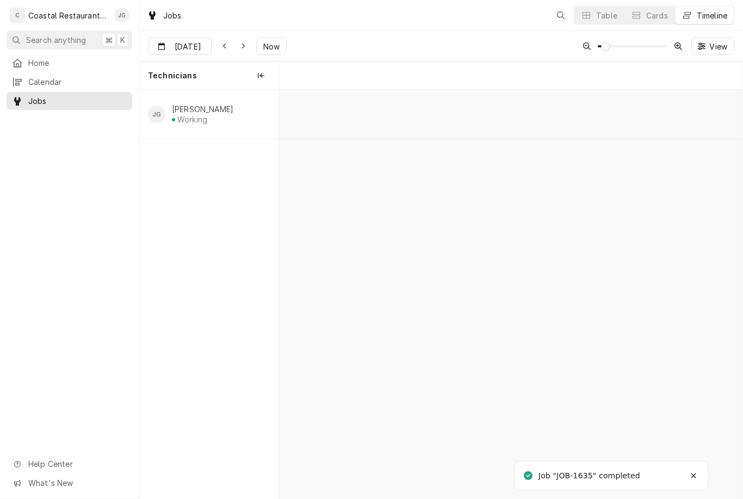
scroll to position [0, 9180]
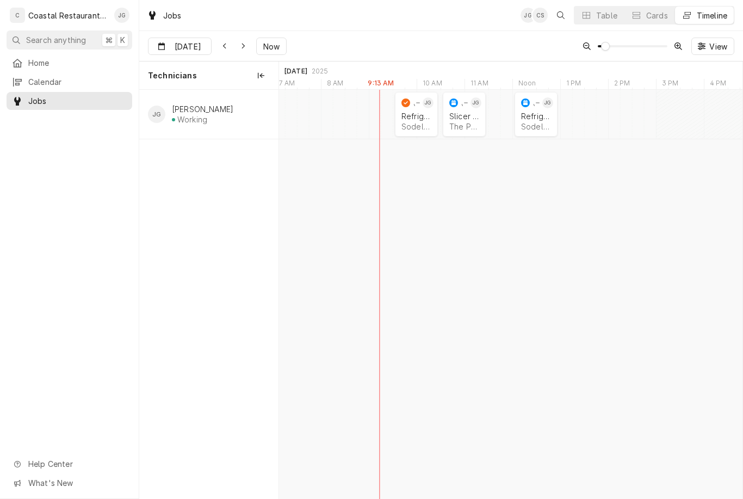
click at [452, 127] on div "The Purple Parot | [GEOGRAPHIC_DATA], 19971" at bounding box center [464, 126] width 30 height 9
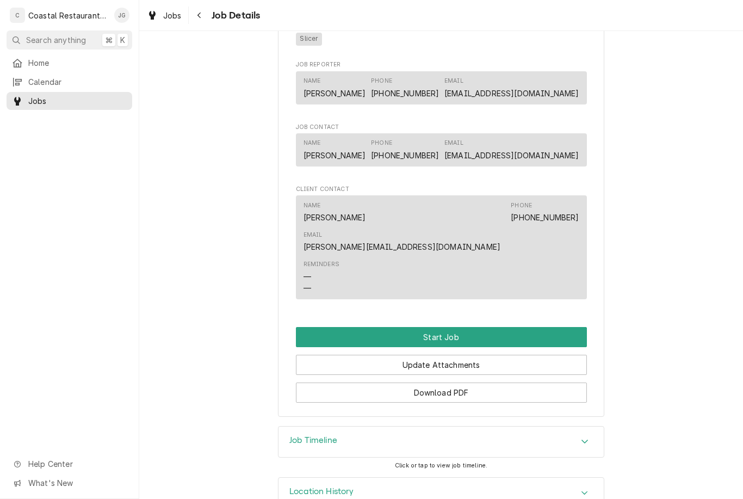
scroll to position [592, 0]
click at [59, 59] on span "Home" at bounding box center [77, 62] width 98 height 11
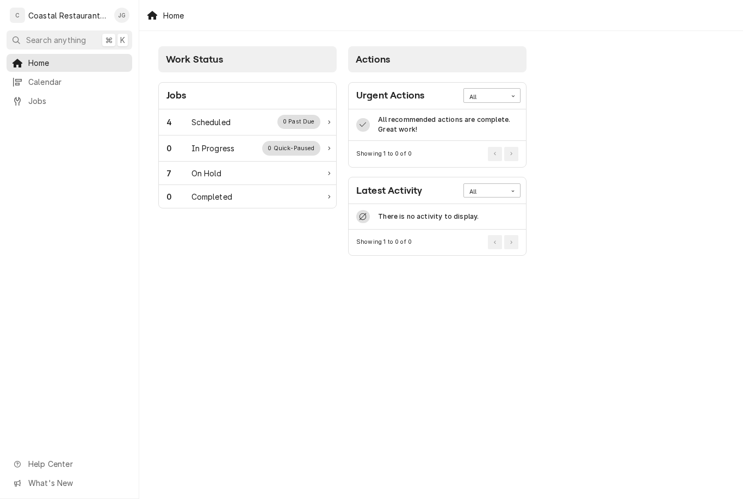
click at [247, 123] on div "4 Scheduled 0 Past Due" at bounding box center [243, 122] width 154 height 14
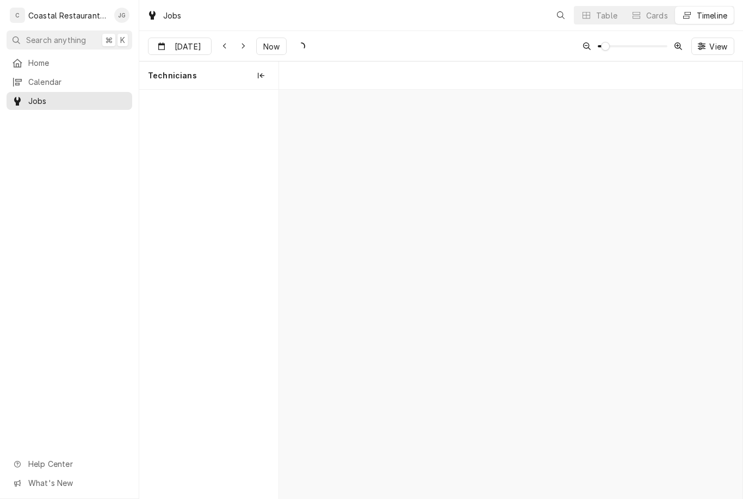
scroll to position [0, 9180]
